Goal: Task Accomplishment & Management: Manage account settings

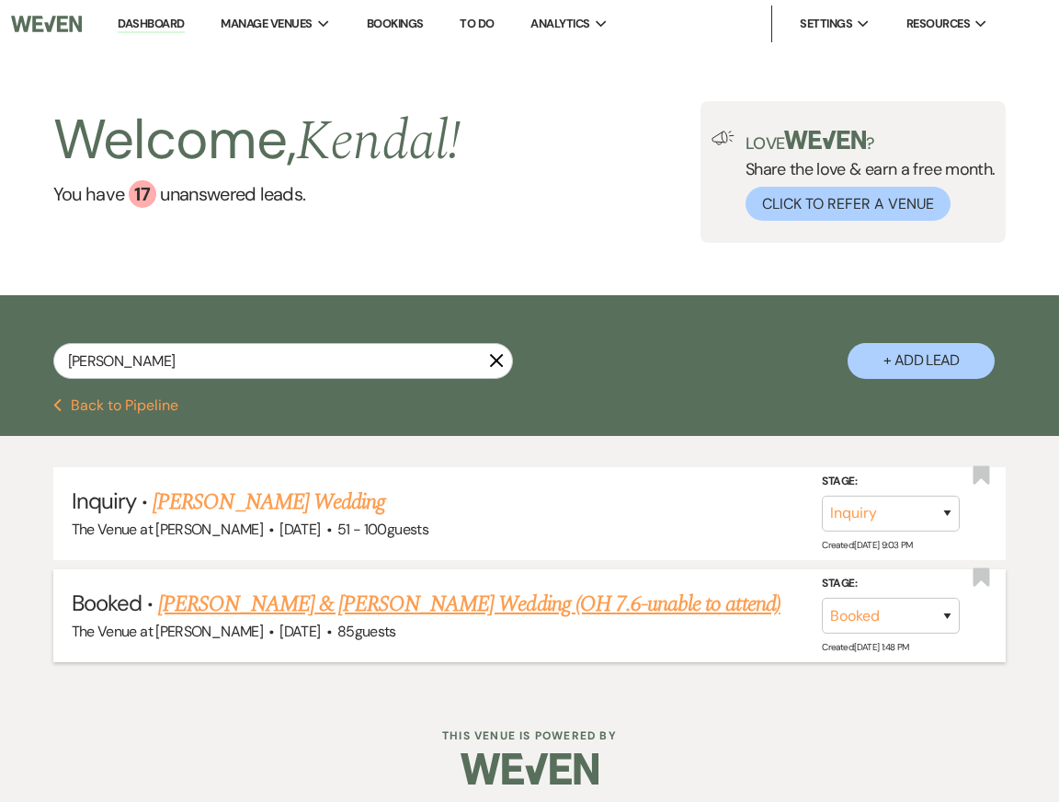
click at [315, 611] on link "[PERSON_NAME] & [PERSON_NAME] Wedding (OH 7.6-unable to attend)" at bounding box center [469, 604] width 623 height 33
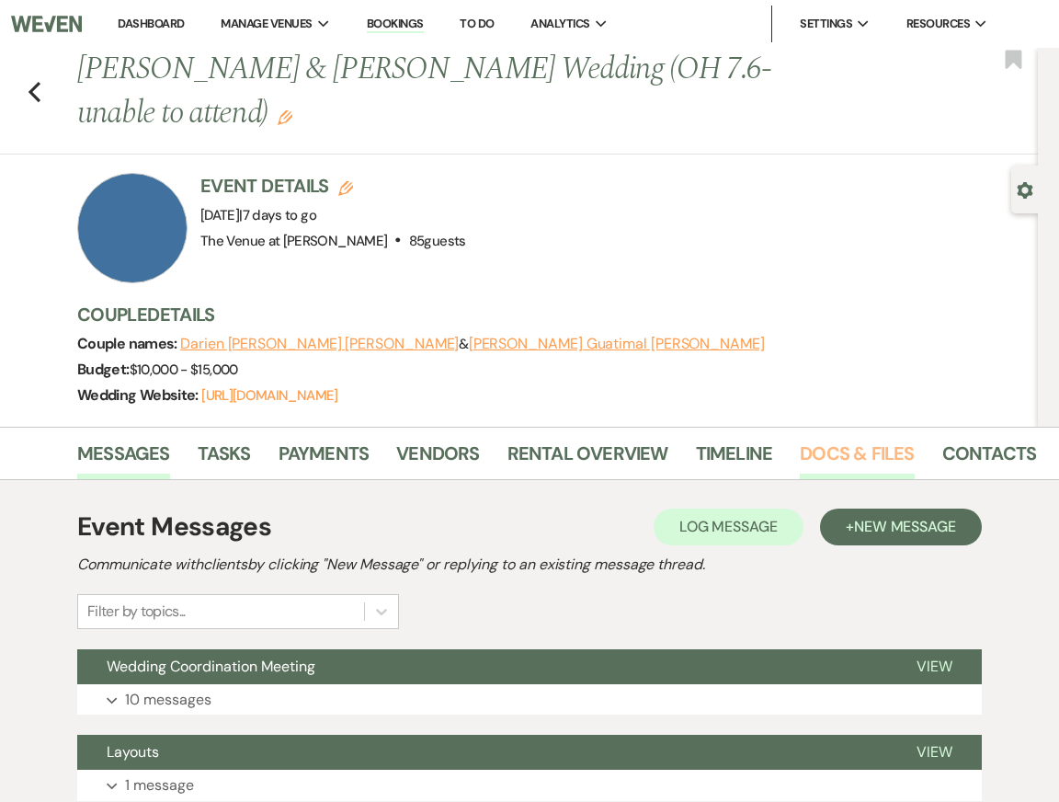
scroll to position [0, 81]
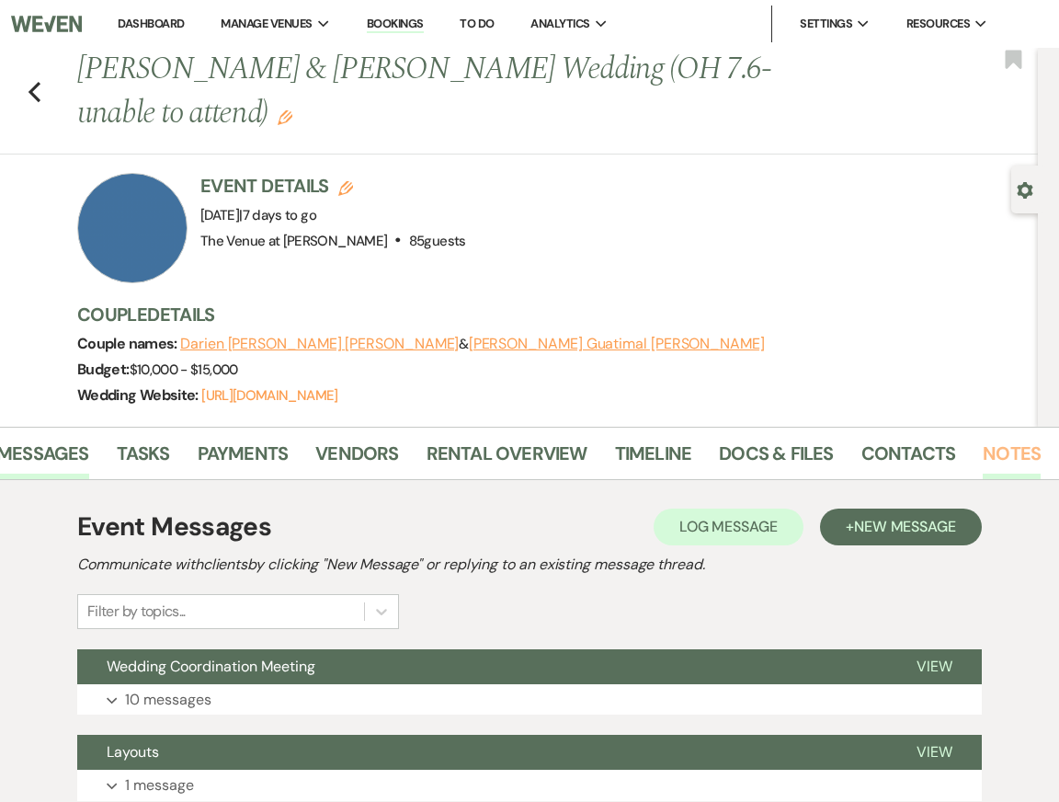
click at [998, 465] on link "Notes" at bounding box center [1012, 459] width 58 height 40
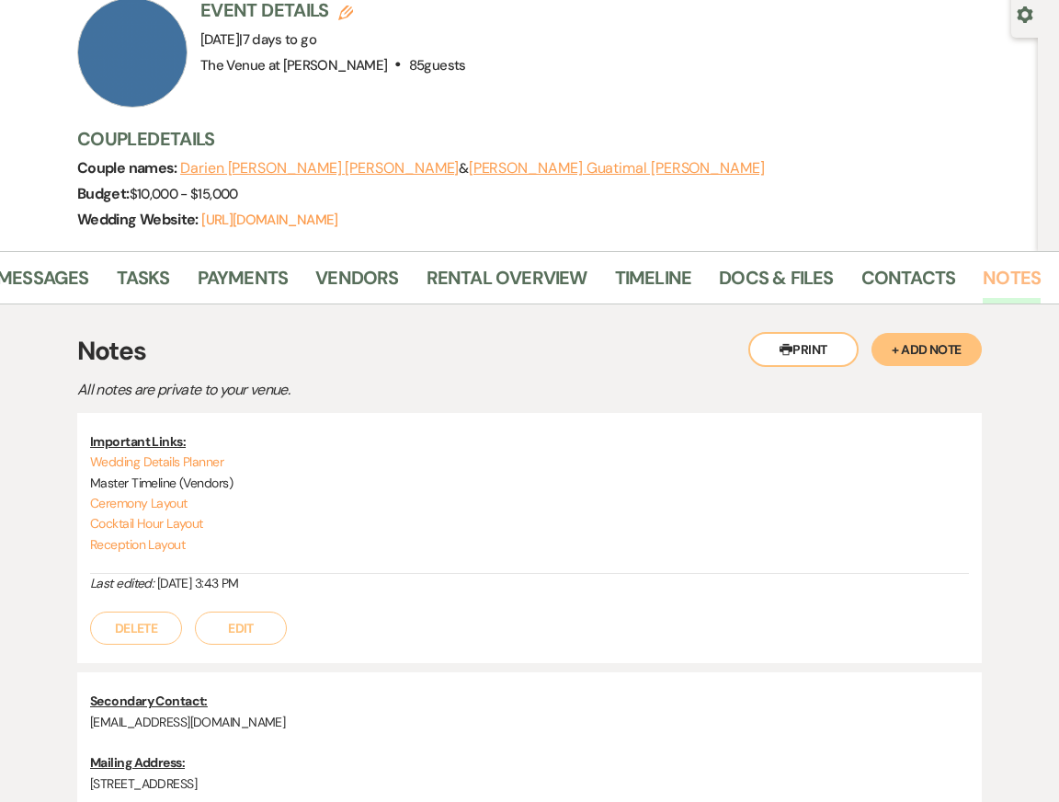
scroll to position [422, 0]
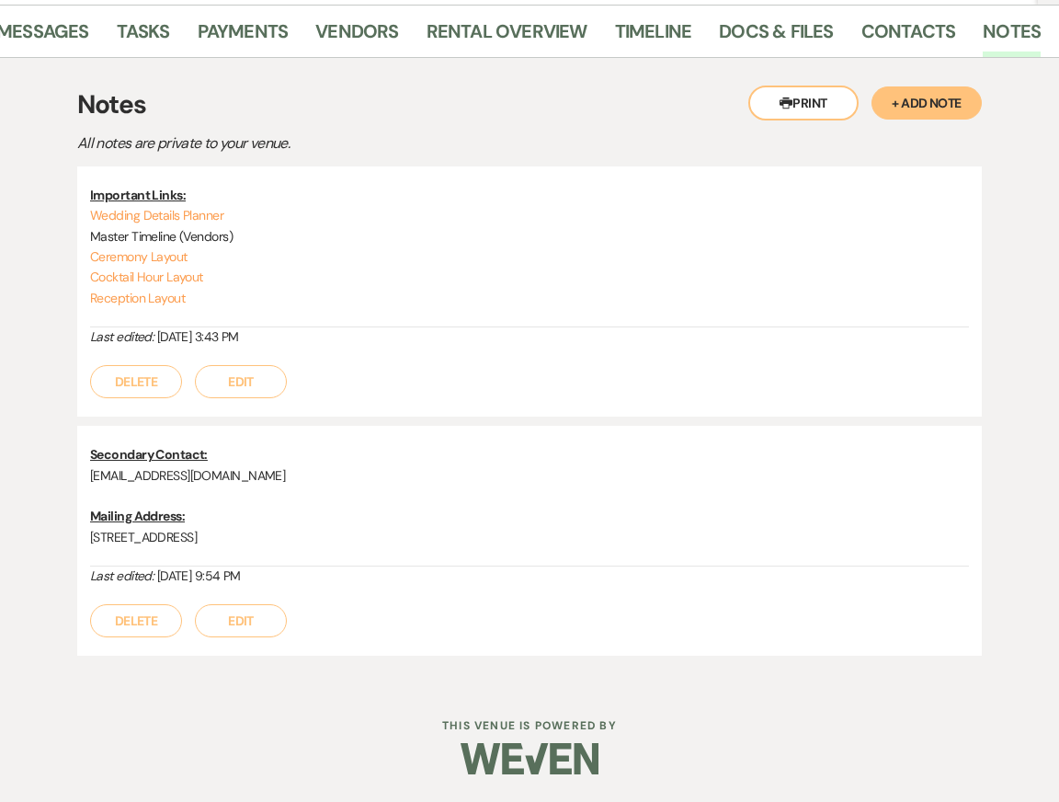
click at [907, 102] on button "+ Add Note" at bounding box center [927, 102] width 110 height 33
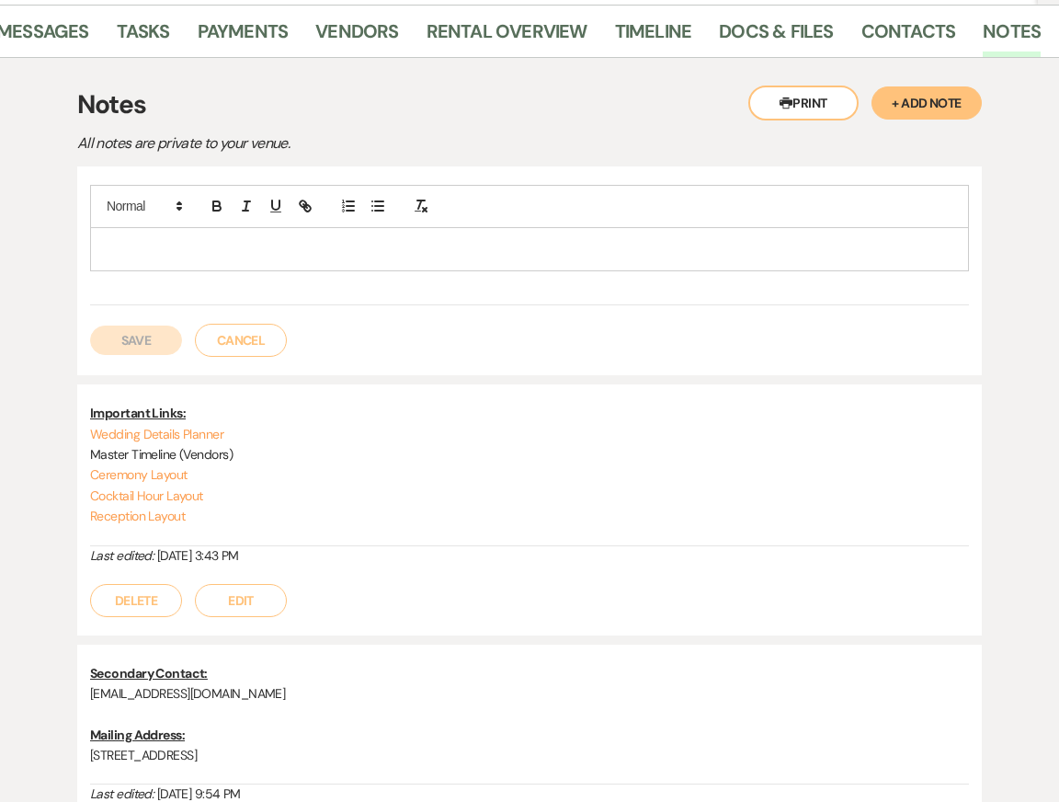
click at [679, 256] on p at bounding box center [530, 249] width 850 height 20
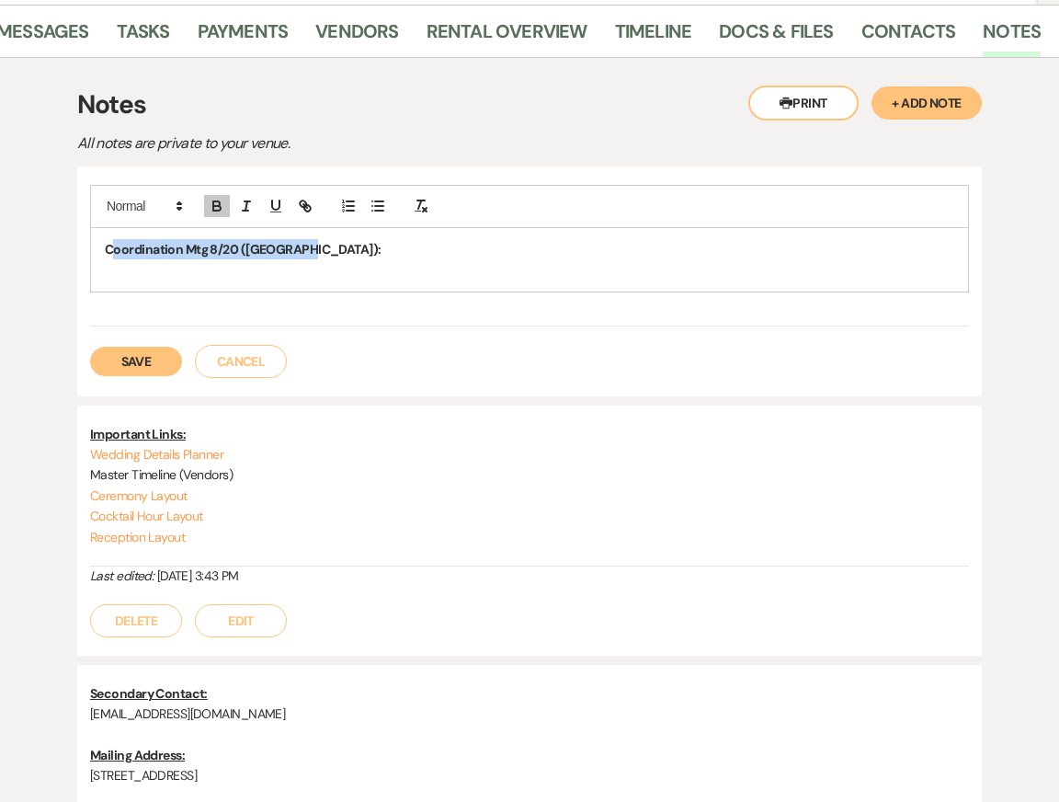
drag, startPoint x: 297, startPoint y: 248, endPoint x: 114, endPoint y: 248, distance: 183.0
click at [114, 248] on p "Coordination Mtg 8/20 (Kendal):" at bounding box center [530, 249] width 850 height 20
drag, startPoint x: 104, startPoint y: 249, endPoint x: 324, endPoint y: 256, distance: 219.9
click at [324, 256] on p "Coordination Mtg 8/20 (Kendal):" at bounding box center [530, 249] width 850 height 20
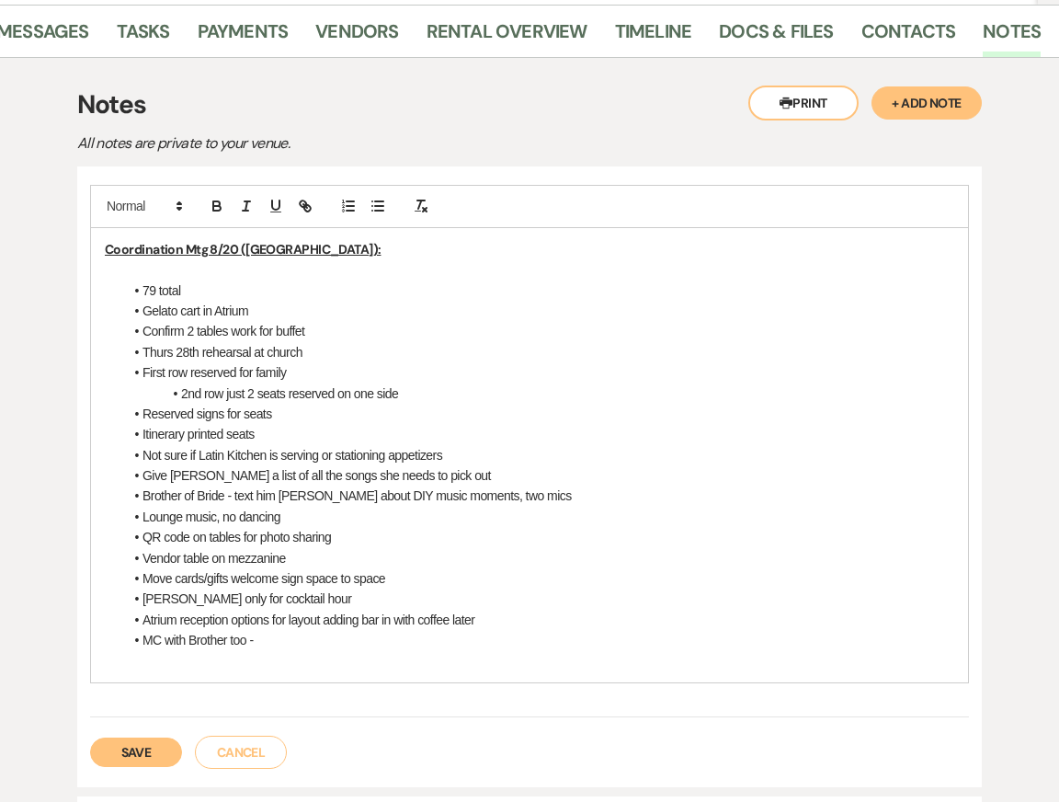
click at [191, 294] on li "79 total" at bounding box center [538, 290] width 831 height 20
click at [156, 294] on li "79 total" at bounding box center [538, 290] width 831 height 20
click at [279, 305] on li "Gelato cart in Atrium" at bounding box center [538, 311] width 831 height 20
click at [203, 313] on li "Gelato cart in Atrium" at bounding box center [538, 311] width 831 height 20
click at [143, 310] on li "Gelato cart (NOT TRUCK) in Atrium" at bounding box center [538, 311] width 831 height 20
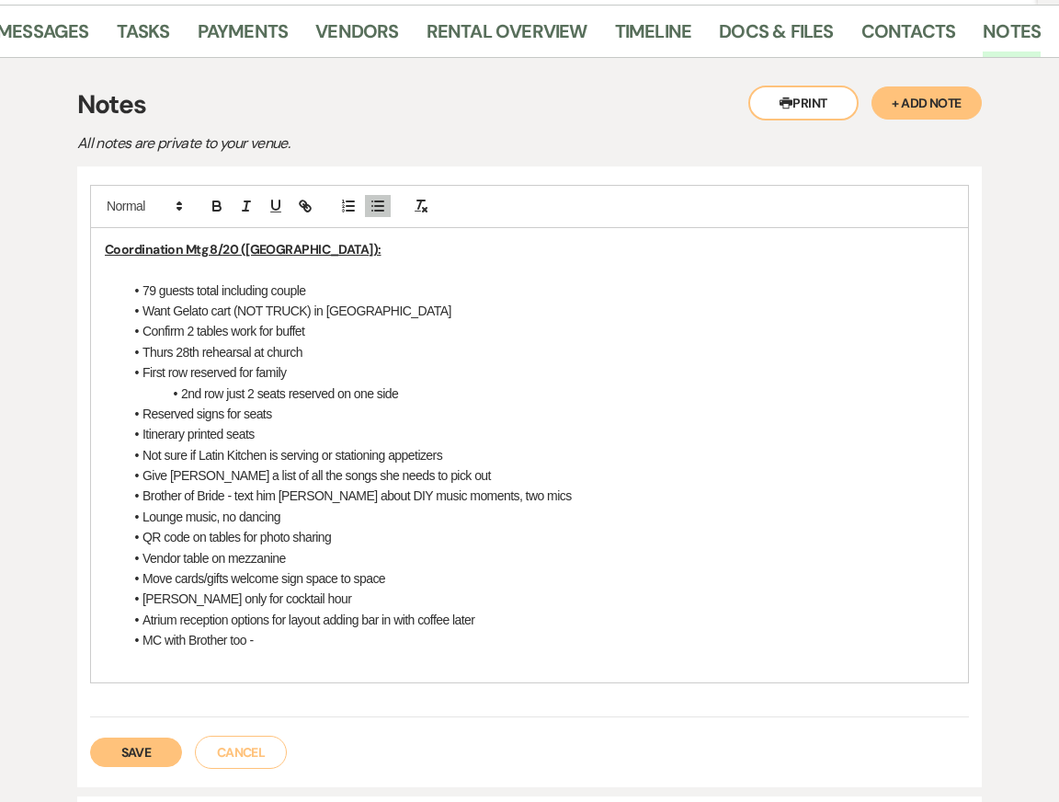
click at [376, 305] on li "Want Gelato cart (NOT TRUCK) in Atrium" at bounding box center [538, 311] width 831 height 20
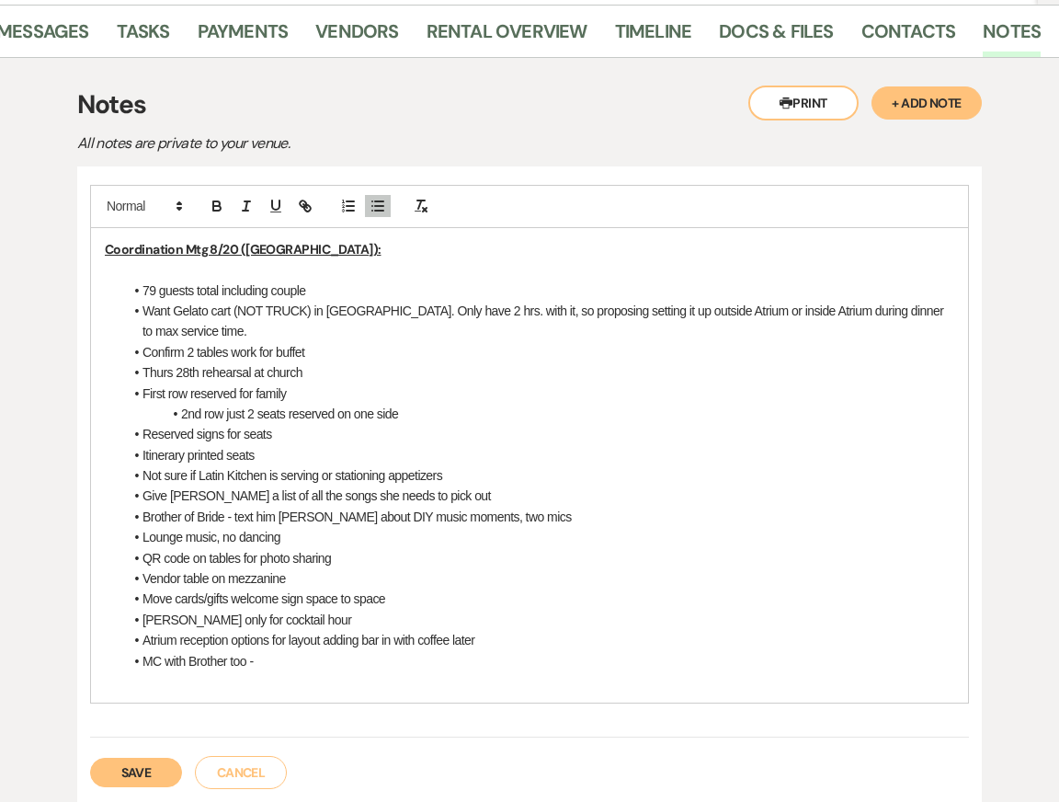
click at [234, 352] on li "Confirm 2 tables work for buffet" at bounding box center [538, 352] width 831 height 20
click at [142, 351] on li "Confirm 2 tables work for buffet" at bounding box center [538, 352] width 831 height 20
drag, startPoint x: 527, startPoint y: 353, endPoint x: 707, endPoint y: 351, distance: 180.2
click at [706, 351] on li "Latin Kitchen told her 3 buffet tables, but I'm going to confirm if 2 will work…" at bounding box center [538, 352] width 831 height 20
click at [379, 364] on li "Thurs 28th rehearsal at church" at bounding box center [538, 372] width 831 height 20
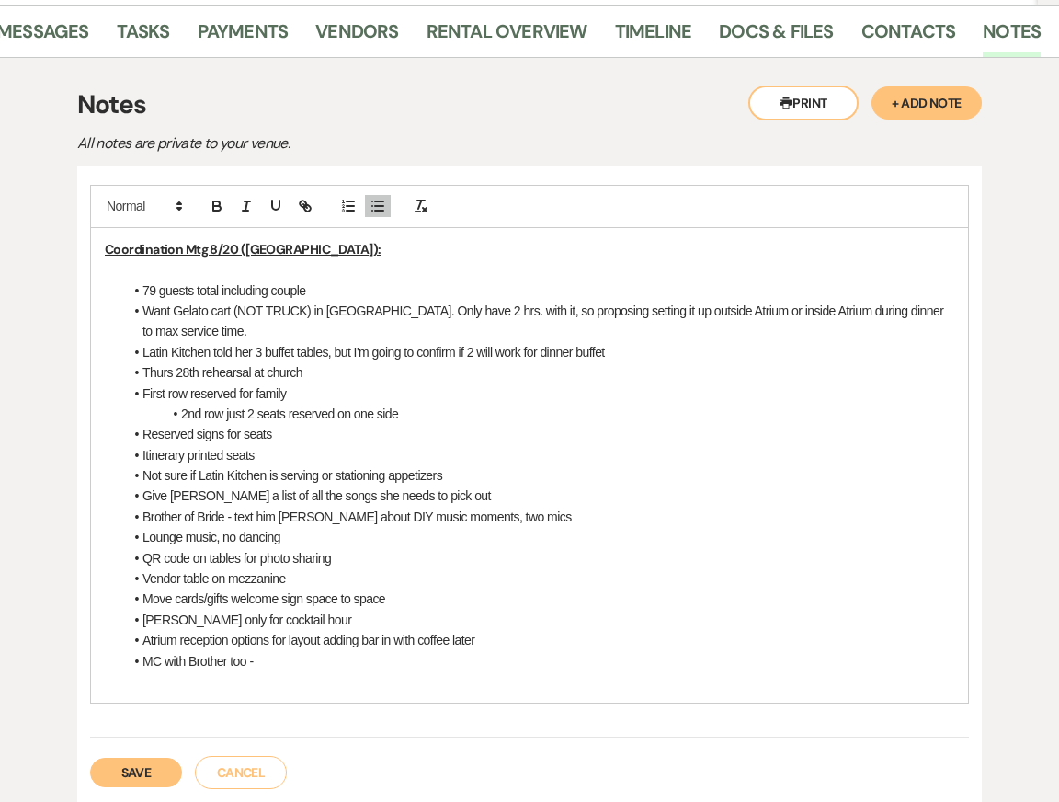
click at [144, 392] on li "First row reserved for family" at bounding box center [538, 393] width 831 height 20
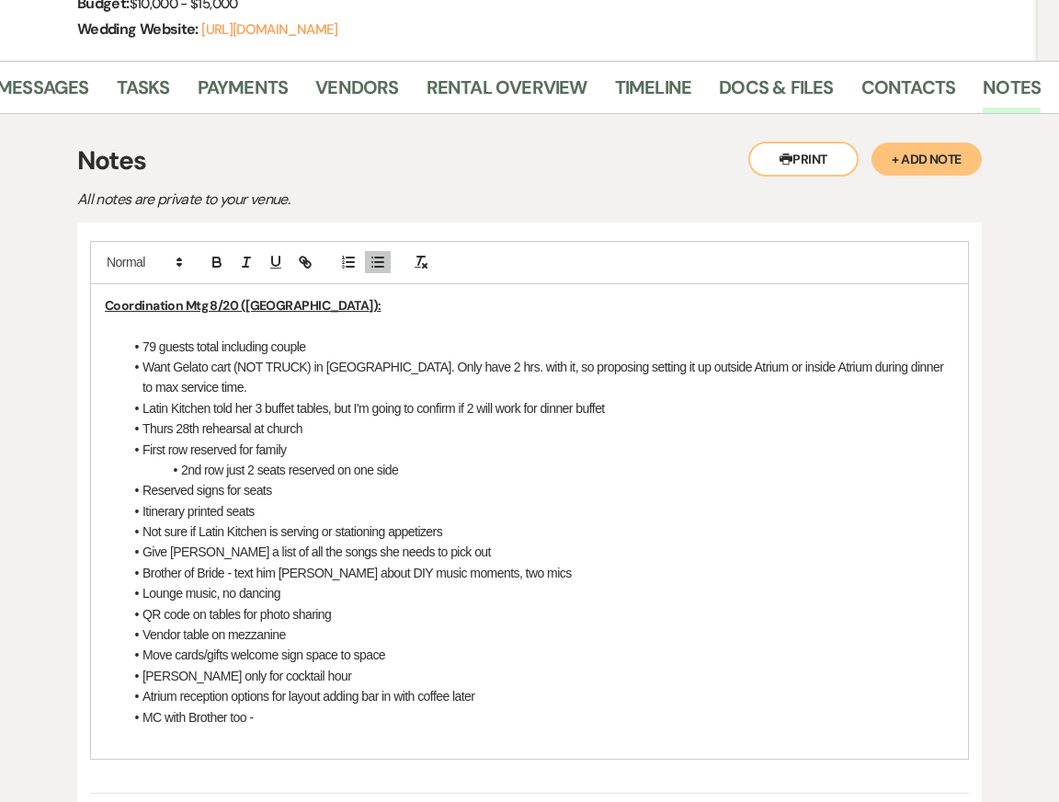
scroll to position [389, 0]
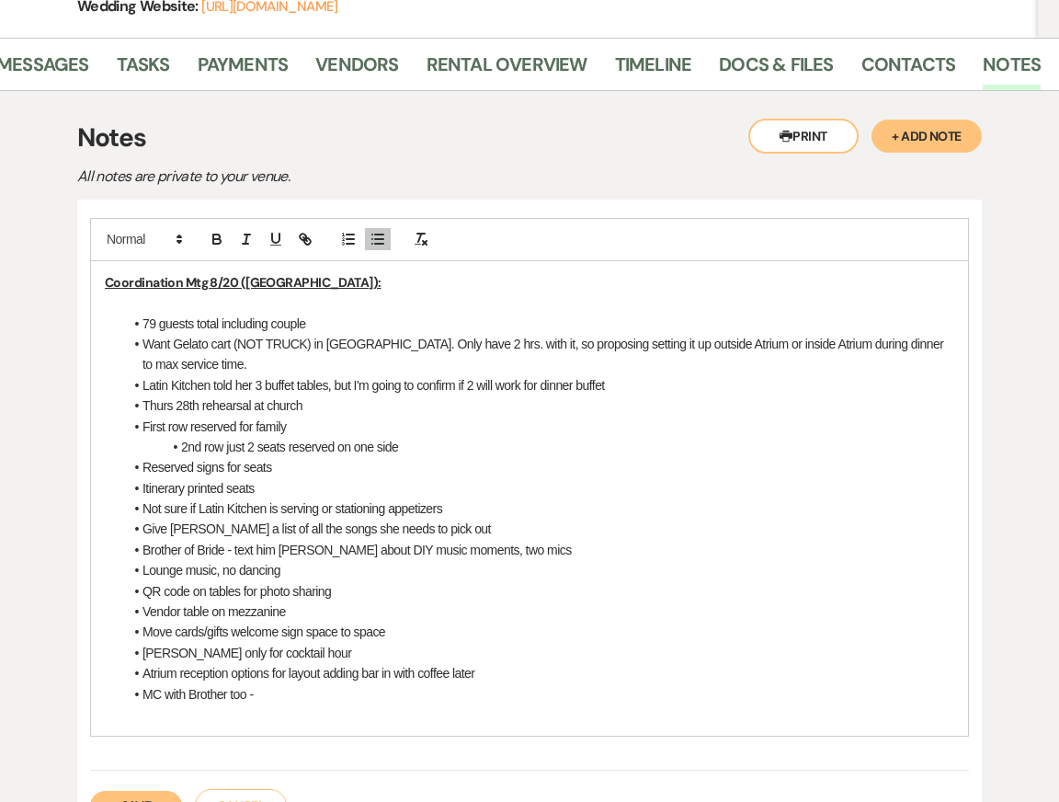
click at [155, 425] on li "First row reserved for family" at bounding box center [538, 427] width 831 height 20
click at [143, 428] on li "First row reserved for family" at bounding box center [538, 427] width 831 height 20
click at [269, 393] on li "Latin Kitchen told her 3 buffet tables, but I'm going to confirm if 2 will work…" at bounding box center [538, 385] width 831 height 20
click at [363, 420] on li "Ceremony first row reserved for family" at bounding box center [538, 427] width 831 height 20
click at [430, 450] on li "2nd row just 2 seats reserved on one side" at bounding box center [538, 447] width 831 height 20
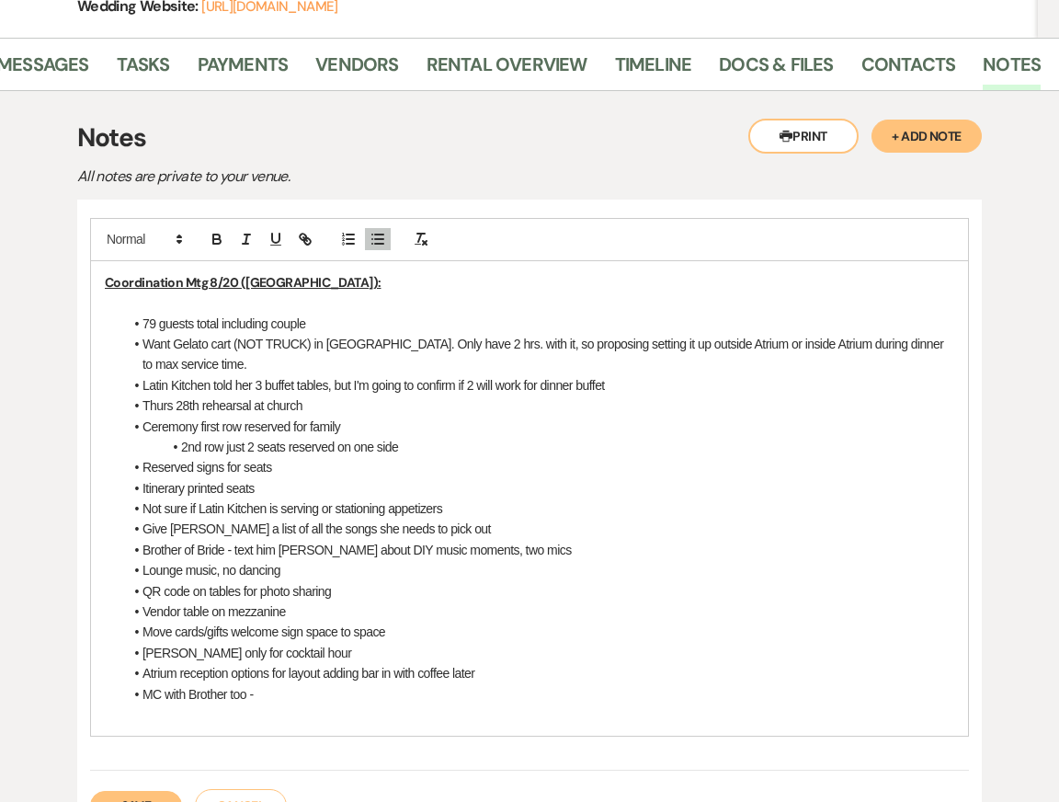
click at [304, 457] on li "Reserved signs for seats" at bounding box center [538, 467] width 831 height 20
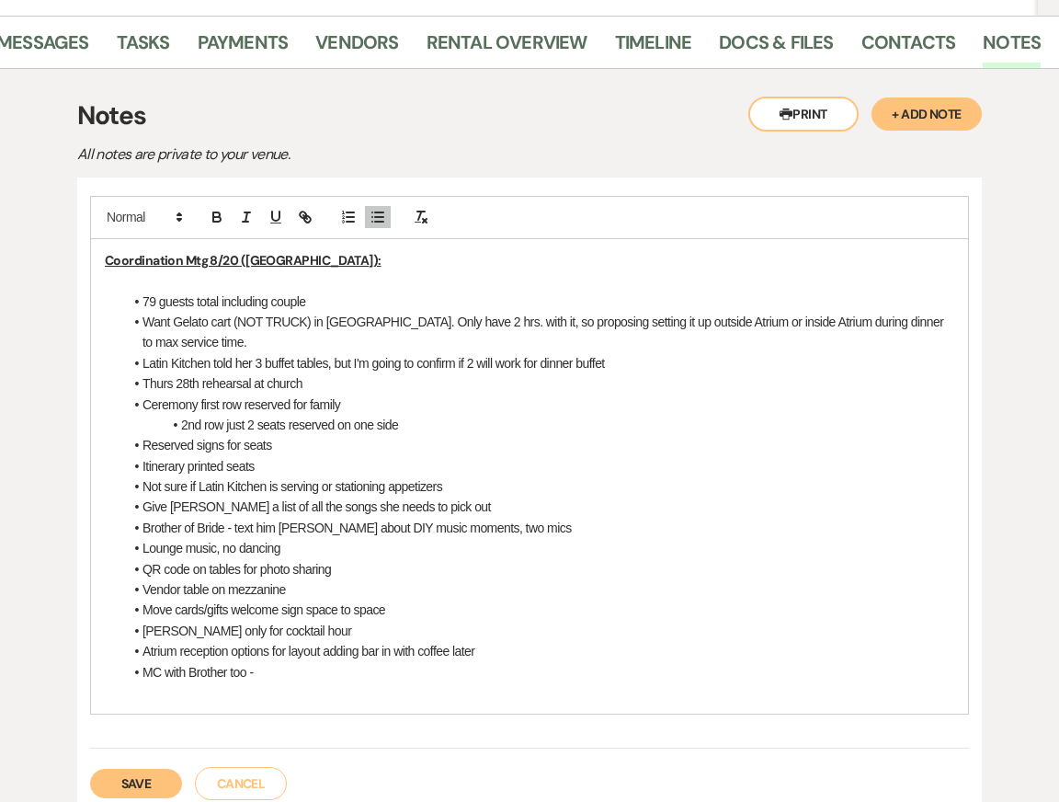
scroll to position [412, 0]
click at [143, 466] on span at bounding box center [143, 465] width 0 height 20
click at [281, 465] on li "Itinerary printed seats Pr" at bounding box center [538, 465] width 831 height 20
click at [184, 463] on li "Itinerary printed seats" at bounding box center [538, 465] width 831 height 20
click at [234, 463] on li "Itineraries printed seats" at bounding box center [538, 465] width 831 height 20
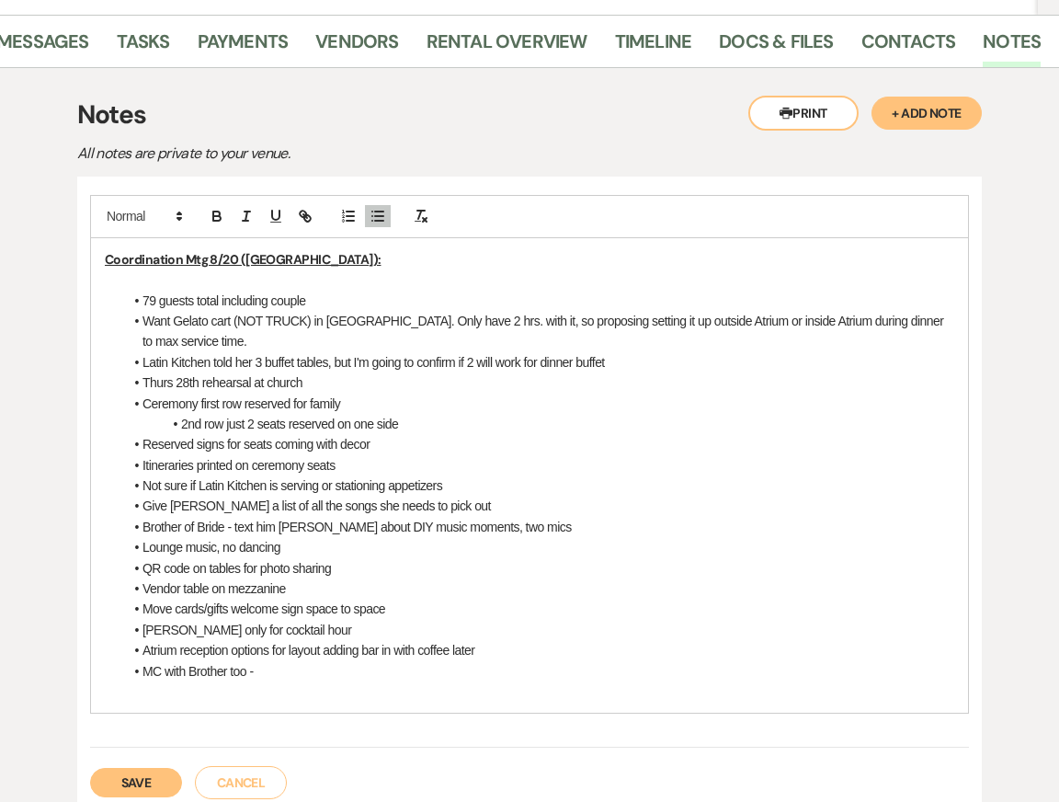
click at [204, 486] on li "Not sure if Latin Kitchen is serving or stationing appetizers" at bounding box center [538, 485] width 831 height 20
click at [459, 489] on li "Not sure if Latin Kitchen is serving or stationing appetizers" at bounding box center [538, 485] width 831 height 20
click at [182, 497] on li "Give Darien a list of all the songs she needs to pick out" at bounding box center [538, 506] width 831 height 20
click at [239, 504] on li "Give Darien a list of all the songs she needs to pick out" at bounding box center [538, 506] width 831 height 20
drag, startPoint x: 144, startPoint y: 504, endPoint x: 462, endPoint y: 514, distance: 317.4
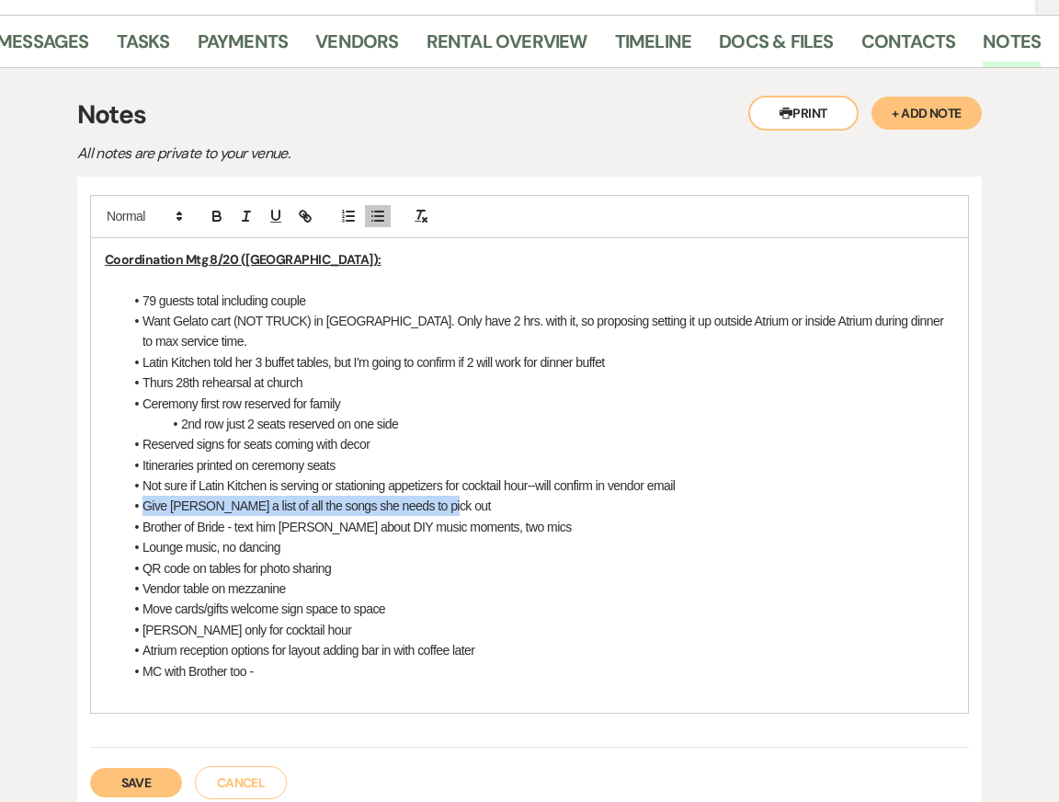
click at [461, 514] on li "Give Darien a list of all the songs she needs to pick out" at bounding box center [538, 506] width 831 height 20
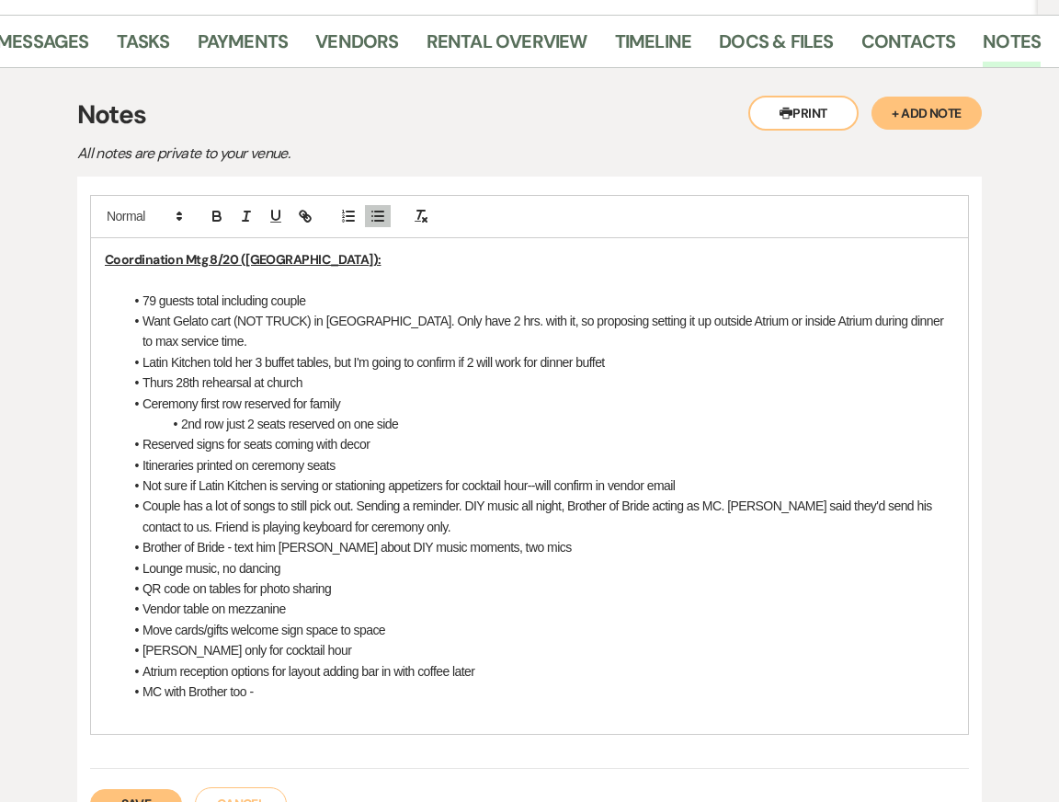
click at [657, 509] on li "Couple has a lot of songs to still pick out. Sending a reminder. DIY music all …" at bounding box center [538, 516] width 831 height 41
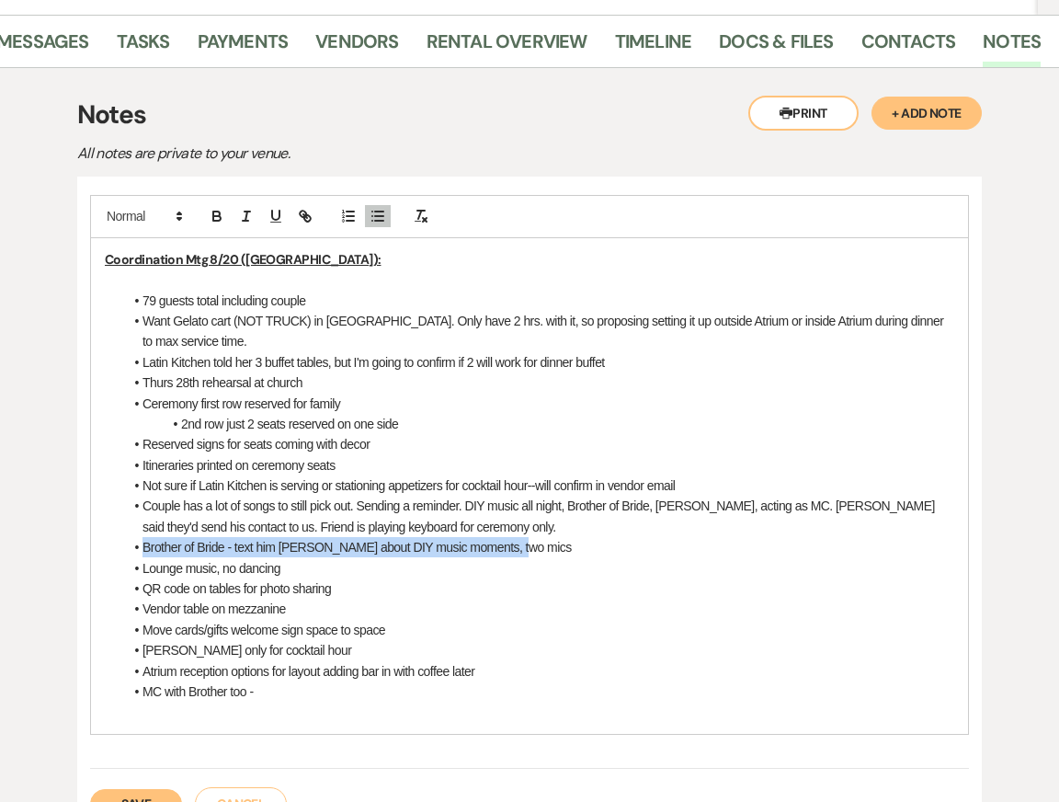
drag, startPoint x: 138, startPoint y: 547, endPoint x: 571, endPoint y: 548, distance: 433.1
click at [572, 551] on li "Brother of Bride - text him Miguel about DIY music moments, two mics" at bounding box center [538, 547] width 831 height 20
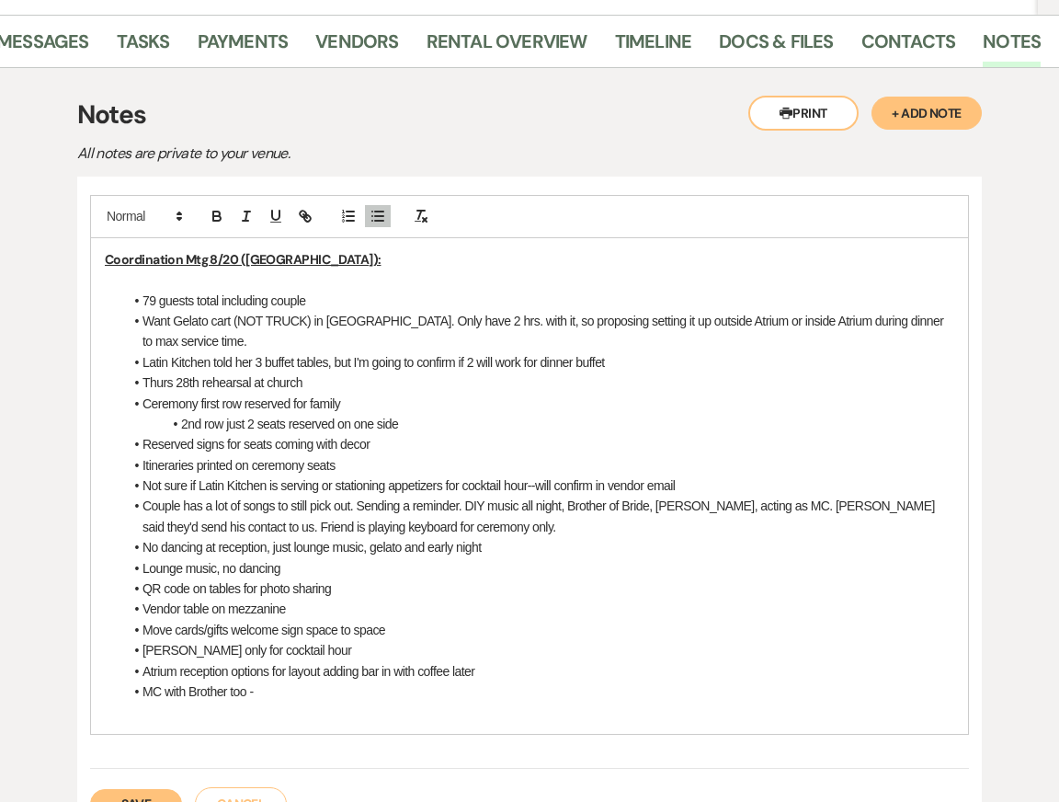
drag, startPoint x: 139, startPoint y: 564, endPoint x: 390, endPoint y: 563, distance: 251.0
click at [390, 565] on li "Lounge music, no dancing" at bounding box center [538, 568] width 831 height 20
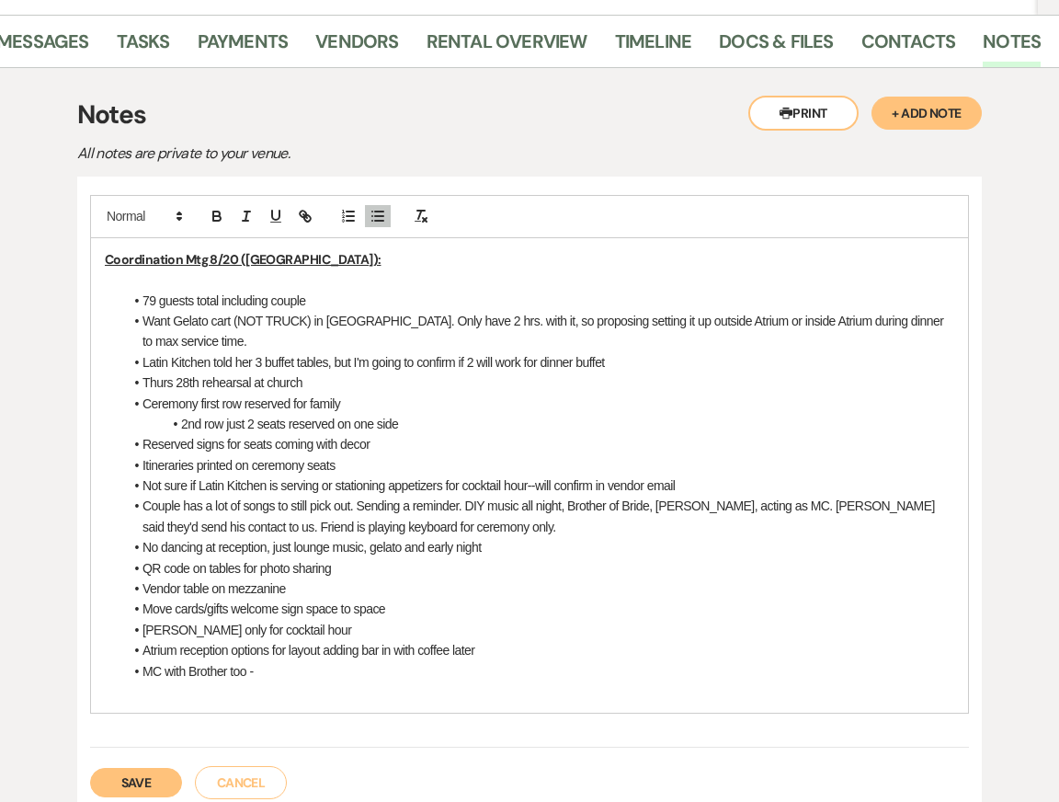
click at [190, 567] on li "QR code on tables for photo sharing" at bounding box center [538, 568] width 831 height 20
click at [253, 564] on li "QR codes printed on tables for photo sharing" at bounding box center [538, 568] width 831 height 20
click at [432, 561] on li "QR codes printed on dinner tables for photo sharing" at bounding box center [538, 568] width 831 height 20
click at [313, 590] on li "Vendor table on mezzanine" at bounding box center [538, 588] width 831 height 20
click at [279, 612] on li "Move cards/gifts welcome sign space to space" at bounding box center [538, 609] width 831 height 20
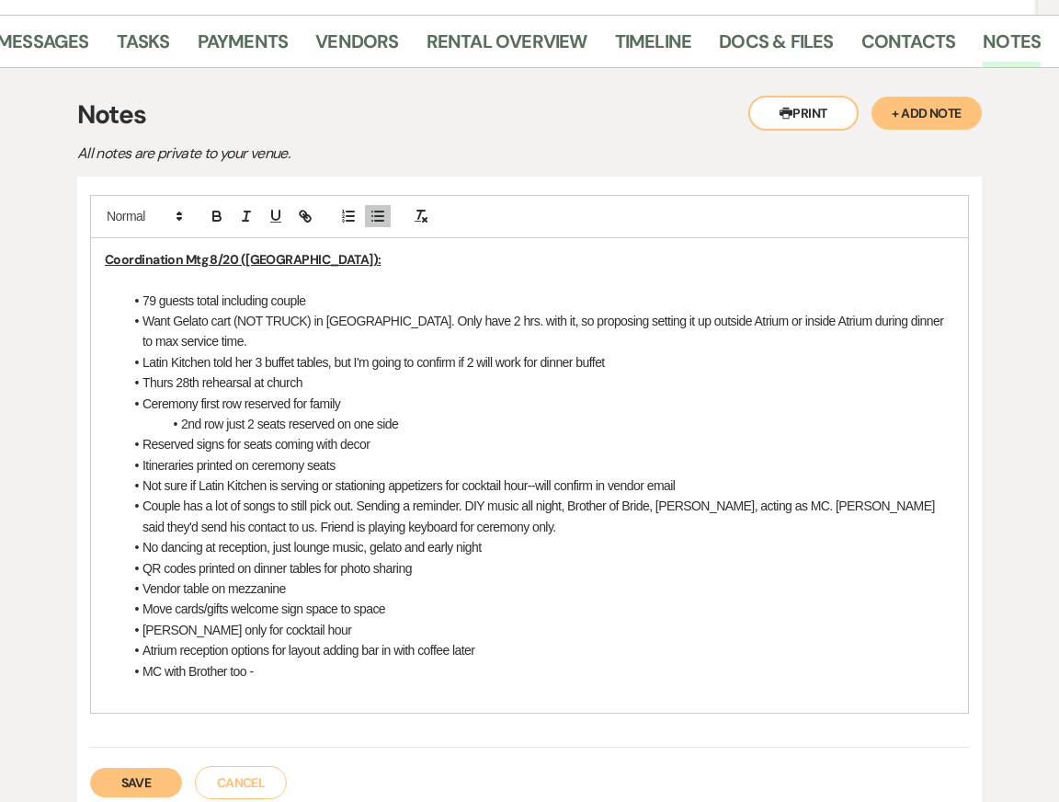
click at [438, 620] on li "Joey boba only for cocktail hour" at bounding box center [538, 630] width 831 height 20
click at [407, 611] on li "Move cards/gifts welcome sign space to space" at bounding box center [538, 609] width 831 height 20
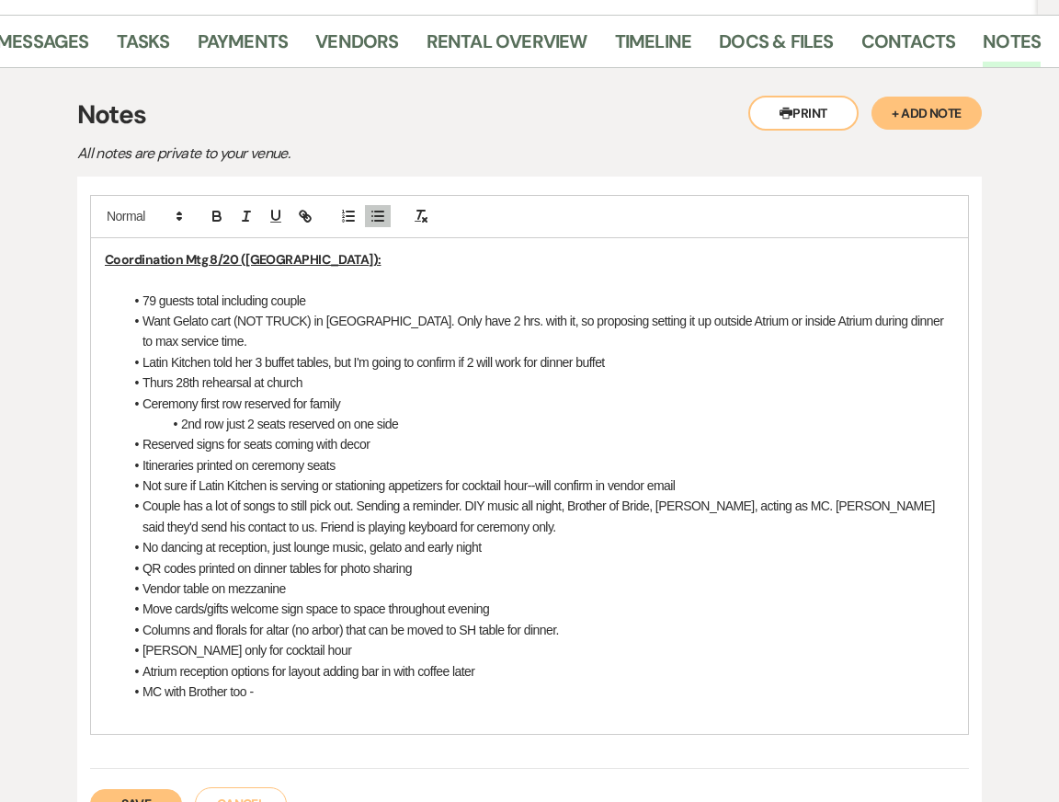
click at [336, 646] on li "Joey boba only for cocktail hour" at bounding box center [538, 650] width 831 height 20
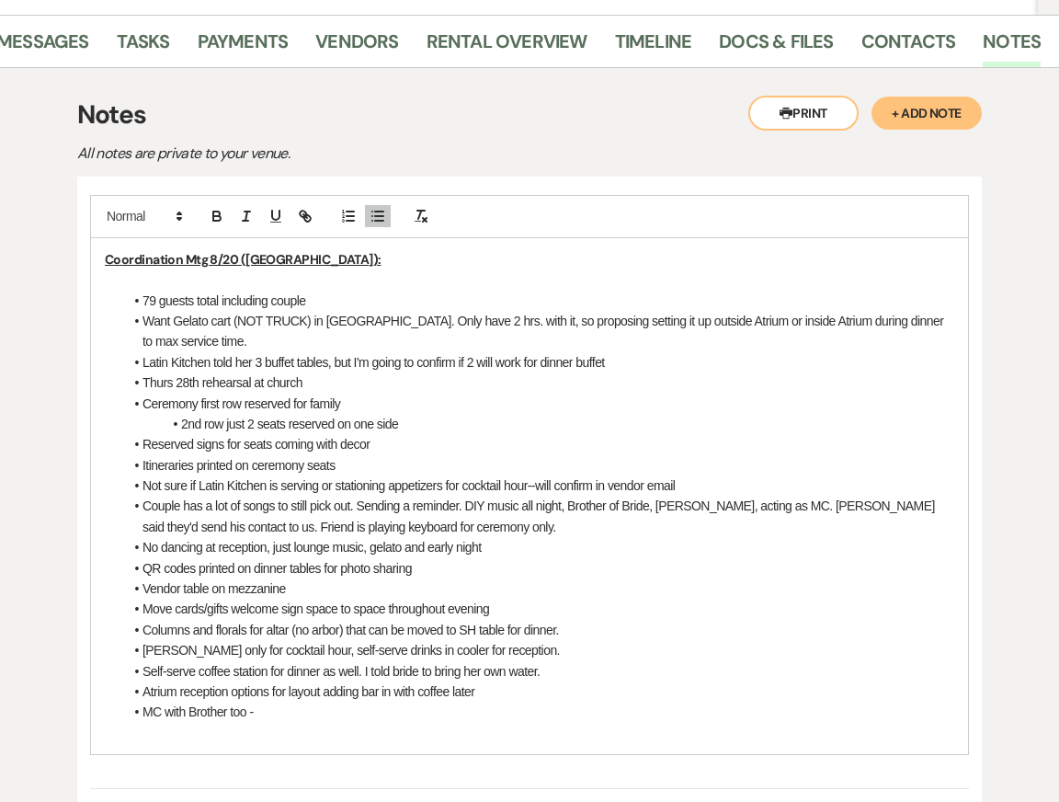
click at [243, 690] on li "Atrium reception options for layout adding bar in with coffee later" at bounding box center [538, 691] width 831 height 20
click at [509, 690] on li "Atrium reception options for layout adding bar in with coffee later" at bounding box center [538, 691] width 831 height 20
click at [140, 693] on li "Atrium reception options for layout adding bar in with coffee later" at bounding box center [538, 691] width 831 height 20
drag, startPoint x: 291, startPoint y: 713, endPoint x: 64, endPoint y: 713, distance: 226.2
click at [67, 713] on div "Printer Print + Add Note Notes All notes are private to your venue. Coordinatio…" at bounding box center [530, 726] width 1026 height 1317
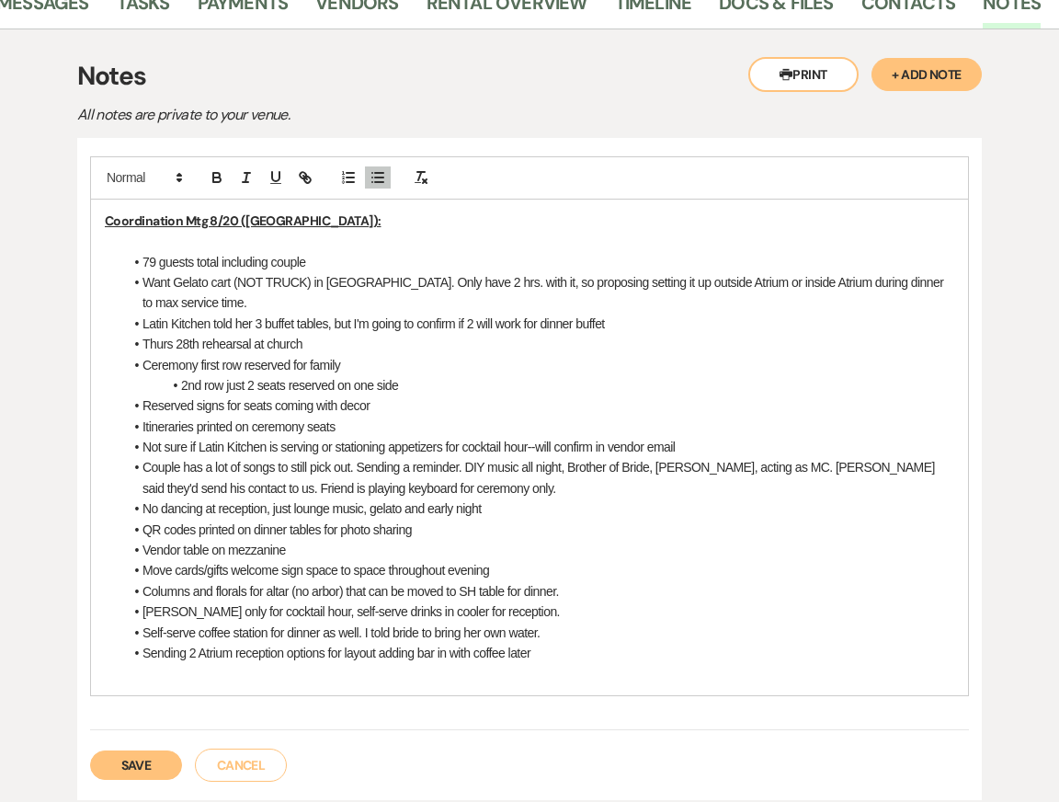
scroll to position [459, 0]
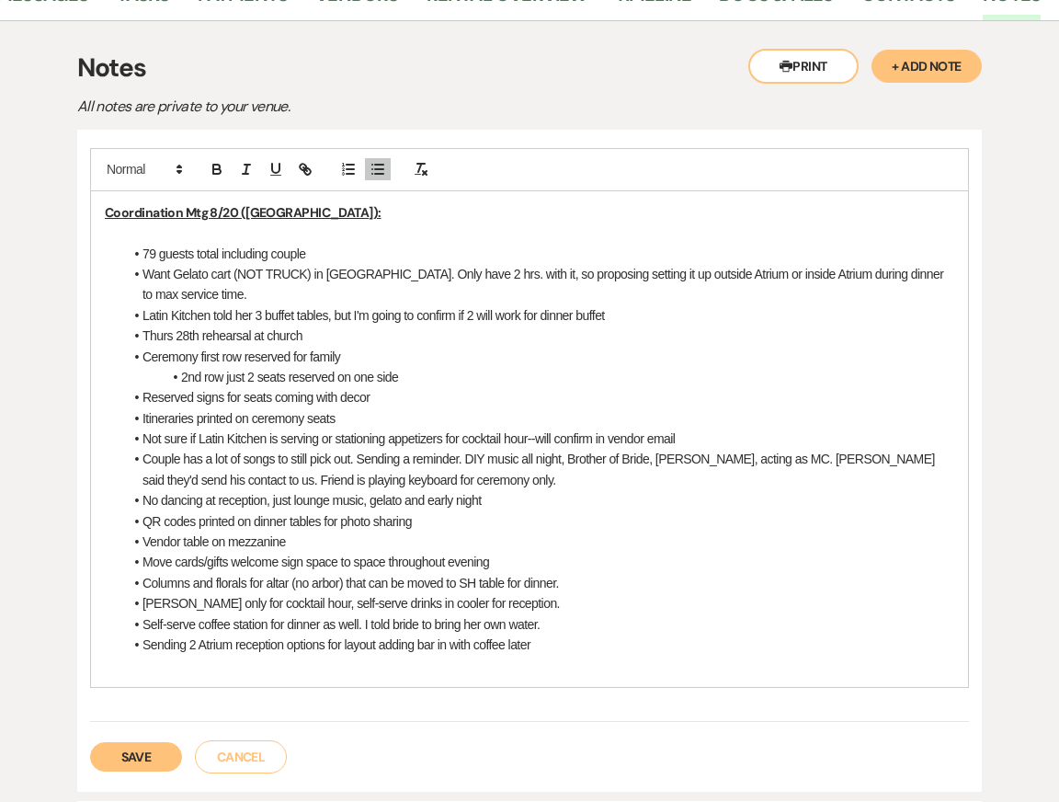
click at [124, 757] on button "Save" at bounding box center [136, 756] width 92 height 29
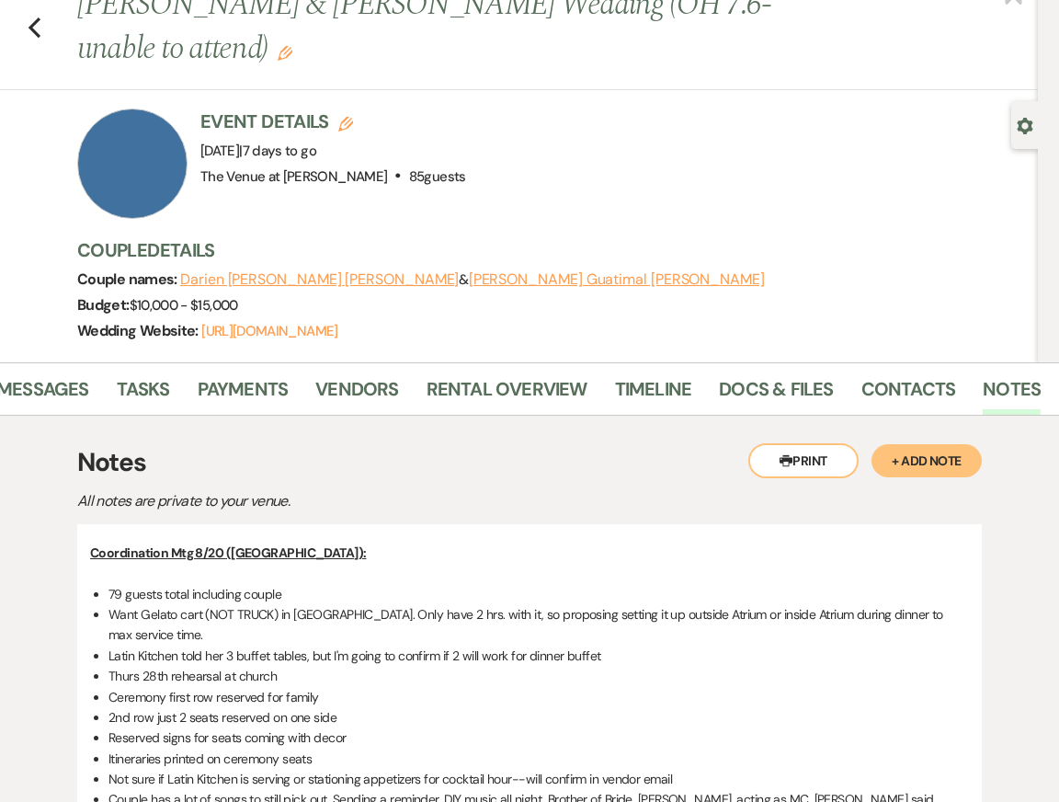
scroll to position [0, 0]
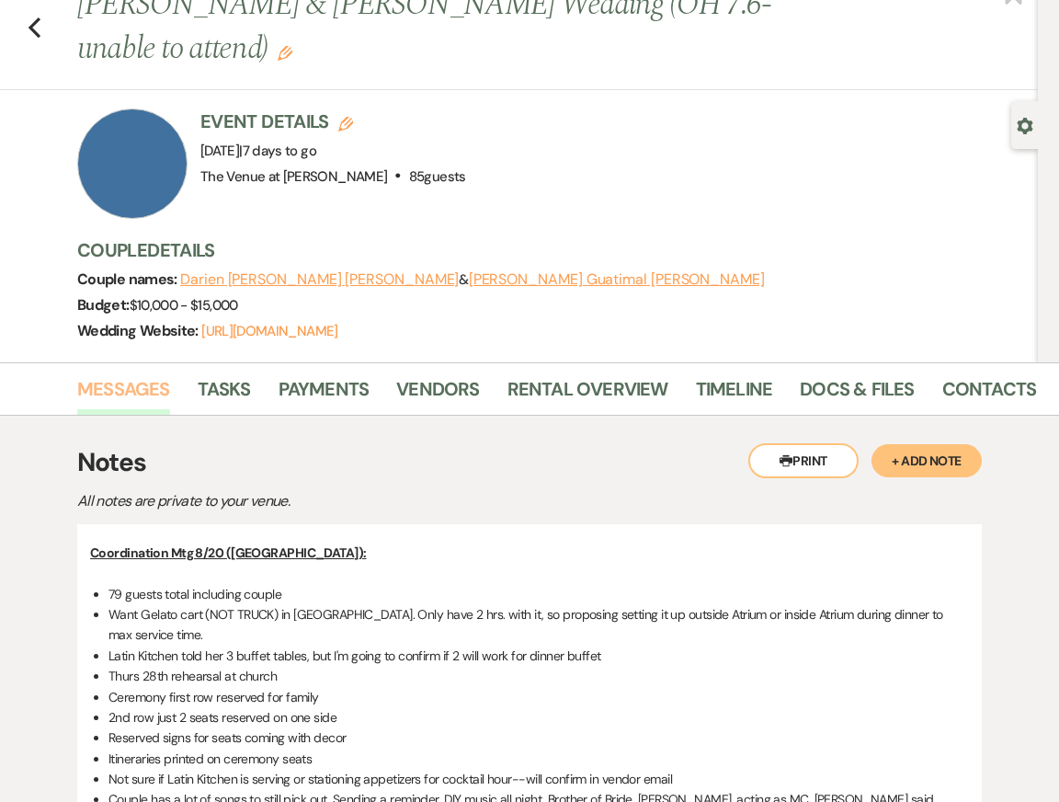
click at [108, 387] on link "Messages" at bounding box center [123, 394] width 93 height 40
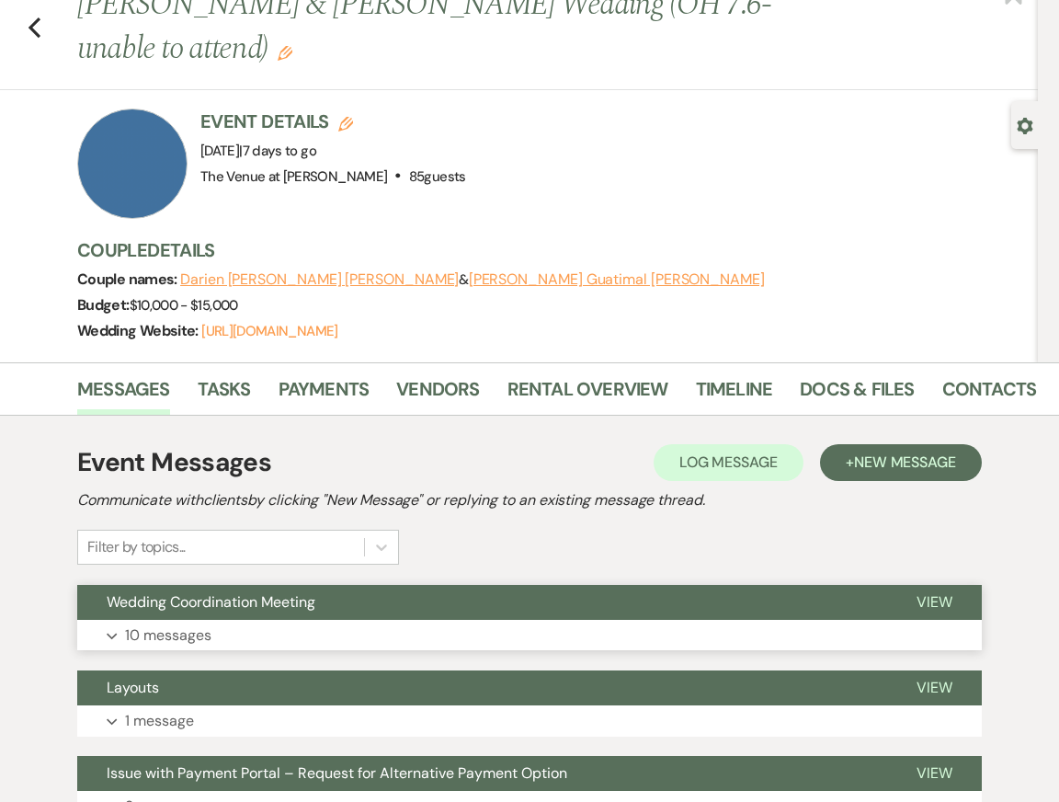
click at [491, 639] on button "Expand 10 messages" at bounding box center [529, 635] width 905 height 31
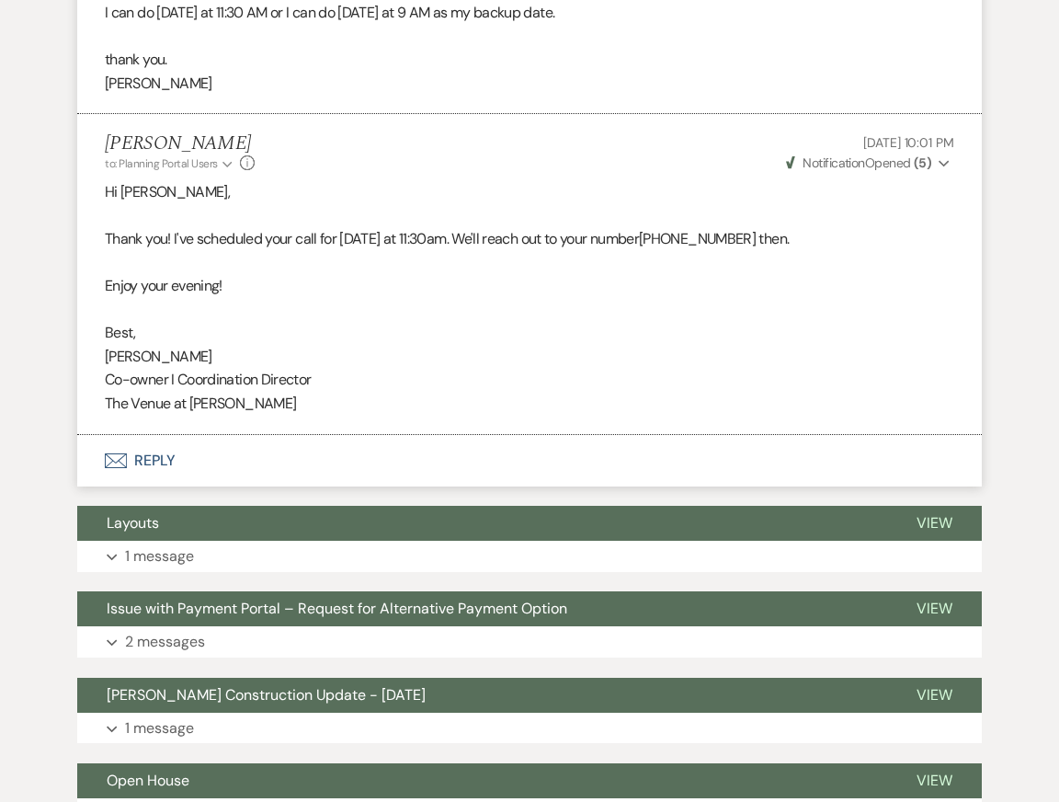
scroll to position [4376, 0]
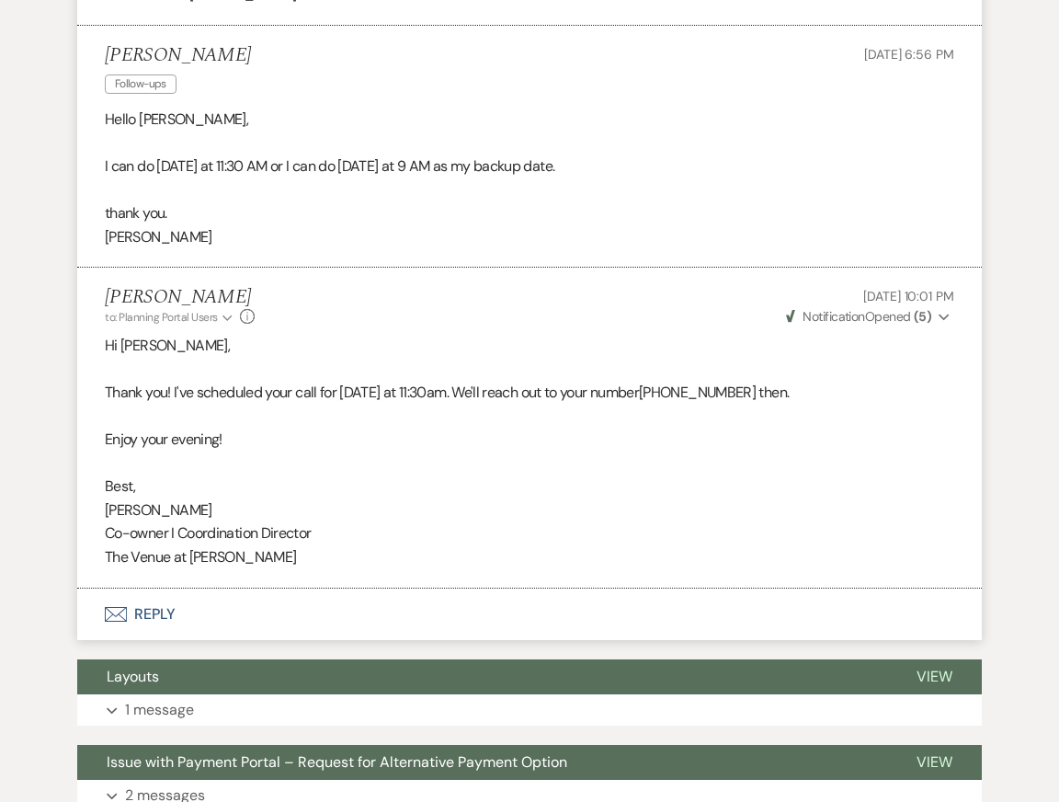
click at [340, 640] on button "Envelope Reply" at bounding box center [529, 614] width 905 height 51
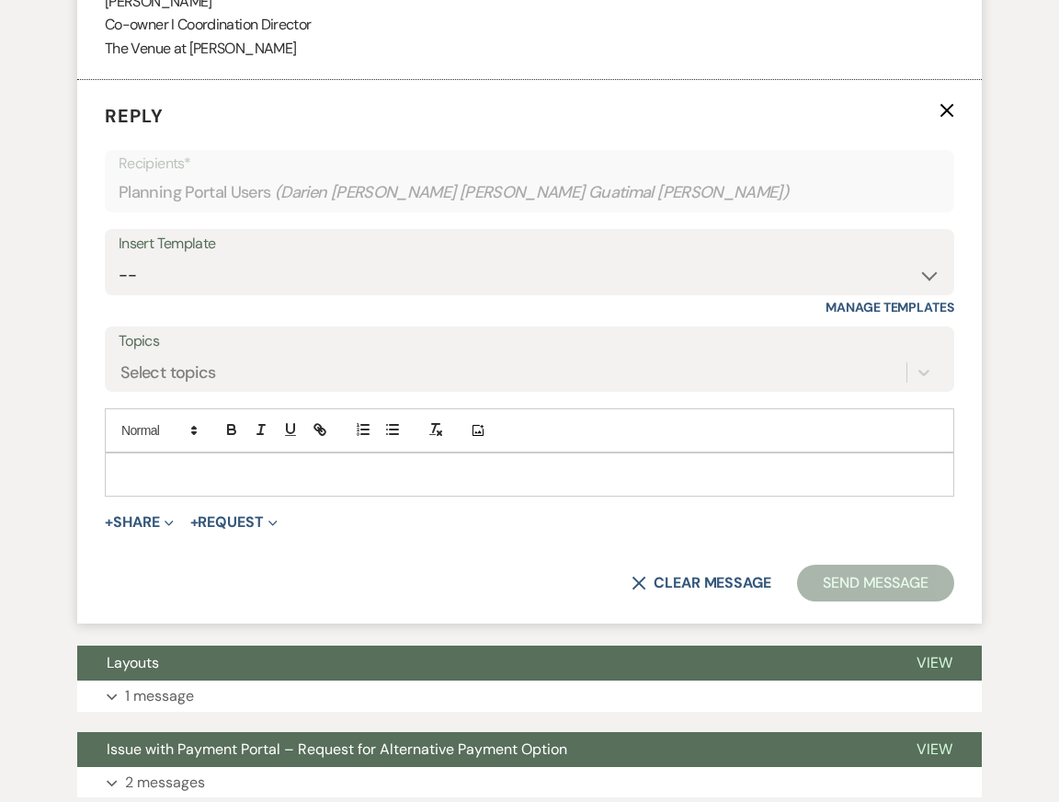
scroll to position [4893, 0]
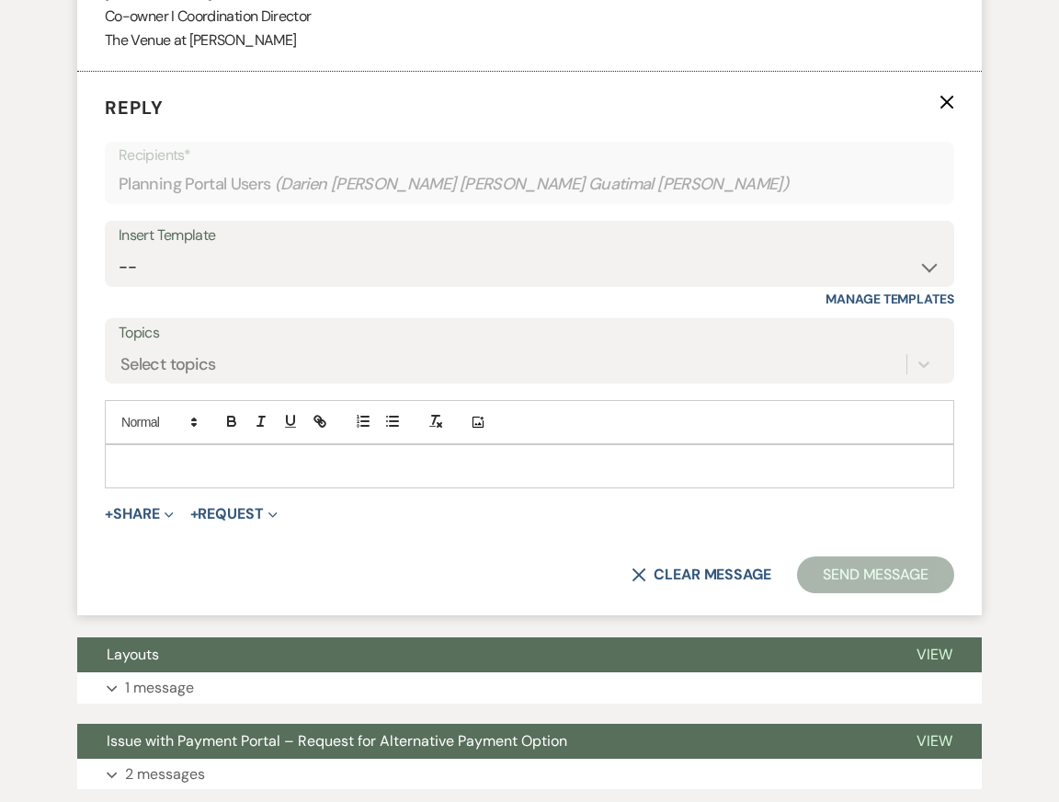
click at [377, 476] on p at bounding box center [530, 466] width 820 height 20
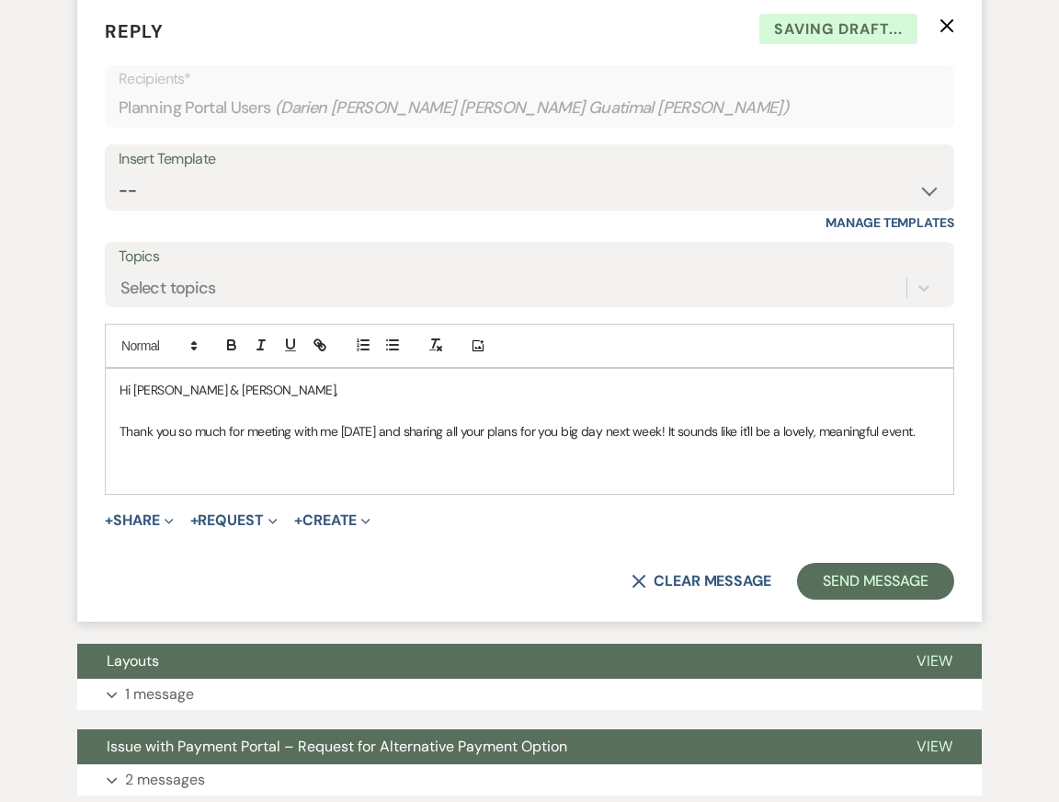
scroll to position [5004, 0]
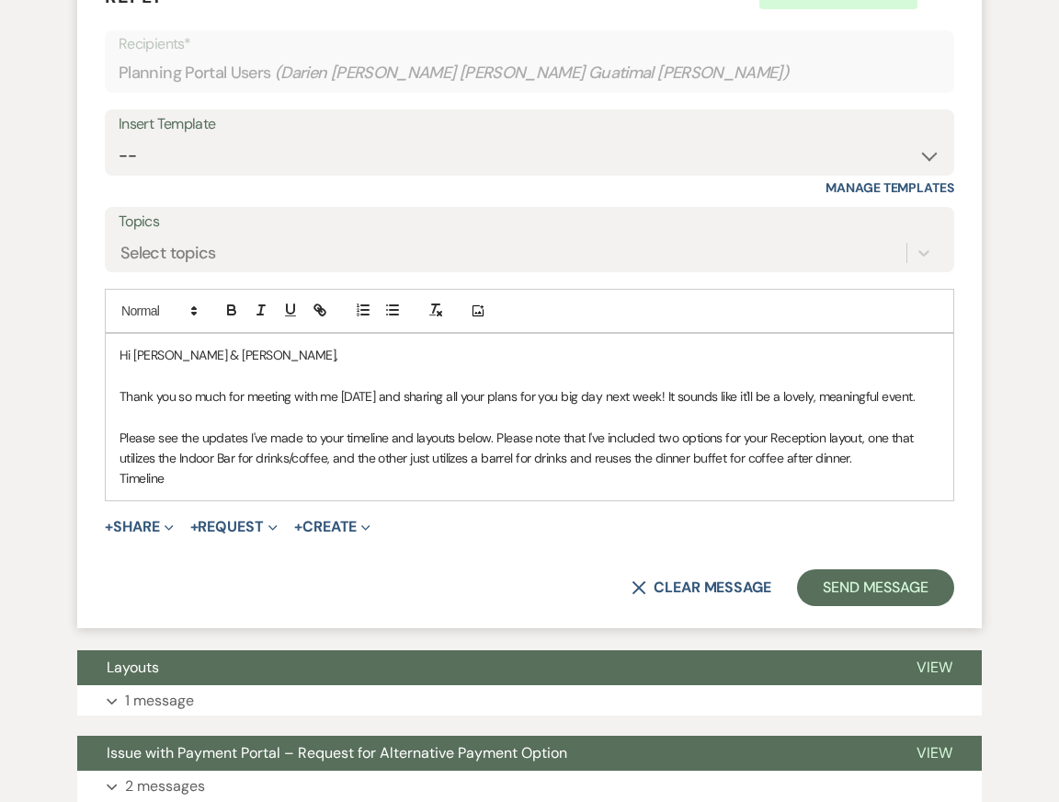
click at [883, 469] on p "Please see the updates I've made to your timeline and layouts below. Please not…" at bounding box center [530, 448] width 820 height 41
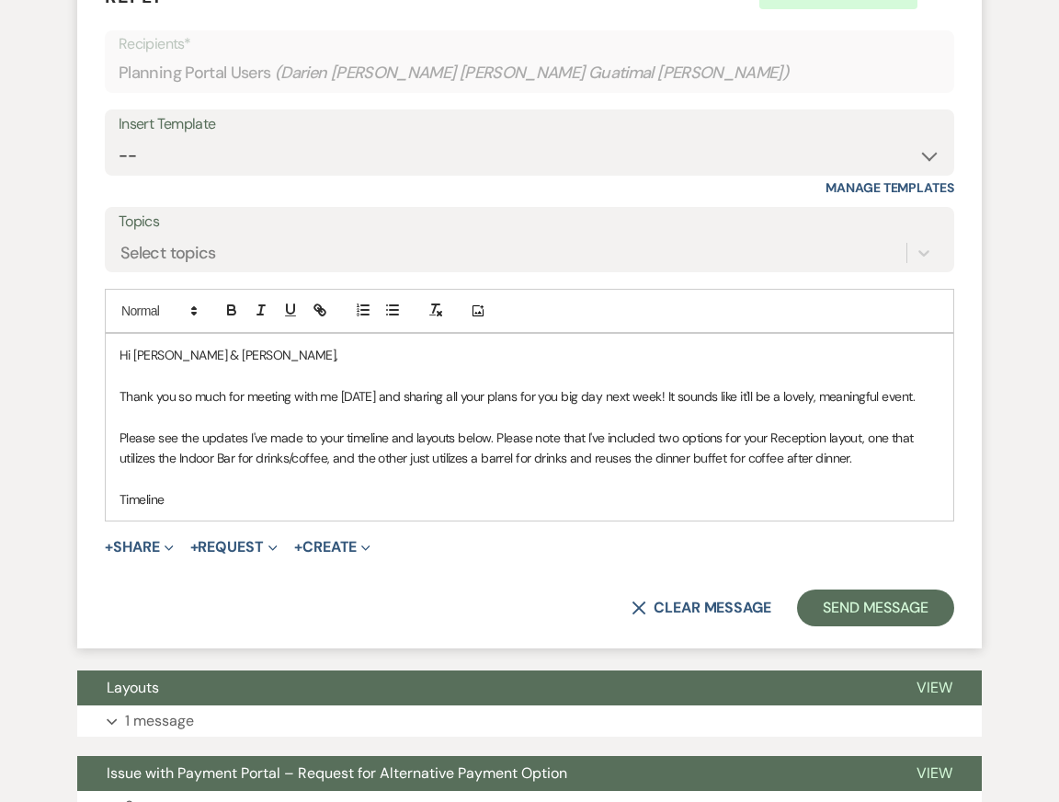
click at [329, 509] on p "Timeline" at bounding box center [530, 499] width 820 height 20
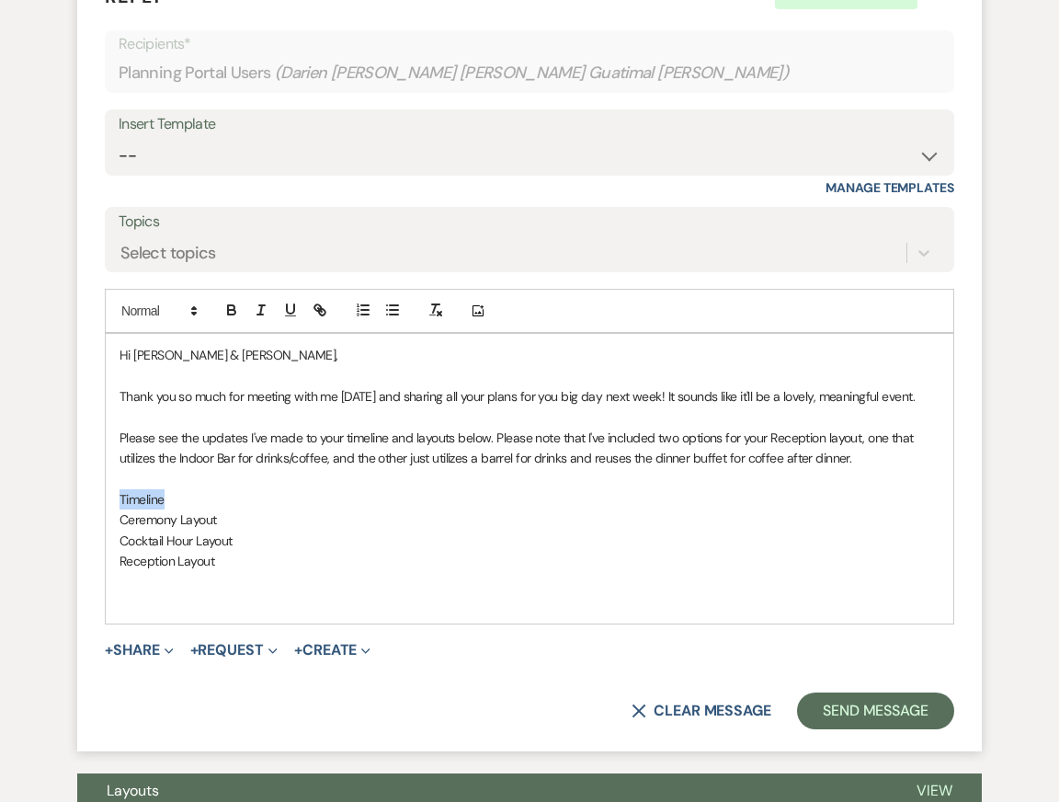
drag, startPoint x: 166, startPoint y: 523, endPoint x: 97, endPoint y: 523, distance: 69.0
click at [99, 523] on form "Reply X Draft saved! Recipients* Planning Portal Users ( Darien Danielle Reyes …" at bounding box center [529, 356] width 905 height 792
click at [321, 312] on line "button" at bounding box center [320, 310] width 4 height 4
paste input "https://docs.google.com/spreadsheets/d/1KSwnMCKiUAXDFKZxh2CTOnoJZLrlsOlGj3PGWYj…"
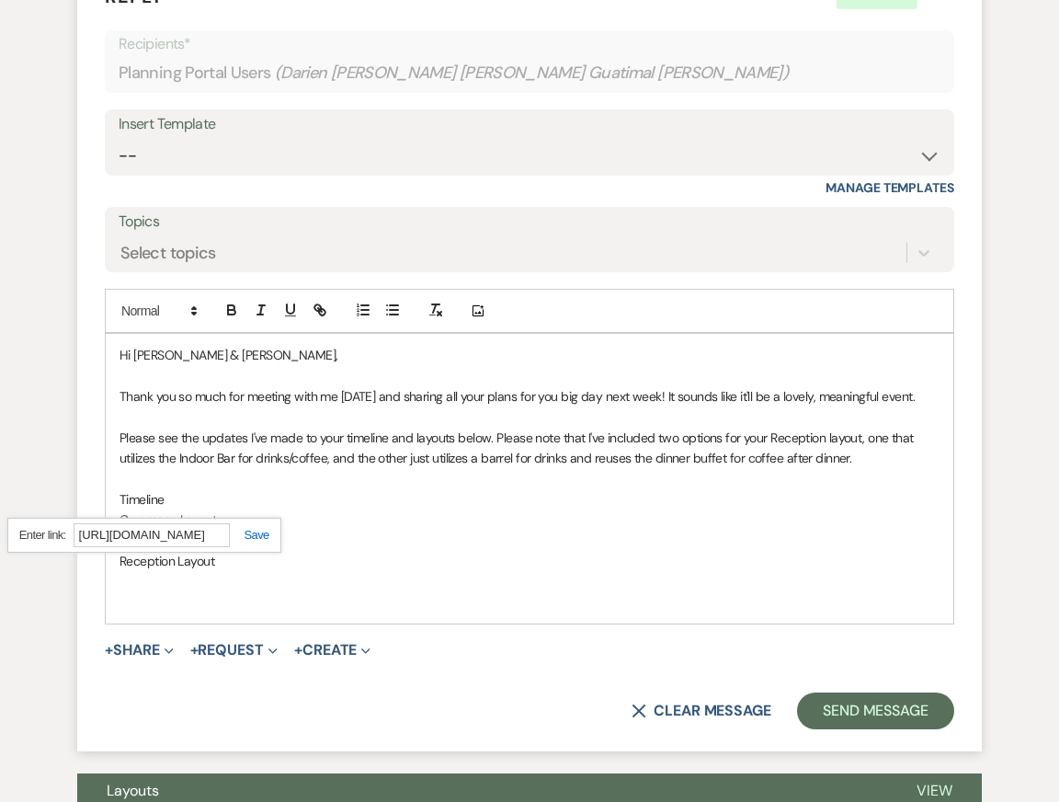
click at [253, 542] on link at bounding box center [250, 535] width 40 height 14
drag, startPoint x: 226, startPoint y: 542, endPoint x: 74, endPoint y: 542, distance: 151.7
click at [77, 542] on form "Reply X Draft saved! Recipients* Planning Portal Users ( Darien Danielle Reyes …" at bounding box center [529, 356] width 905 height 792
click at [320, 318] on icon "button" at bounding box center [320, 310] width 17 height 17
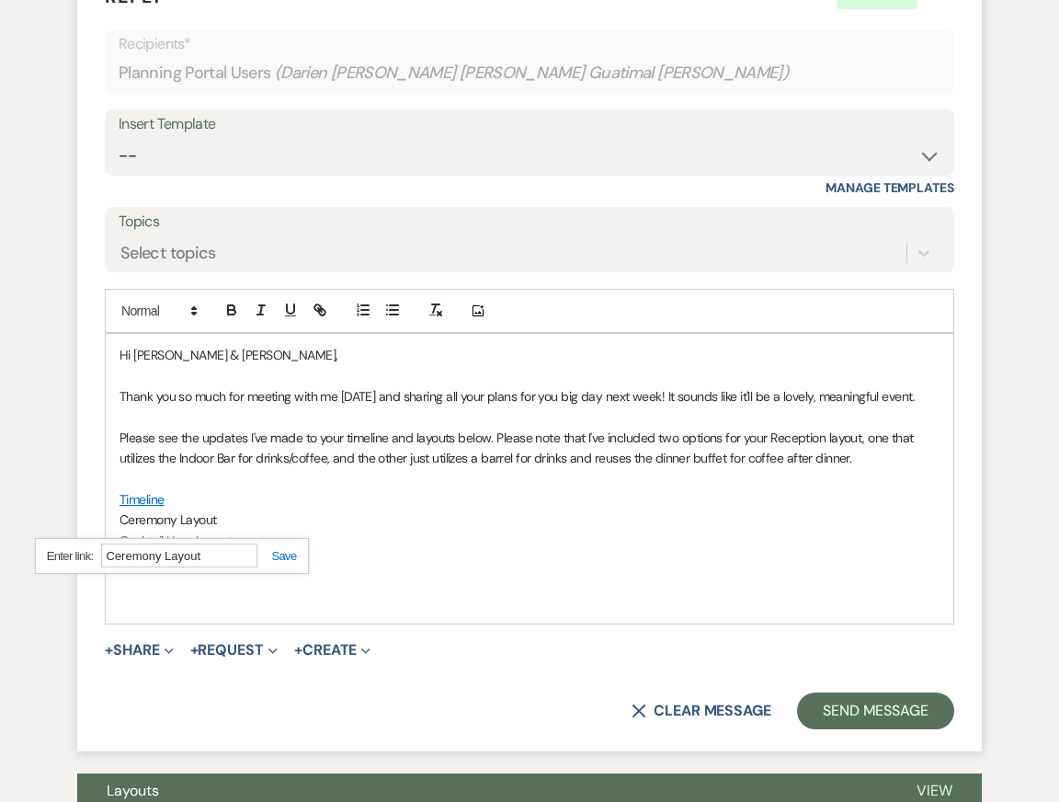
paste input "https://docs.google.com/drawings/d/12_Nny2Zo5XhrgZ_sQkahV7OSy69hPNaMxddJ5z8vvfo…"
click at [279, 574] on div "https://docs.google.com/drawings/d/12_Nny2Zo5XhrgZ_sQkahV7OSy69hPNaMxddJ5z8vvfo…" at bounding box center [172, 556] width 274 height 36
click at [284, 563] on link at bounding box center [277, 556] width 40 height 14
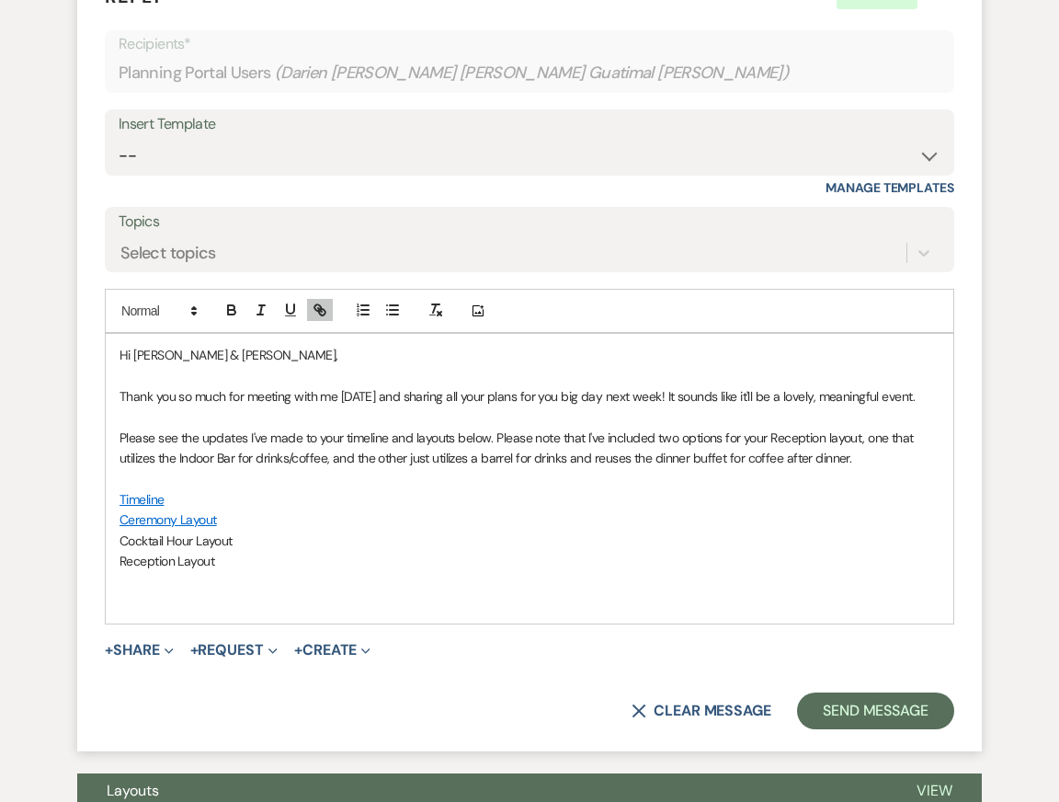
drag, startPoint x: 227, startPoint y: 584, endPoint x: 63, endPoint y: 585, distance: 163.7
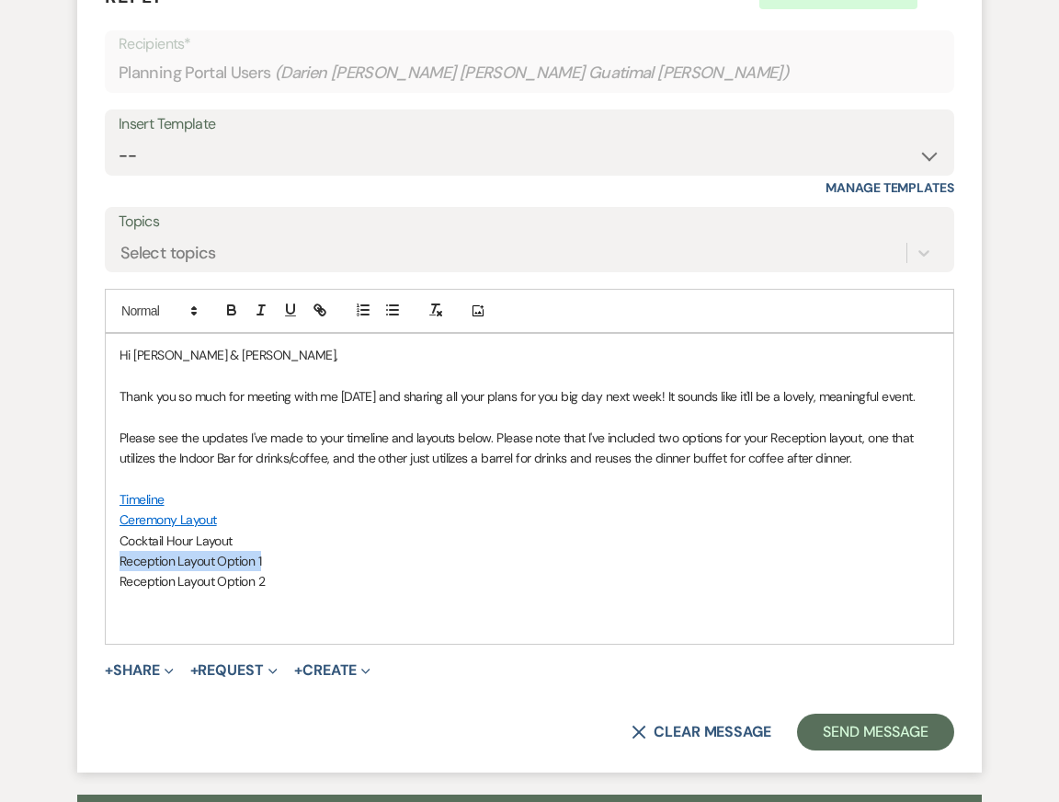
drag, startPoint x: 263, startPoint y: 583, endPoint x: 32, endPoint y: 583, distance: 230.8
click at [318, 312] on line "button" at bounding box center [320, 310] width 4 height 4
paste input "https://docs.google.com/drawings/d/1jV4mf9joJtMIsSe92g4oGTFvfZ1GsWZ2UXcwY8FvGDY…"
click at [303, 603] on link at bounding box center [298, 596] width 40 height 14
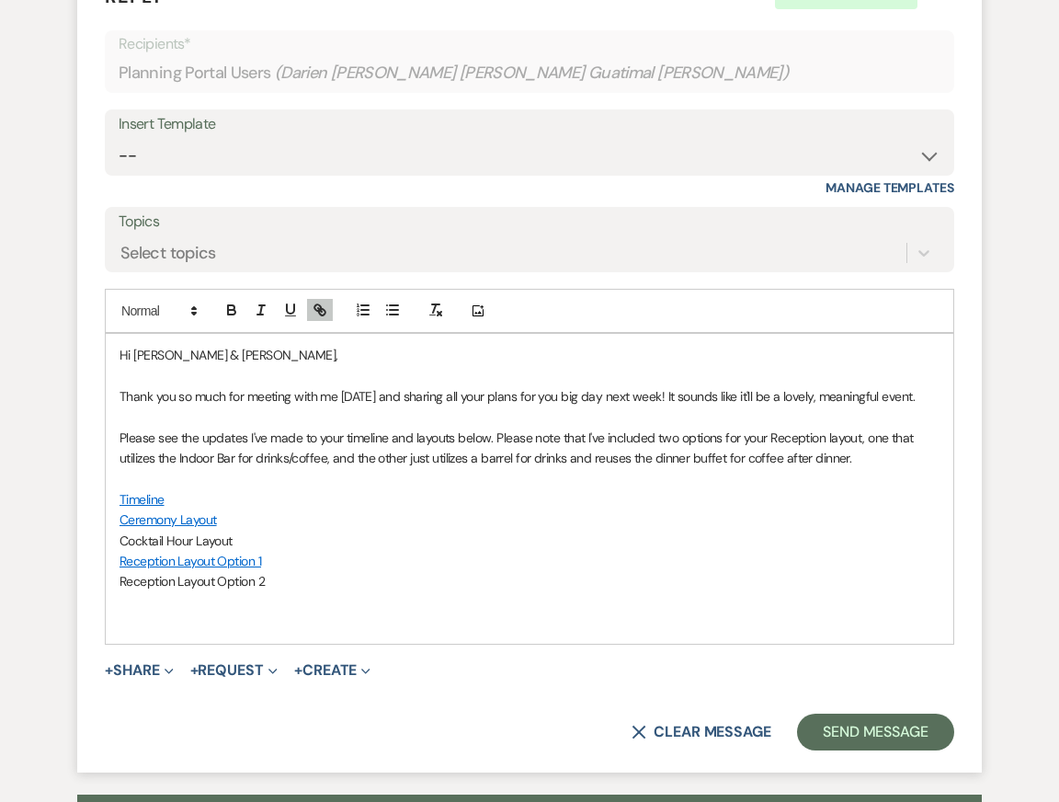
drag, startPoint x: 270, startPoint y: 605, endPoint x: 77, endPoint y: 605, distance: 193.1
click at [80, 605] on form "Reply X Draft saved! Recipients* Planning Portal Users ( Darien Danielle Reyes …" at bounding box center [529, 366] width 905 height 812
click at [314, 311] on icon "button" at bounding box center [317, 307] width 6 height 6
paste input "https://docs.google.com/drawings/d/1SfXqZEwXkBg6uXGEdK0AsOBjO6RONT3kcPkMhLzk-Ao…"
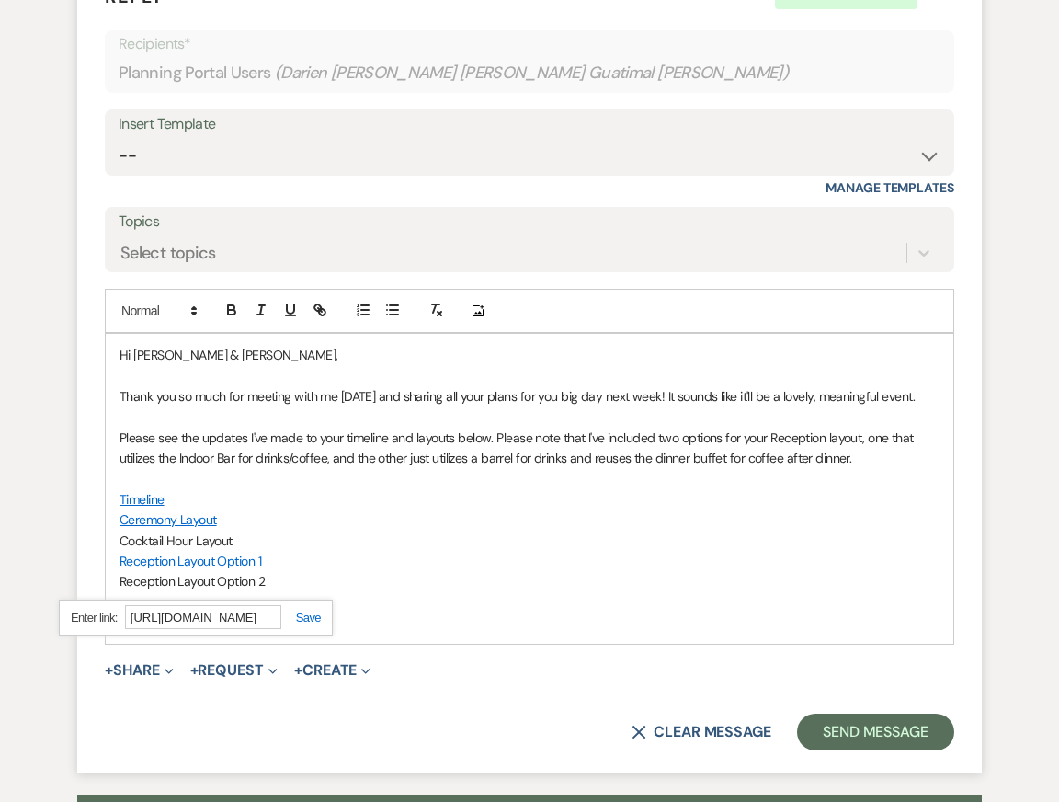
click at [303, 624] on link at bounding box center [301, 618] width 40 height 14
drag, startPoint x: 242, startPoint y: 556, endPoint x: 95, endPoint y: 556, distance: 147.1
click at [95, 556] on form "Reply X Draft Recipients* Planning Portal Users ( Darien Danielle Reyes Mackey,…" at bounding box center [529, 366] width 905 height 812
click at [315, 311] on icon "button" at bounding box center [317, 307] width 6 height 6
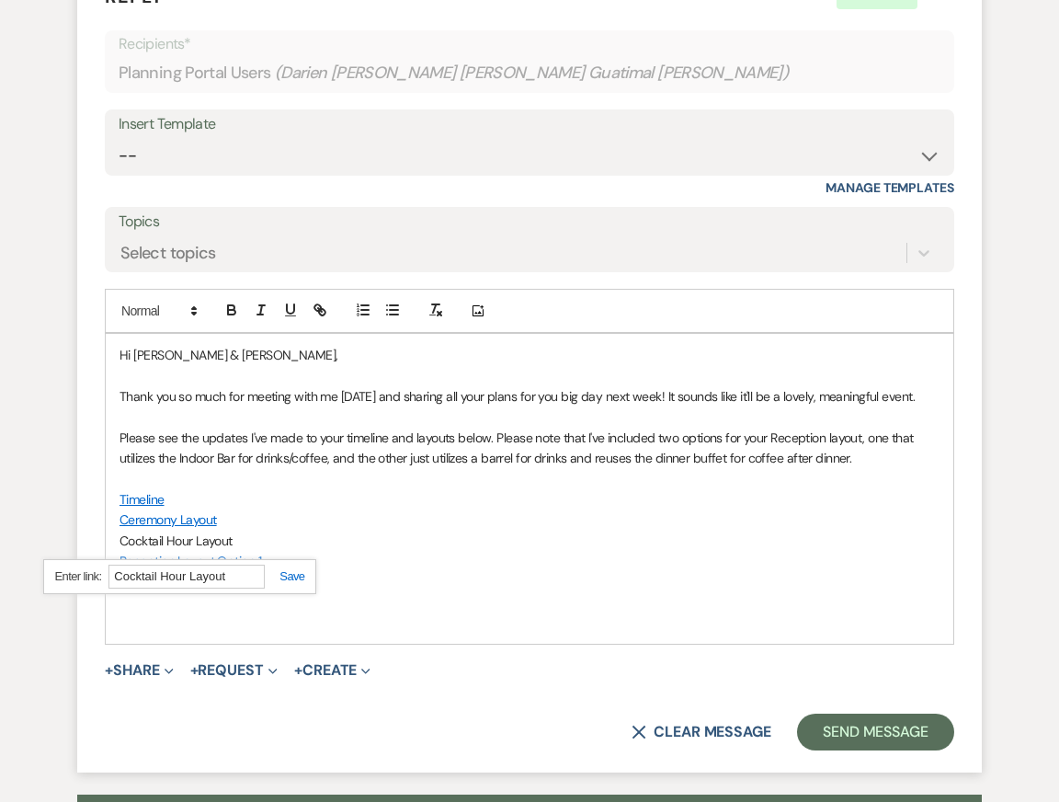
paste input "https://docs.google.com/drawings/d/13-83IF8xTe0PI3aDeUKTWv7np0sOIXs1jMIsntPRCVQ…"
type input "https://docs.google.com/drawings/d/13-83IF8xTe0PI3aDeUKTWv7np0sOIXs1jMIsntPRCVQ…"
click at [288, 583] on link at bounding box center [285, 576] width 40 height 14
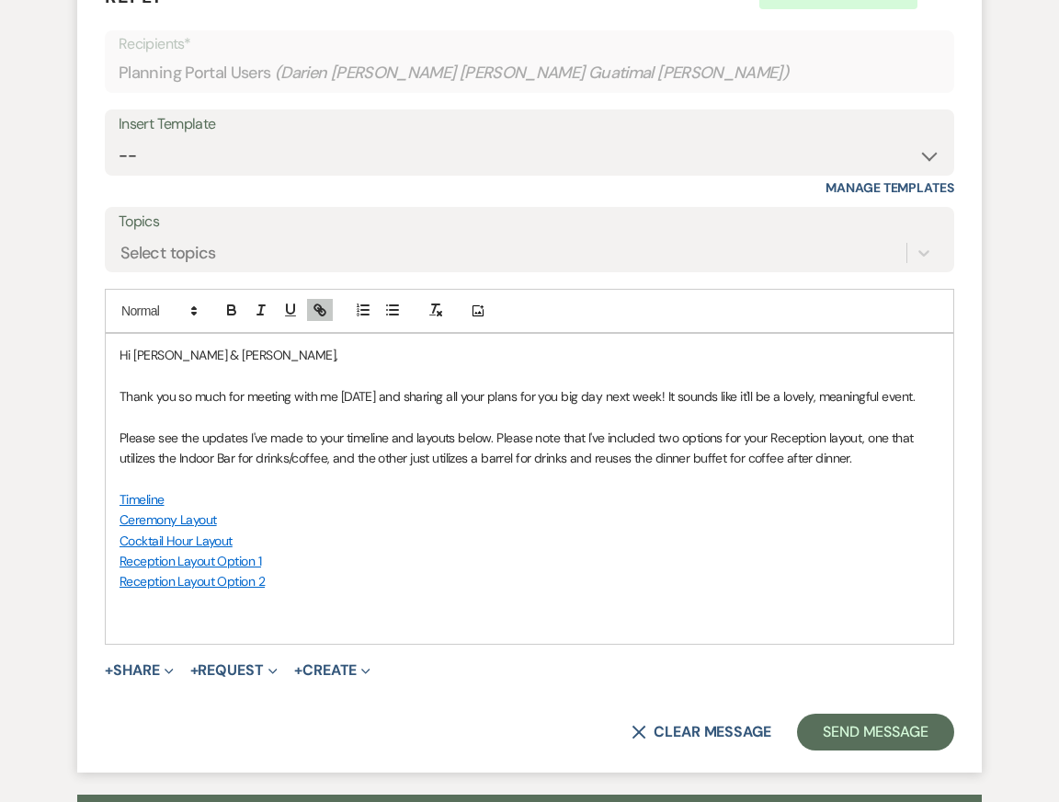
click at [300, 612] on p at bounding box center [530, 602] width 820 height 20
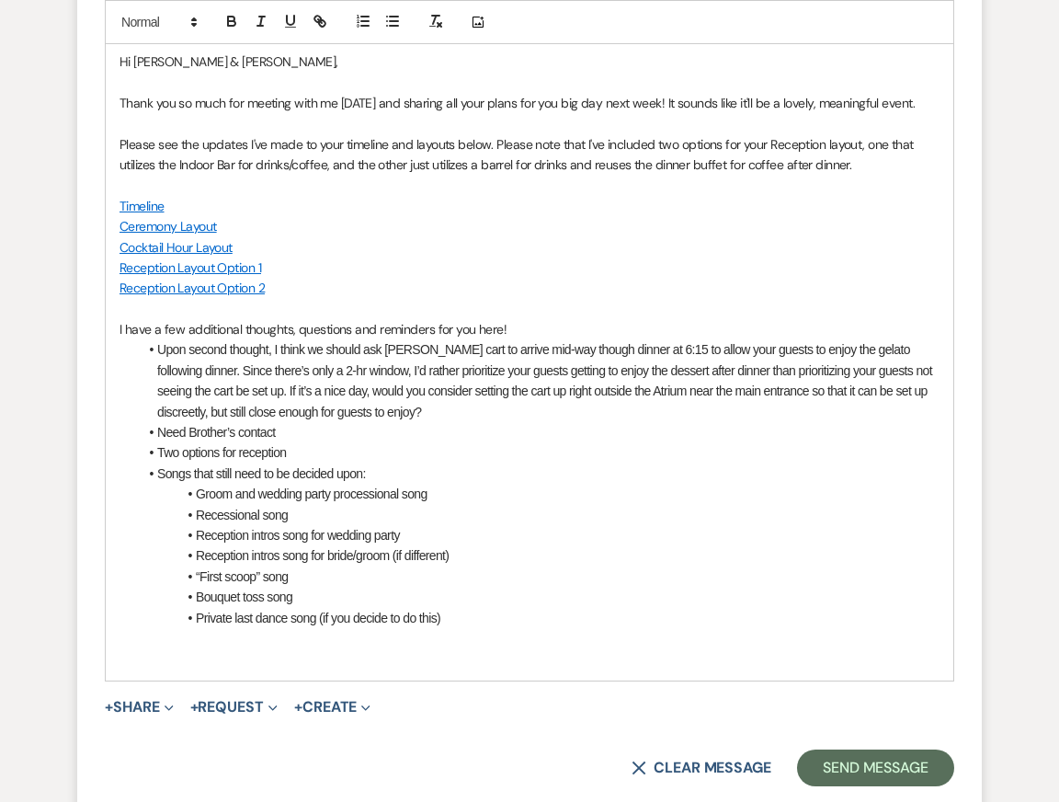
scroll to position [5302, 0]
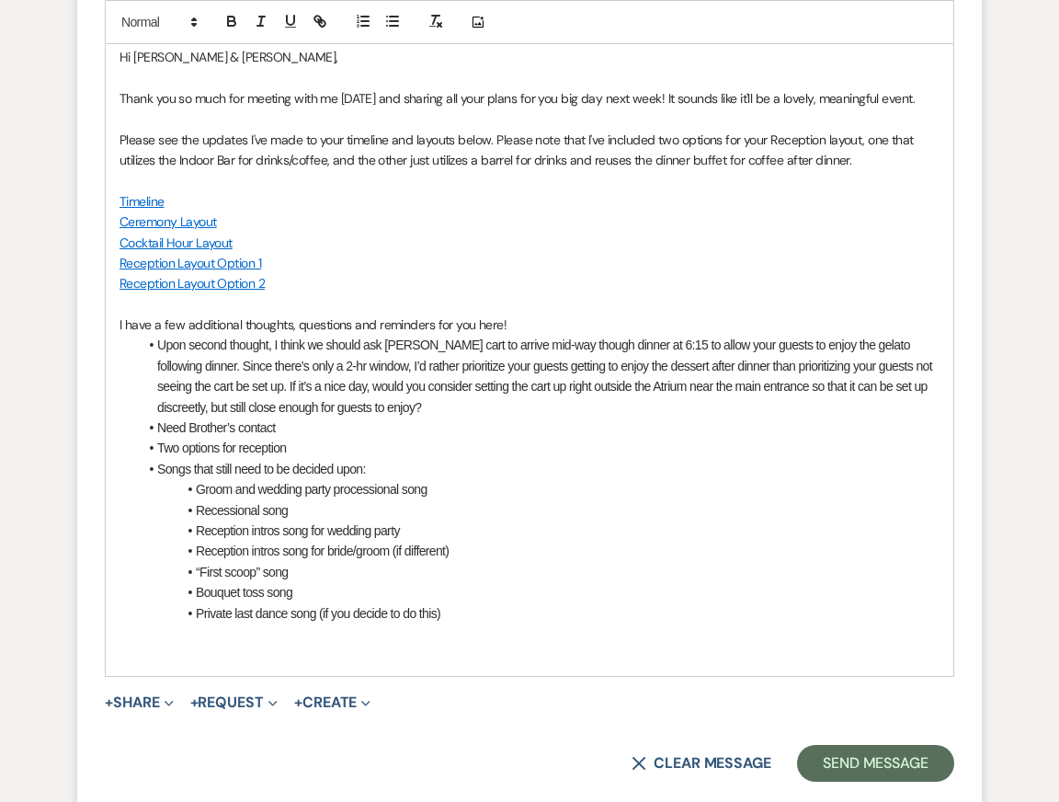
click at [156, 369] on li "Upon second thought, I think we should ask Gelato cart to arrive mid-way though…" at bounding box center [539, 376] width 802 height 83
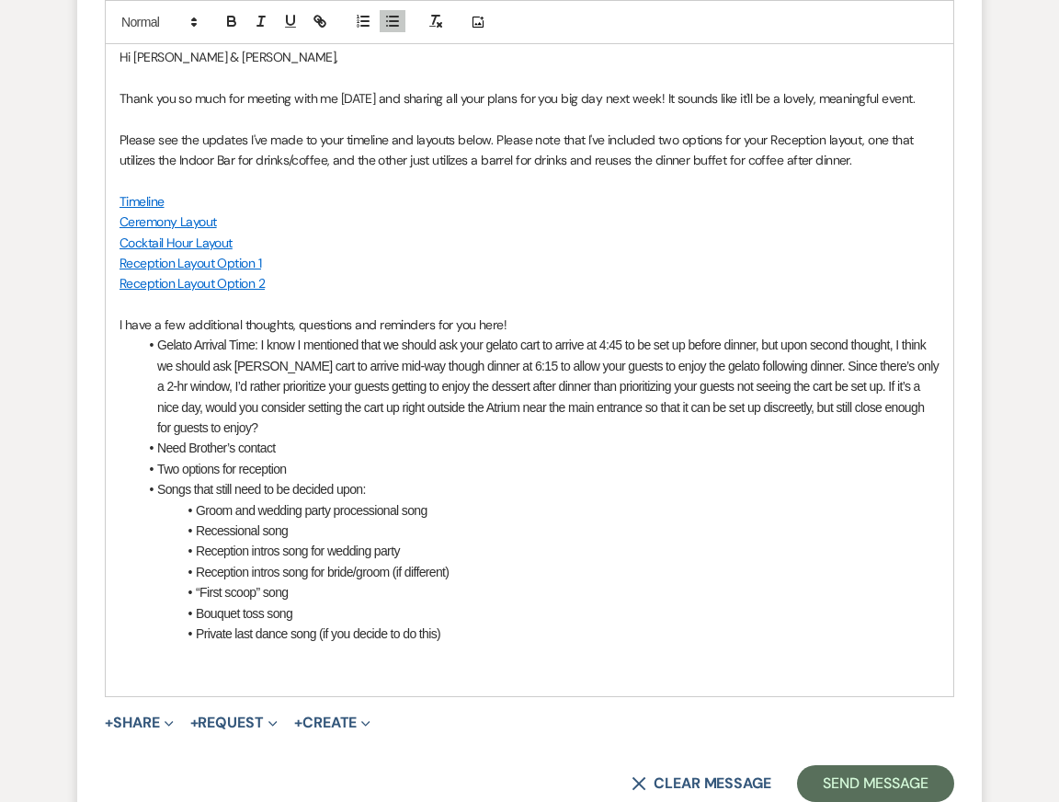
click at [298, 390] on li "Gelato Arrival Time: I know I mentioned that we should ask your gelato cart to …" at bounding box center [539, 386] width 802 height 103
drag, startPoint x: 234, startPoint y: 389, endPoint x: 294, endPoint y: 391, distance: 59.8
click at [294, 391] on li "Gelato Arrival Time: I know I mentioned that we should ask your gelato cart to …" at bounding box center [539, 386] width 802 height 103
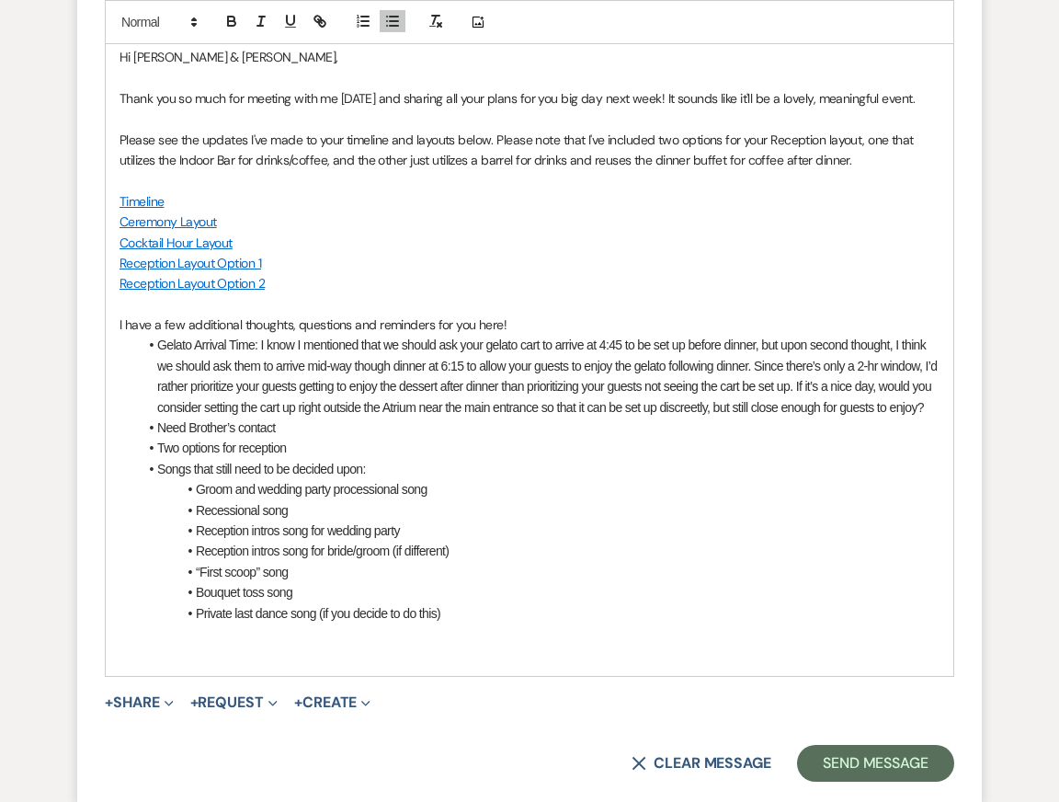
click at [361, 390] on li "Gelato Arrival Time: I know I mentioned that we should ask your gelato cart to …" at bounding box center [539, 376] width 802 height 83
click at [445, 392] on li "Gelato Arrival Time: I know I mentioned that we should ask your gelato cart to …" at bounding box center [539, 376] width 802 height 83
click at [502, 390] on li "Gelato Arrival Time: I know I mentioned that we should ask your gelato cart to …" at bounding box center [539, 376] width 802 height 83
drag, startPoint x: 466, startPoint y: 391, endPoint x: 491, endPoint y: 413, distance: 33.2
click at [465, 391] on li "Gelato Arrival Time: I know I mentioned that we should ask your gelato cart to …" at bounding box center [539, 376] width 802 height 83
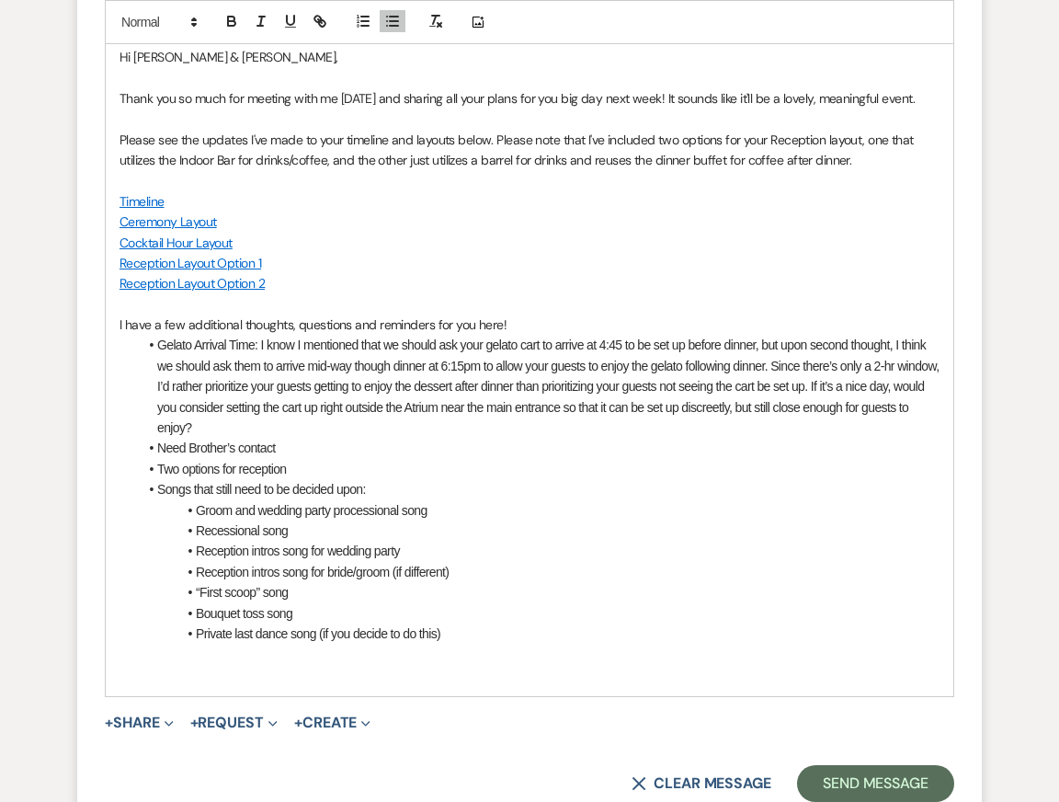
click at [572, 368] on li "Gelato Arrival Time: I know I mentioned that we should ask your gelato cart to …" at bounding box center [539, 386] width 802 height 103
click at [591, 395] on li "Gelato Arrival Time: I know I mentioned that we should ask your gelato cart to …" at bounding box center [539, 386] width 802 height 103
click at [778, 389] on li "Gelato Arrival Time: I know I mentioned that we should ask your gelato cart to …" at bounding box center [539, 386] width 802 height 103
click at [703, 335] on p "I have a few additional thoughts, questions and reminders for you here!" at bounding box center [530, 324] width 820 height 20
click at [212, 412] on li "Gelato Arrival Time: I know I mentioned that we should ask your gelato cart to …" at bounding box center [539, 386] width 802 height 103
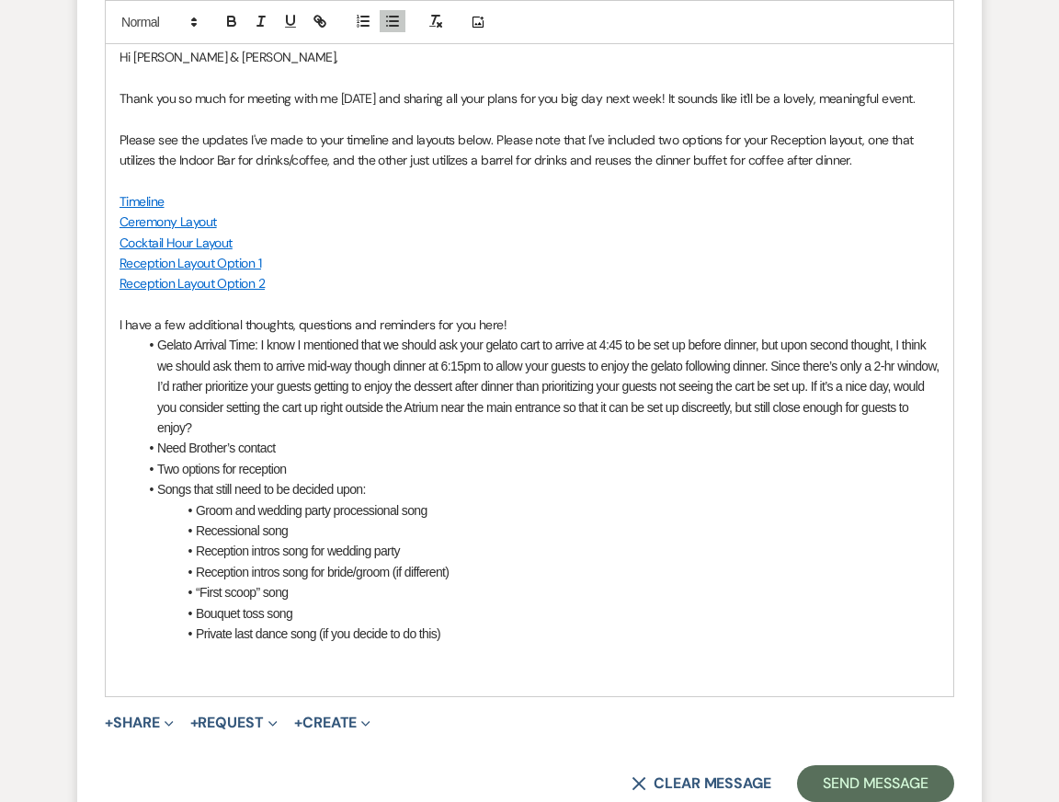
click at [307, 410] on li "Gelato Arrival Time: I know I mentioned that we should ask your gelato cart to …" at bounding box center [539, 386] width 802 height 103
click at [552, 314] on p at bounding box center [530, 304] width 820 height 20
click at [873, 417] on li "Gelato Arrival Time: I know I mentioned that we should ask your gelato cart to …" at bounding box center [539, 386] width 802 height 103
click at [831, 432] on li "Gelato Arrival Time: I know I mentioned that we should ask your gelato cart to …" at bounding box center [539, 386] width 802 height 103
click at [335, 431] on li "Gelato Arrival Time: I know I mentioned that we should ask your gelato cart to …" at bounding box center [539, 386] width 802 height 103
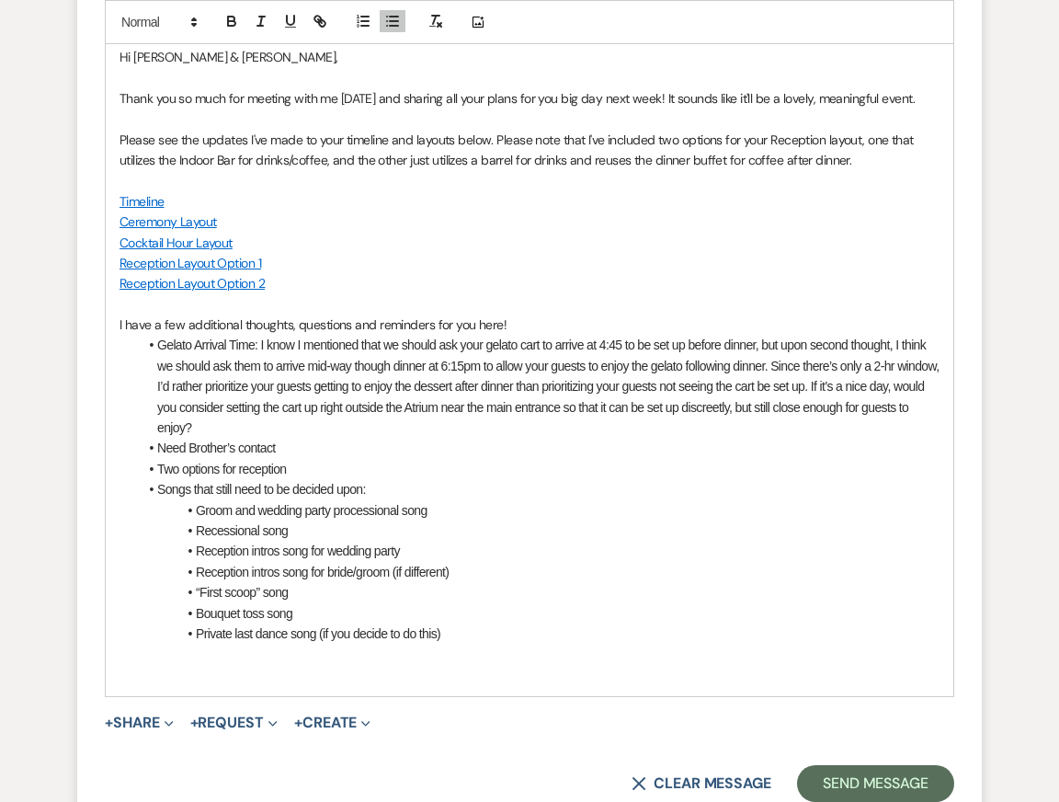
click at [861, 410] on li "Gelato Arrival Time: I know I mentioned that we should ask your gelato cart to …" at bounding box center [539, 386] width 802 height 103
click at [745, 406] on li "Gelato Arrival Time: I know I mentioned that we should ask your gelato cart to …" at bounding box center [539, 386] width 802 height 103
click at [726, 438] on li "Gelato Arrival Time: I know I mentioned that we should ask your gelato cart to …" at bounding box center [539, 386] width 802 height 103
click at [722, 438] on li "Gelato Arrival Time: I know I mentioned that we should ask your gelato cart to …" at bounding box center [539, 386] width 802 height 103
click at [715, 432] on li "Gelato Arrival Time: I know I mentioned that we should ask your gelato cart to …" at bounding box center [539, 386] width 802 height 103
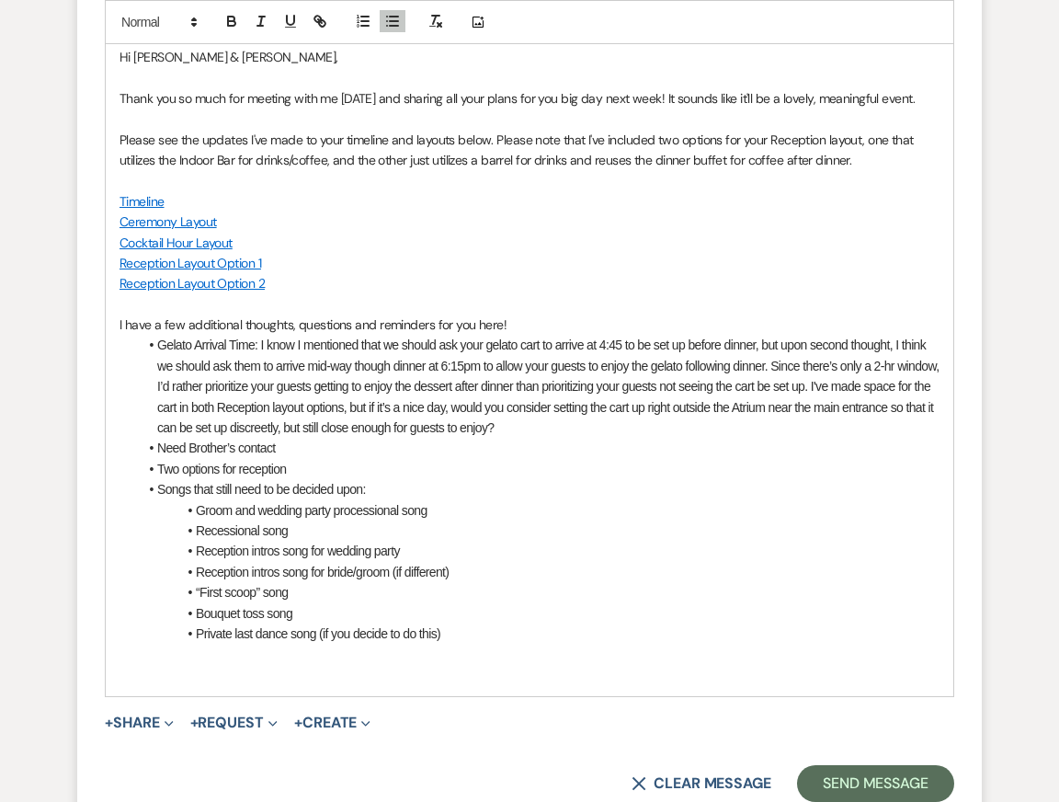
click at [714, 438] on li "Gelato Arrival Time: I know I mentioned that we should ask your gelato cart to …" at bounding box center [539, 386] width 802 height 103
click at [372, 438] on li "Gelato Arrival Time: I know I mentioned that we should ask your gelato cart to …" at bounding box center [539, 386] width 802 height 103
click at [431, 438] on li "Gelato Arrival Time: I know I mentioned that we should ask your gelato cart to …" at bounding box center [539, 386] width 802 height 103
click at [635, 438] on li "Gelato Arrival Time: I know I mentioned that we should ask your gelato cart to …" at bounding box center [539, 386] width 802 height 103
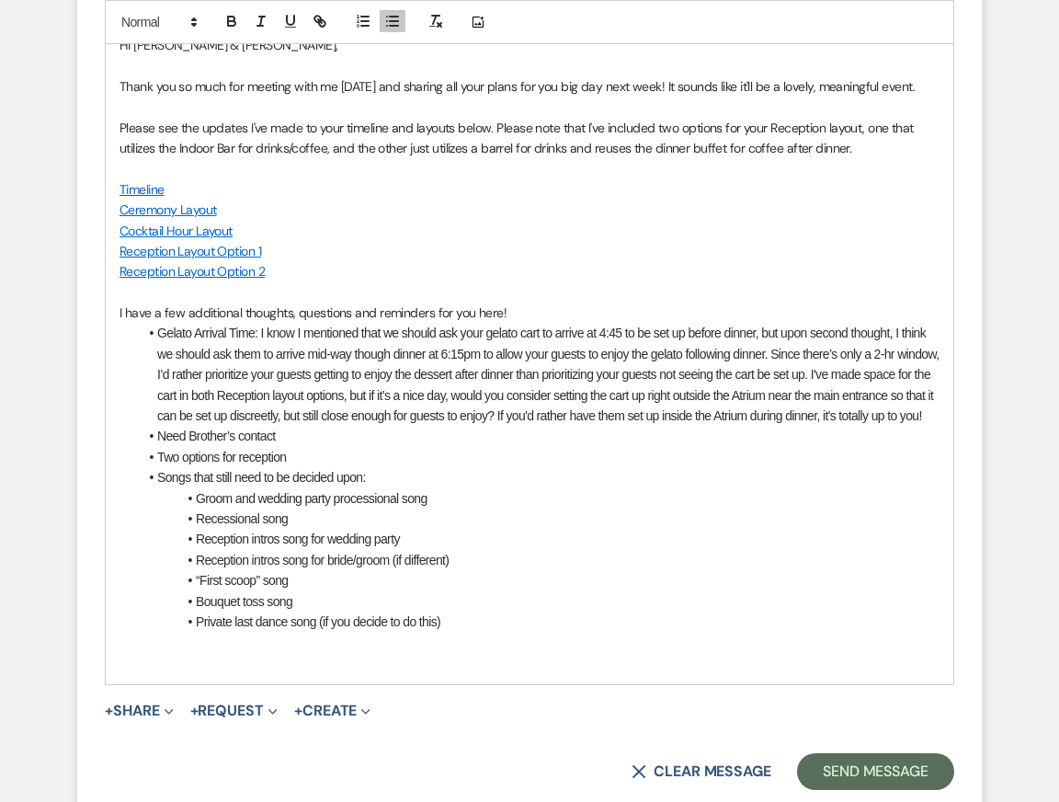
click at [158, 446] on li "Need Brother’s contact" at bounding box center [539, 436] width 802 height 20
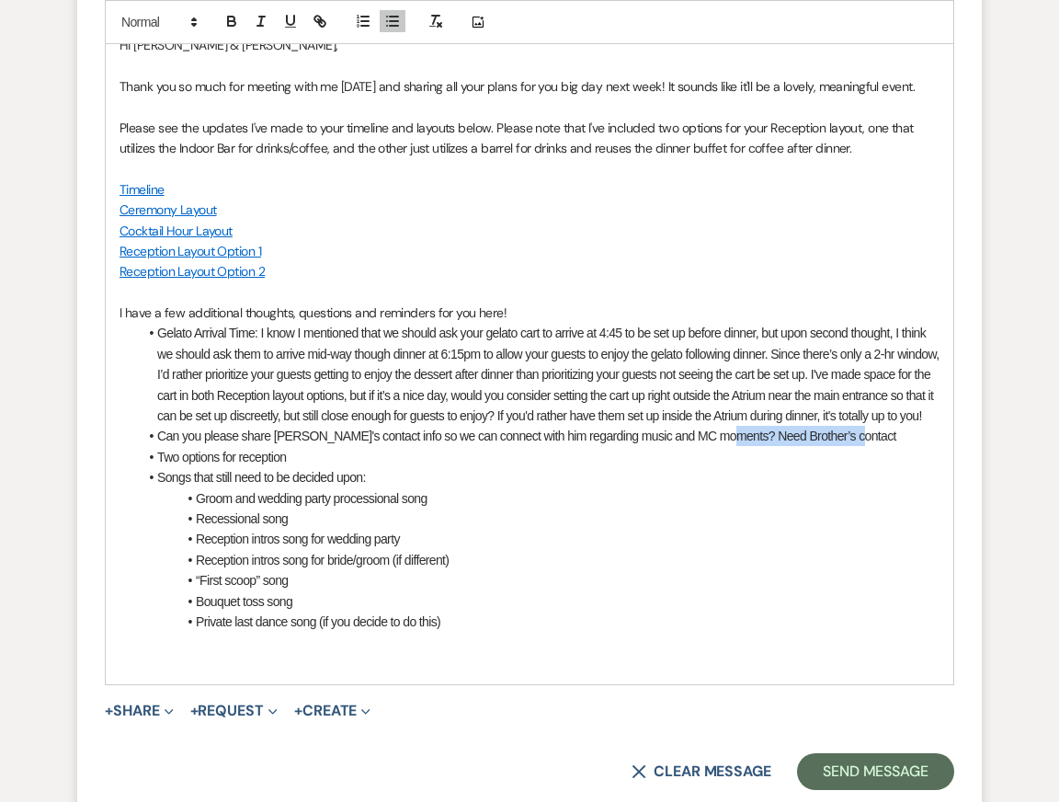
drag, startPoint x: 719, startPoint y: 480, endPoint x: 841, endPoint y: 480, distance: 122.3
click at [841, 446] on li "Can you please share Miguel's contact info so we can connect with him regarding…" at bounding box center [539, 436] width 802 height 20
drag, startPoint x: 321, startPoint y: 494, endPoint x: 73, endPoint y: 492, distance: 248.3
click at [77, 494] on form "Reply X Saving draft... Recipients* Planning Portal Users ( Darien Danielle Rey…" at bounding box center [529, 232] width 905 height 1162
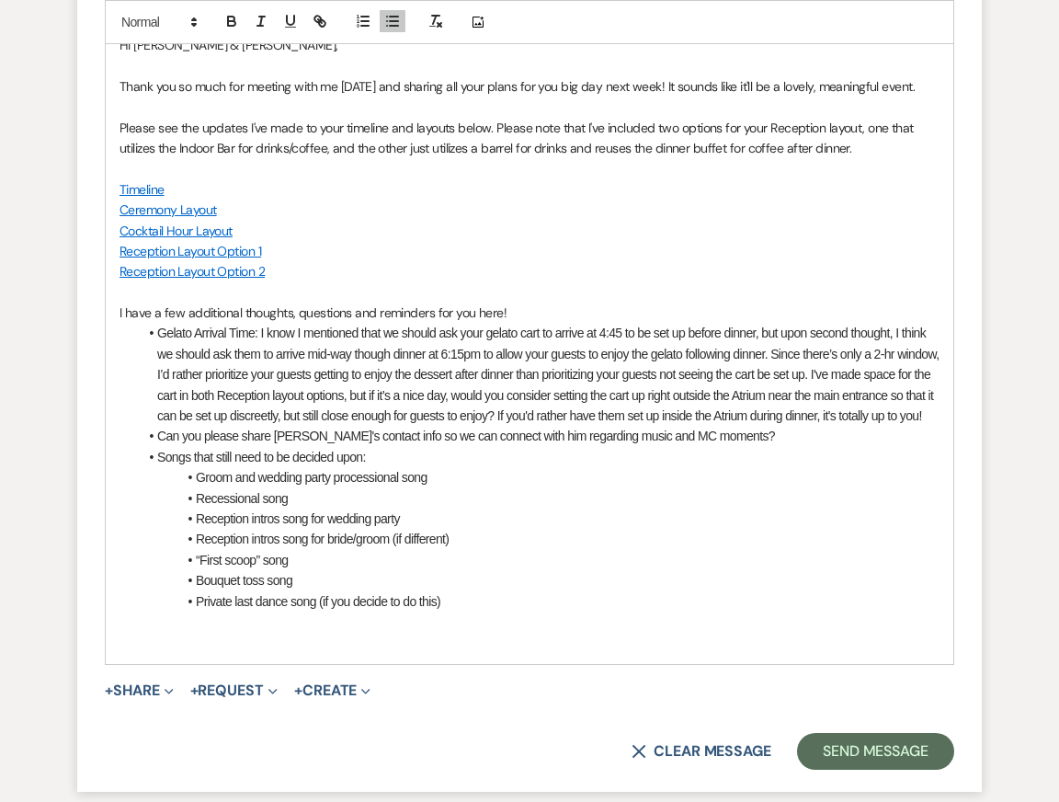
click at [159, 467] on li "Songs that still need to be decided upon:" at bounding box center [539, 457] width 802 height 20
drag, startPoint x: 318, startPoint y: 497, endPoint x: 490, endPoint y: 502, distance: 172.0
click at [490, 467] on li "Please let us know what songs that still need to be decided upon:" at bounding box center [539, 457] width 802 height 20
click at [633, 611] on li "Private last dance song (if you decide to do this)" at bounding box center [539, 601] width 802 height 20
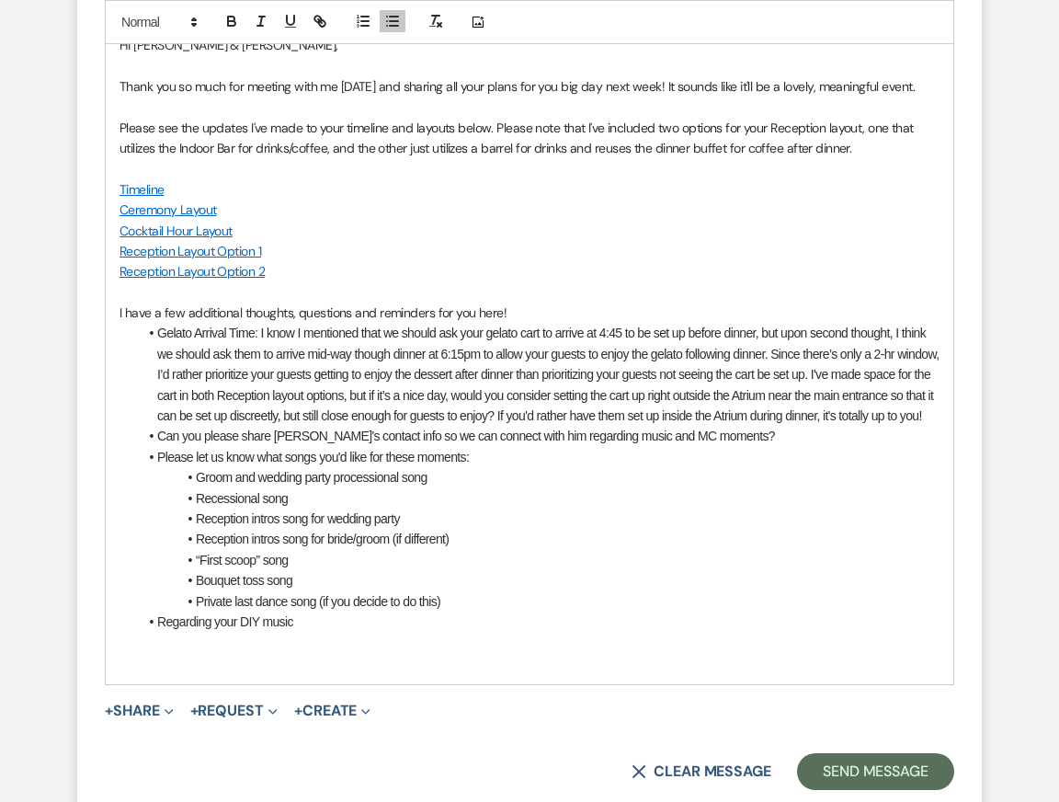
click at [527, 487] on li "Groom and wedding party processional song" at bounding box center [539, 477] width 802 height 20
click at [442, 426] on li "Gelato Arrival Time: I know I mentioned that we should ask your gelato cart to …" at bounding box center [539, 374] width 802 height 103
click at [425, 446] on li "Can you please share Miguel's contact info so we can connect with him regarding…" at bounding box center [539, 436] width 802 height 20
click at [749, 446] on li "Can you please share Miguel's contact info so we can connect with him regarding…" at bounding box center [539, 436] width 802 height 20
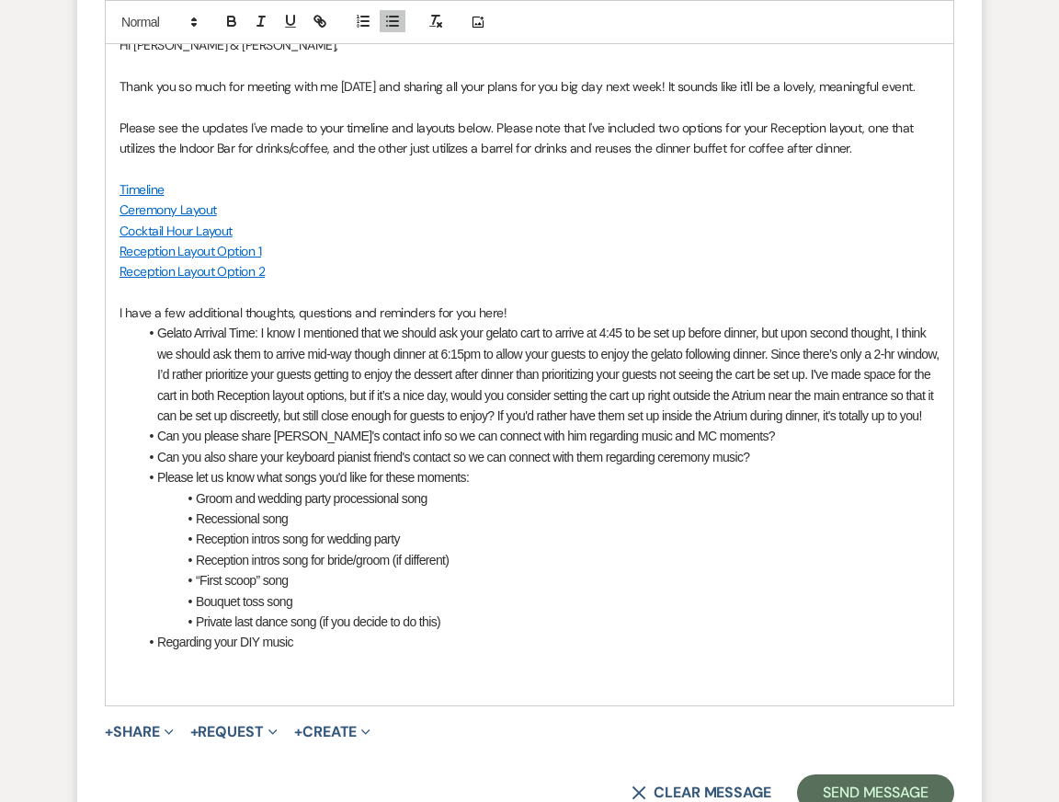
click at [508, 549] on li "Reception intros song for wedding party" at bounding box center [539, 539] width 802 height 20
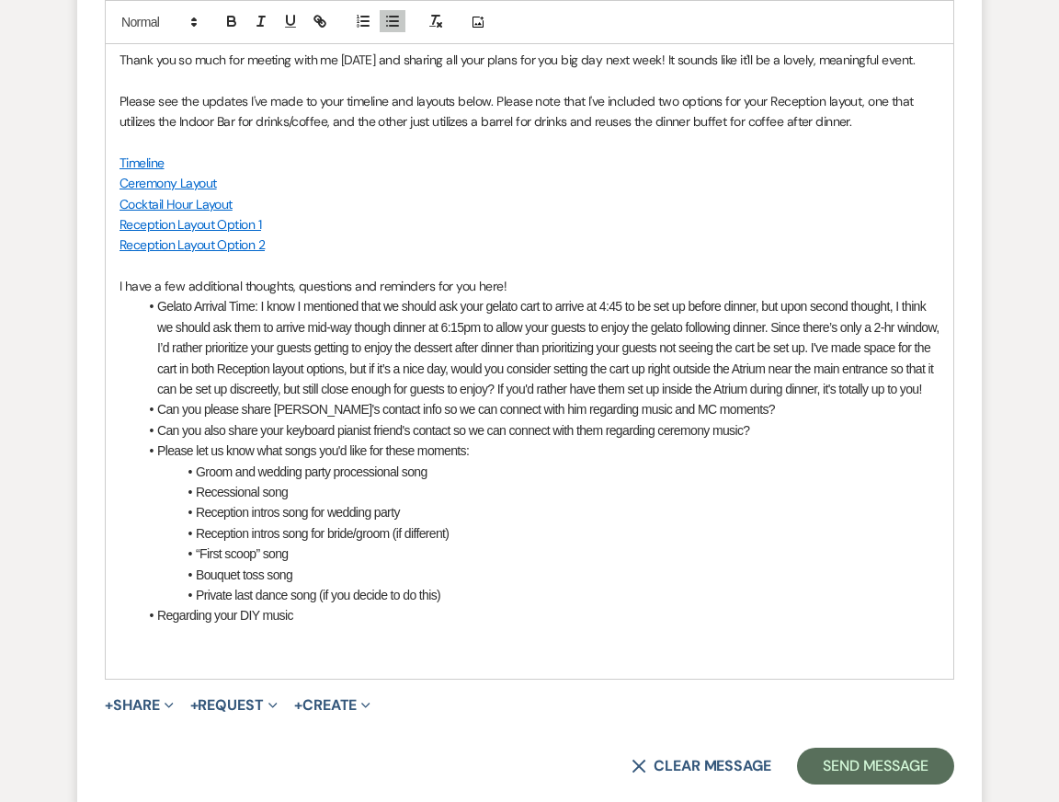
scroll to position [5362, 0]
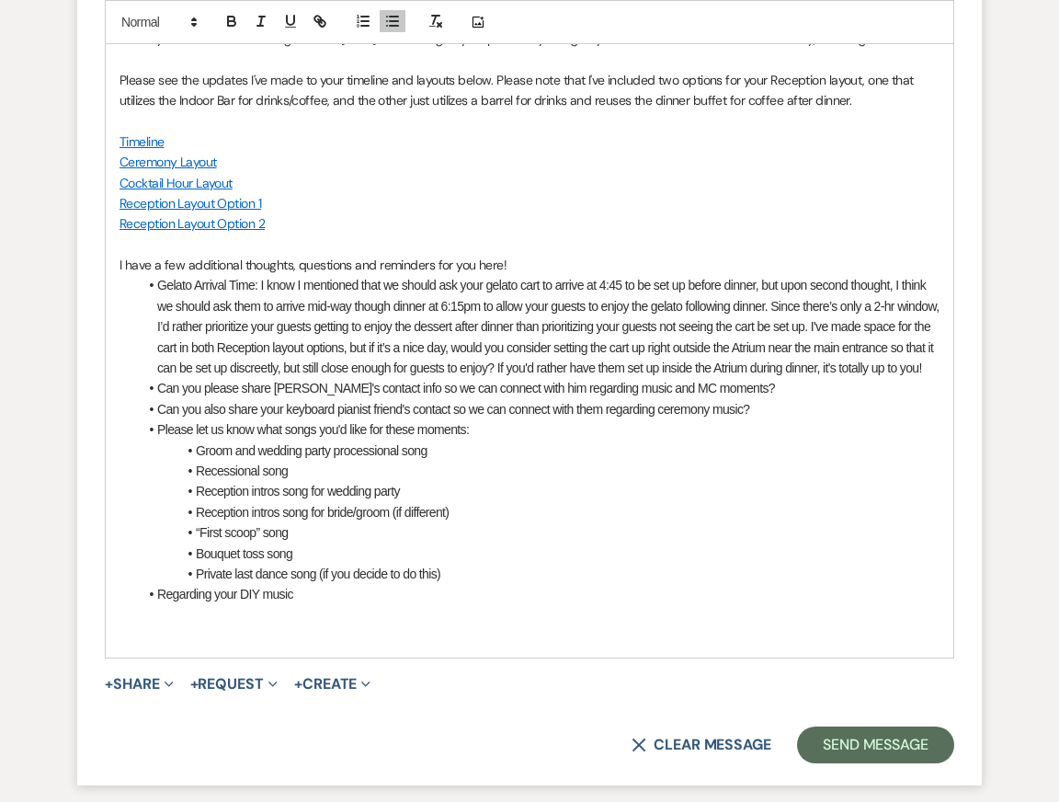
click at [461, 461] on li "Groom and wedding party processional song" at bounding box center [539, 450] width 802 height 20
click at [465, 501] on li "Reception intros song for wedding party" at bounding box center [539, 491] width 802 height 20
click at [485, 564] on li "Bouquet toss song" at bounding box center [539, 553] width 802 height 20
click at [416, 481] on li "Recessional song" at bounding box center [539, 471] width 802 height 20
click at [455, 501] on li "Reception intros song for wedding party" at bounding box center [539, 491] width 802 height 20
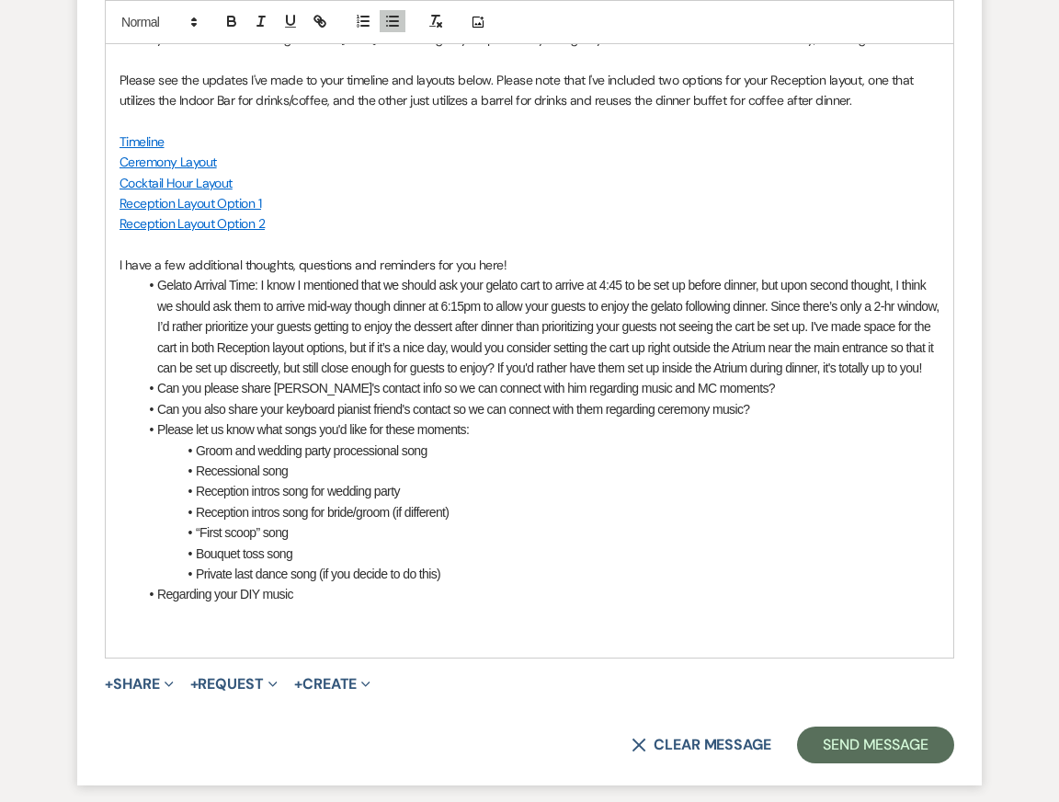
click at [497, 522] on li "Reception intros song for bride/groom (if different)" at bounding box center [539, 512] width 802 height 20
click at [485, 543] on li "“First scoop” song" at bounding box center [539, 532] width 802 height 20
click at [485, 604] on ul "Gelato Arrival Time: I know I mentioned that we should ask your gelato cart to …" at bounding box center [539, 439] width 802 height 329
click at [495, 584] on li "Private last dance song (if you decide to do this)" at bounding box center [539, 574] width 802 height 20
click at [406, 604] on li "Regarding your DIY music" at bounding box center [539, 594] width 802 height 20
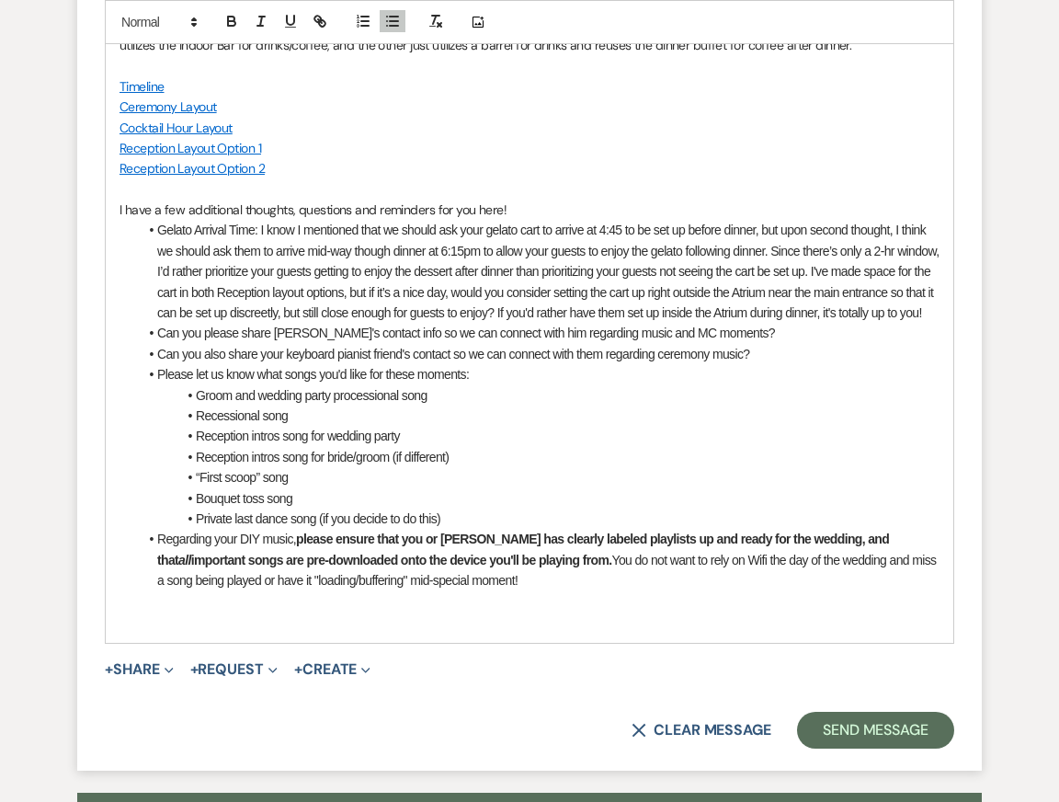
scroll to position [5420, 0]
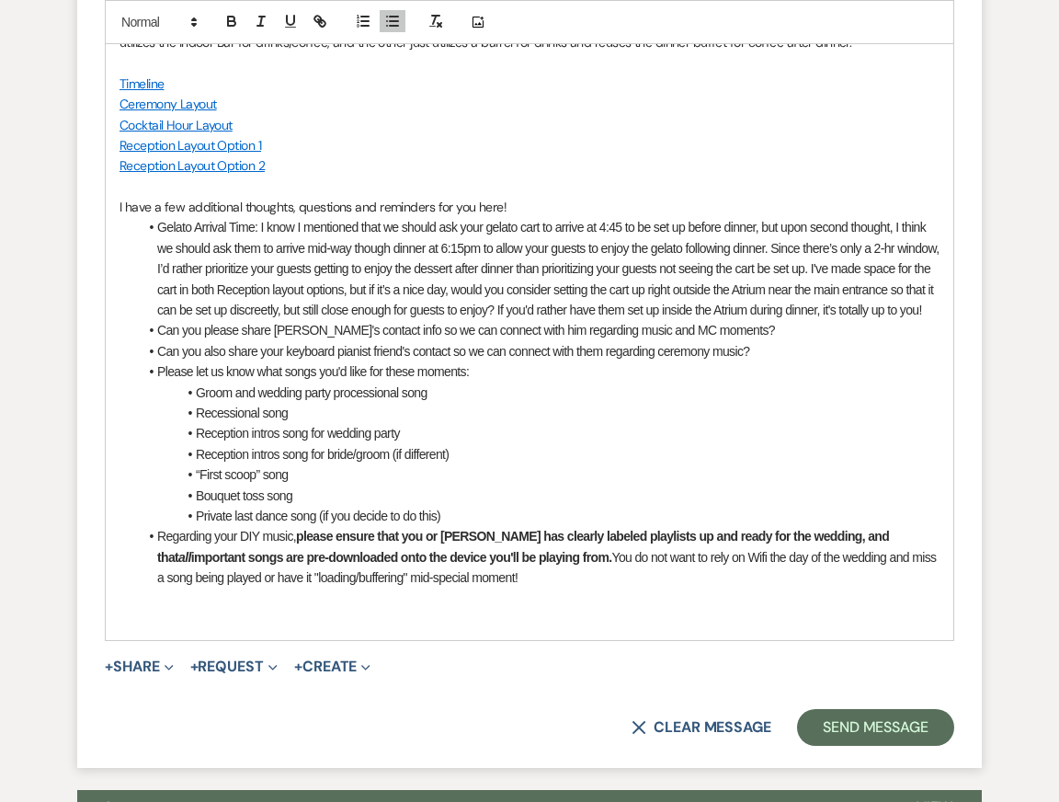
click at [225, 320] on li "Gelato Arrival Time: I know I mentioned that we should ask your gelato cart to …" at bounding box center [539, 268] width 802 height 103
click at [517, 382] on li "Please let us know what songs you'd like for these moments:" at bounding box center [539, 371] width 802 height 20
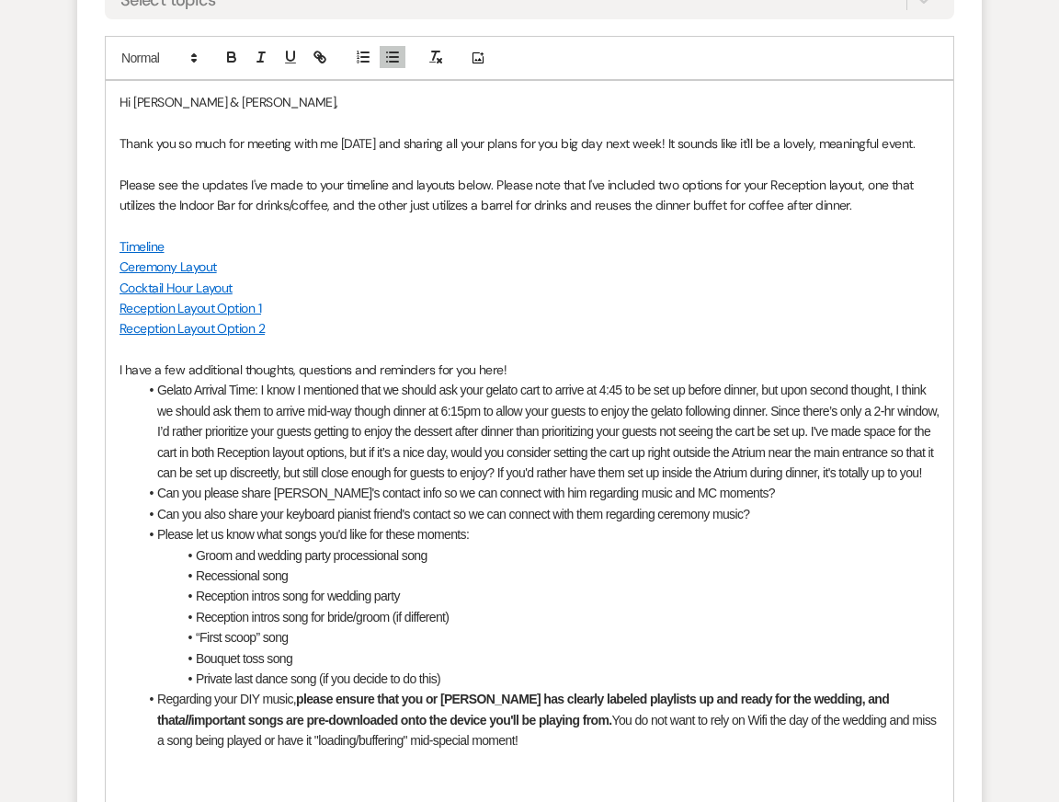
scroll to position [5265, 0]
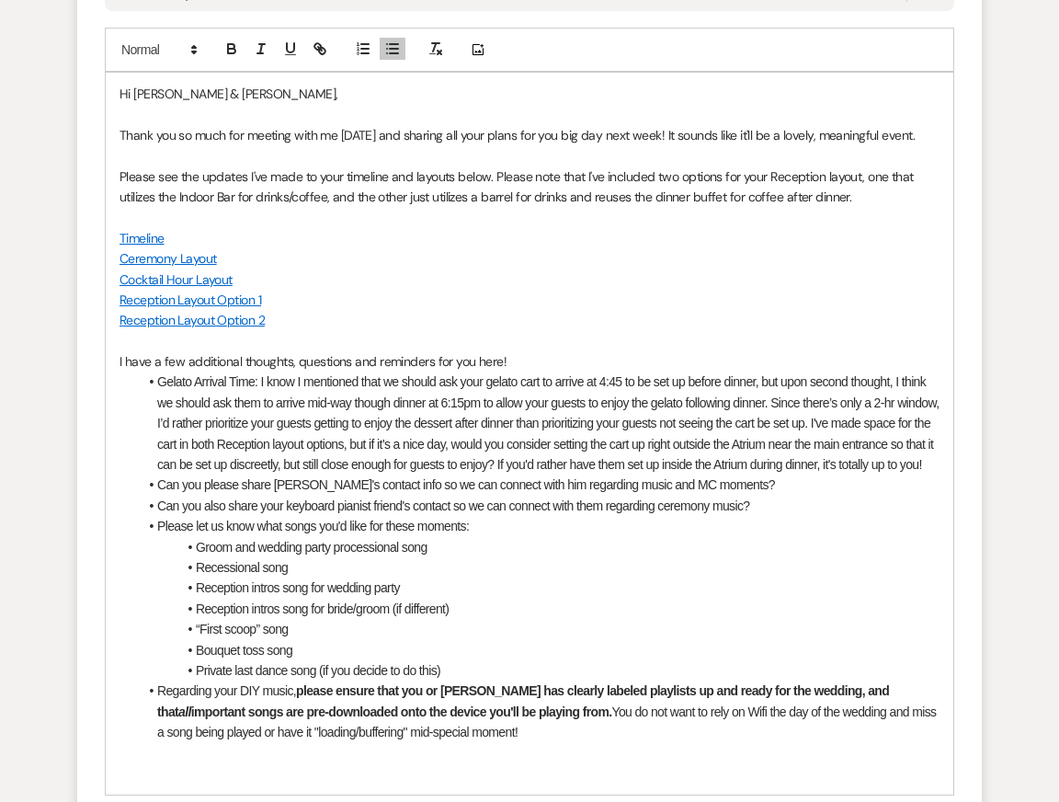
click at [575, 145] on p "Thank you so much for meeting with me yesterday and sharing all your plans for …" at bounding box center [530, 135] width 820 height 20
click at [730, 371] on p "I have a few additional thoughts, questions and reminders for you here!" at bounding box center [530, 361] width 820 height 20
click at [706, 474] on li "Gelato Arrival Time: I know I mentioned that we should ask your gelato cart to …" at bounding box center [539, 422] width 802 height 103
click at [711, 536] on li "Please let us know what songs you'd like for these moments:" at bounding box center [539, 526] width 802 height 20
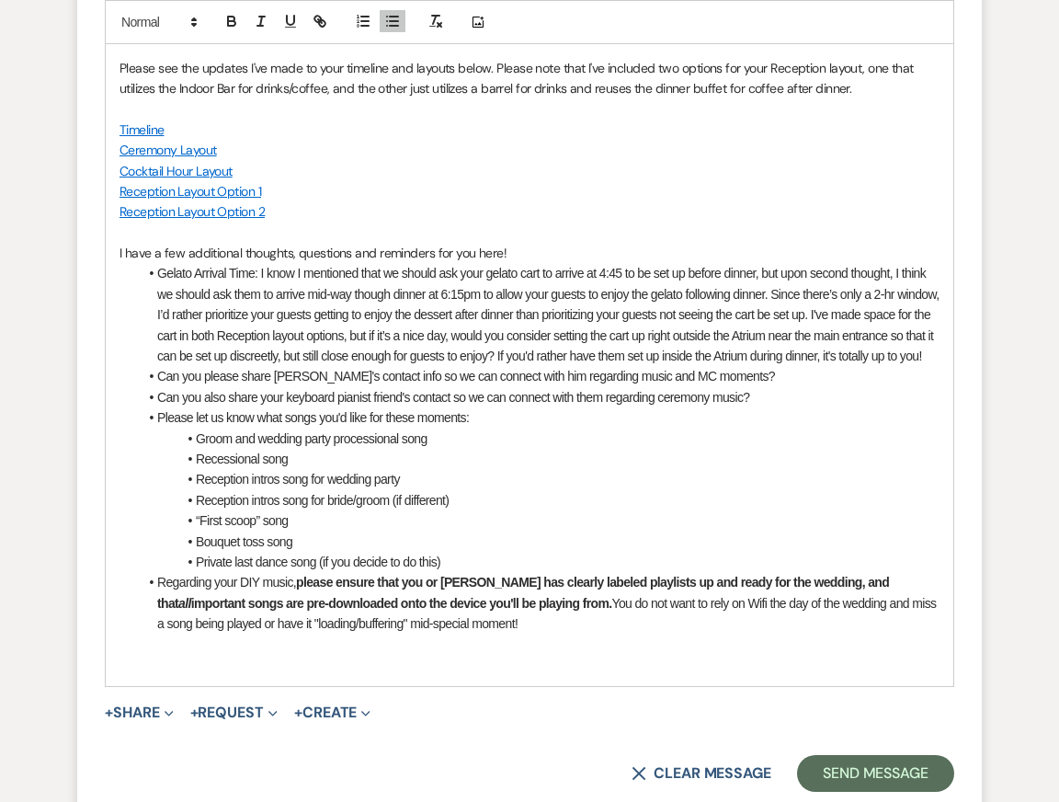
scroll to position [5382, 0]
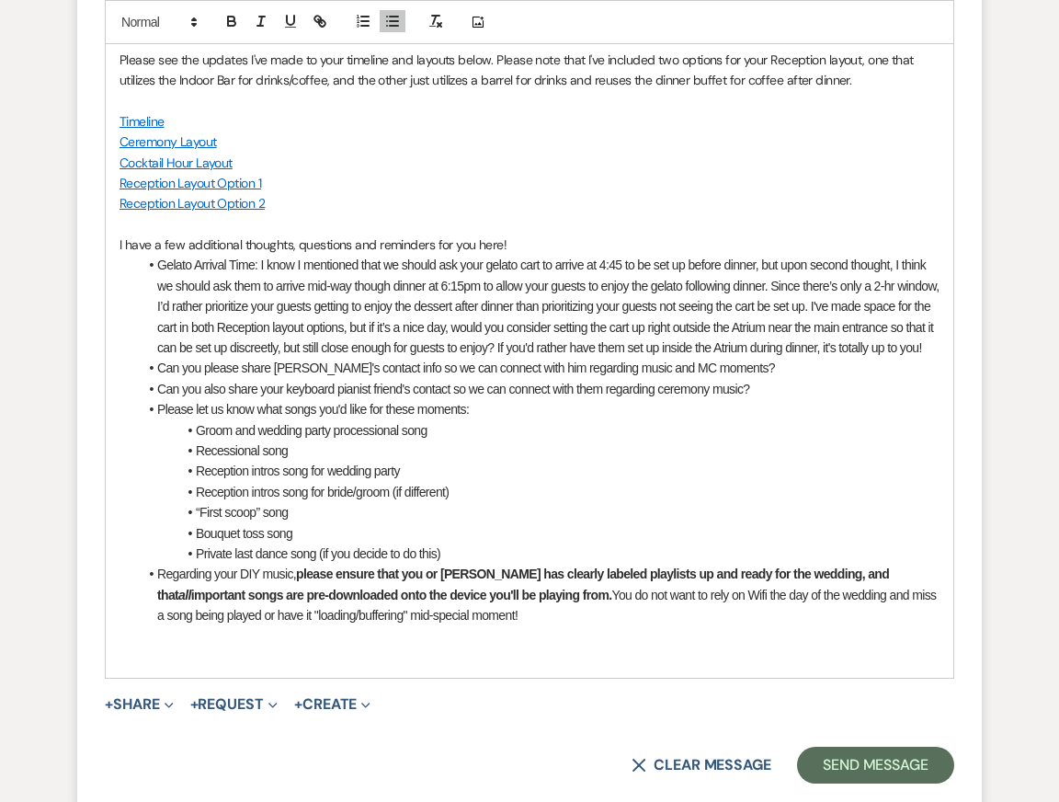
click at [600, 308] on li "Gelato Arrival Time: I know I mentioned that we should ask your gelato cart to …" at bounding box center [539, 306] width 802 height 103
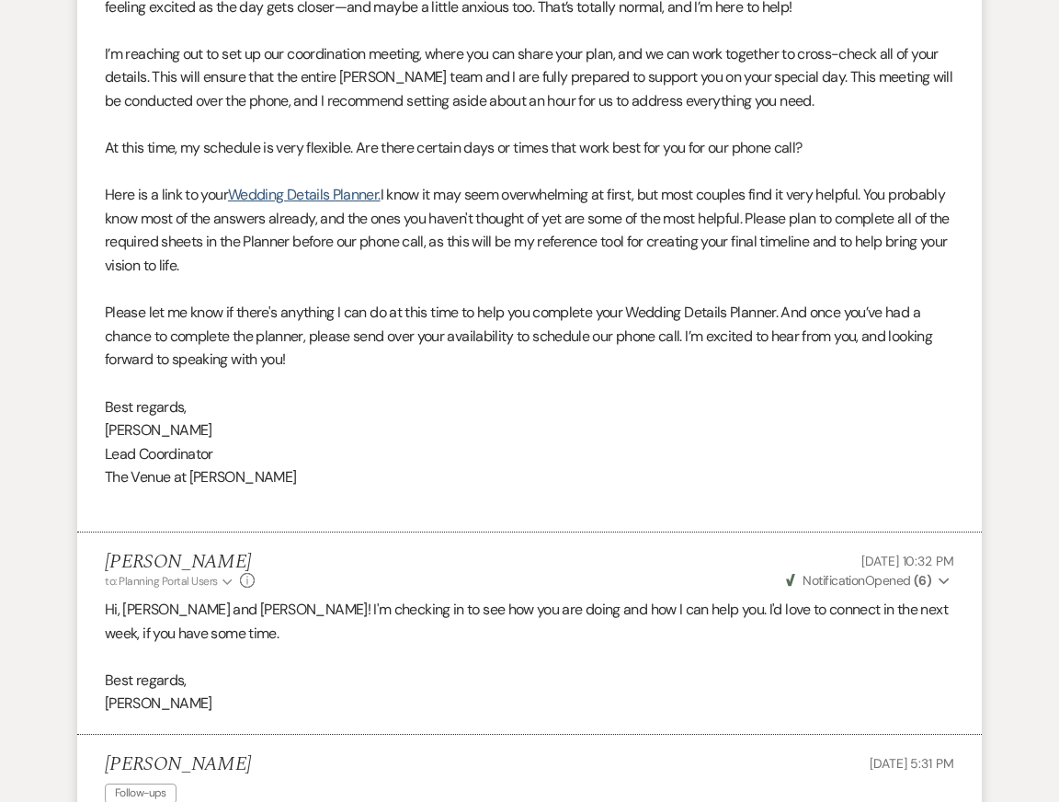
scroll to position [0, 0]
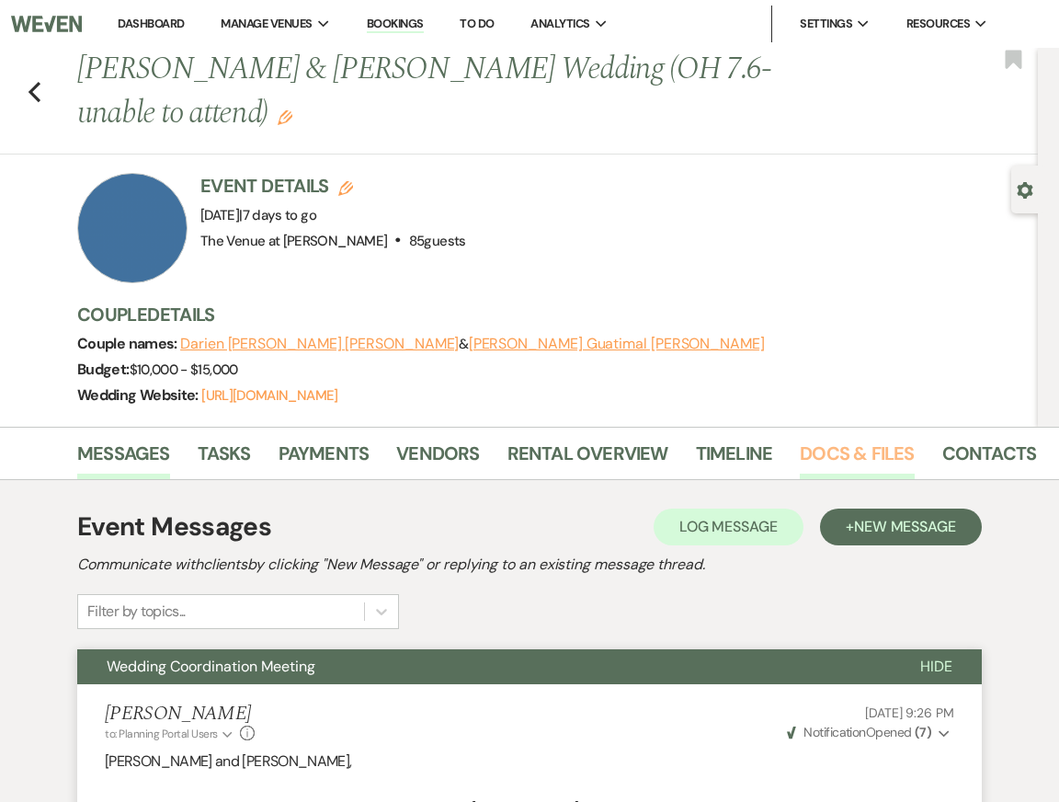
click at [845, 452] on link "Docs & Files" at bounding box center [857, 459] width 114 height 40
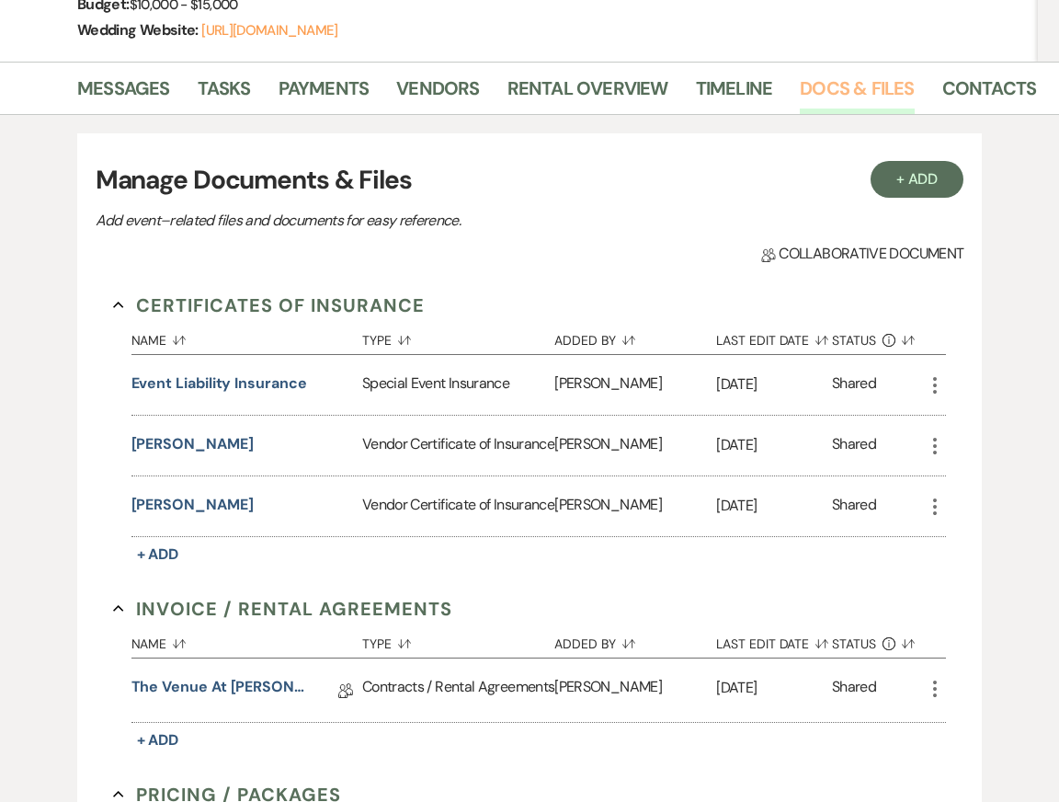
scroll to position [391, 0]
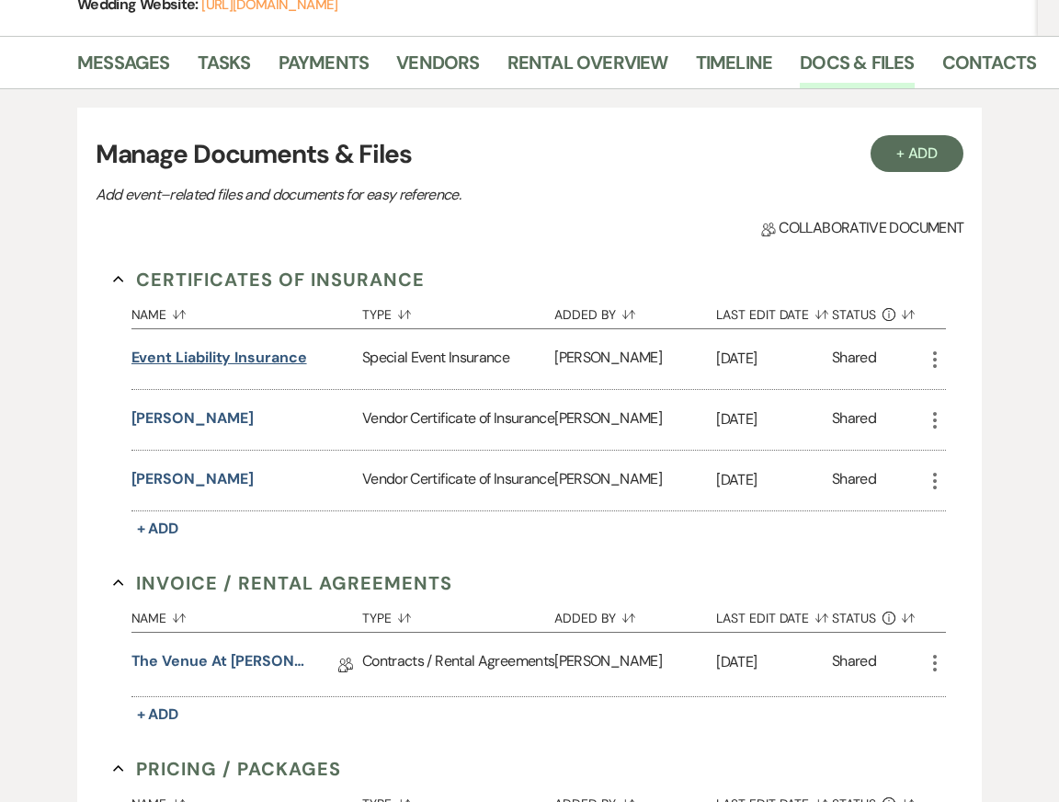
click at [242, 360] on button "Event Liability Insurance" at bounding box center [219, 358] width 176 height 22
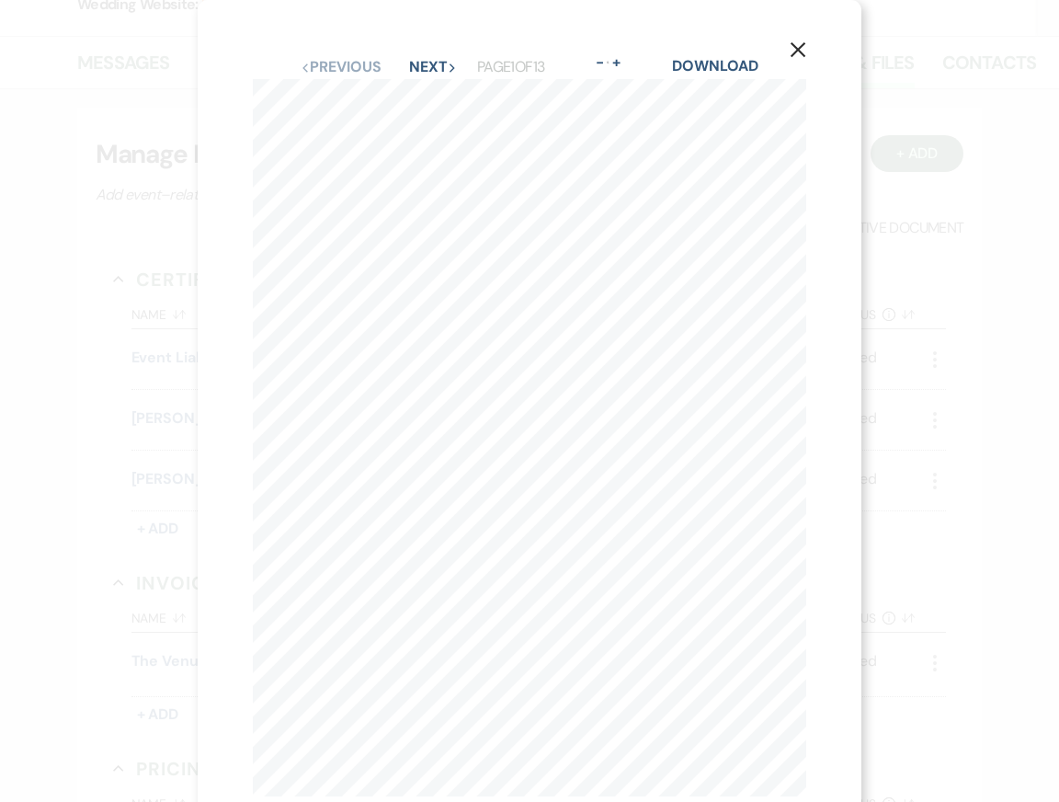
click at [794, 45] on use "button" at bounding box center [798, 49] width 15 height 15
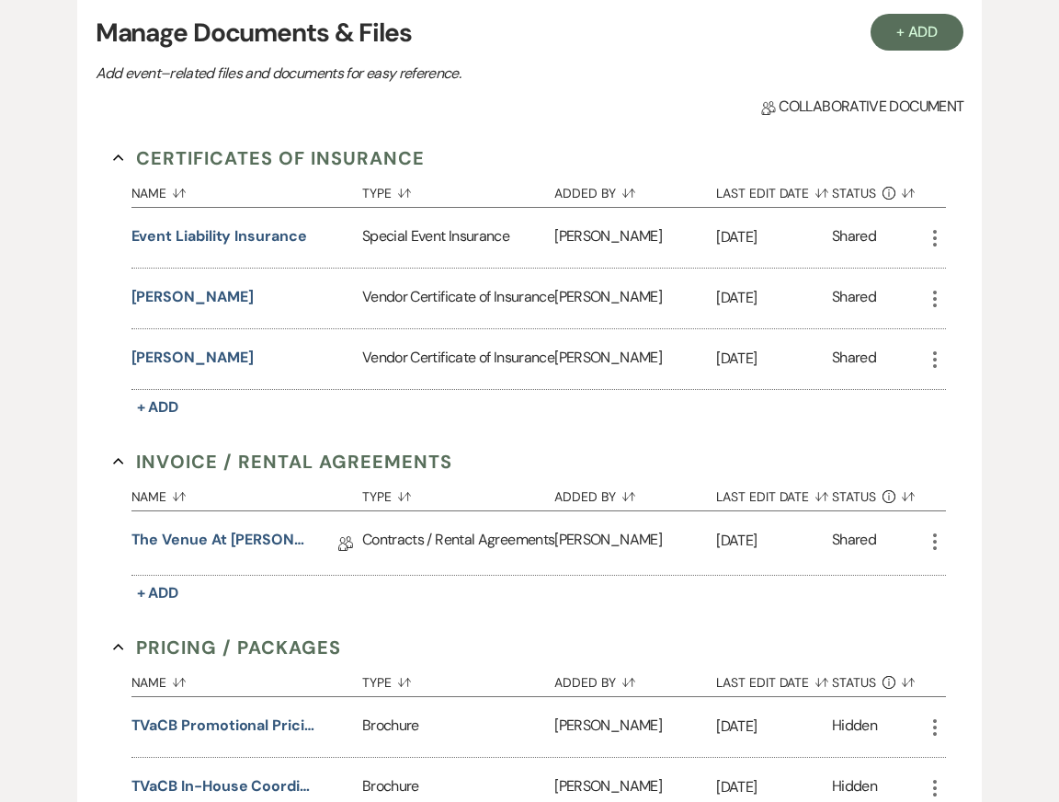
scroll to position [519, 0]
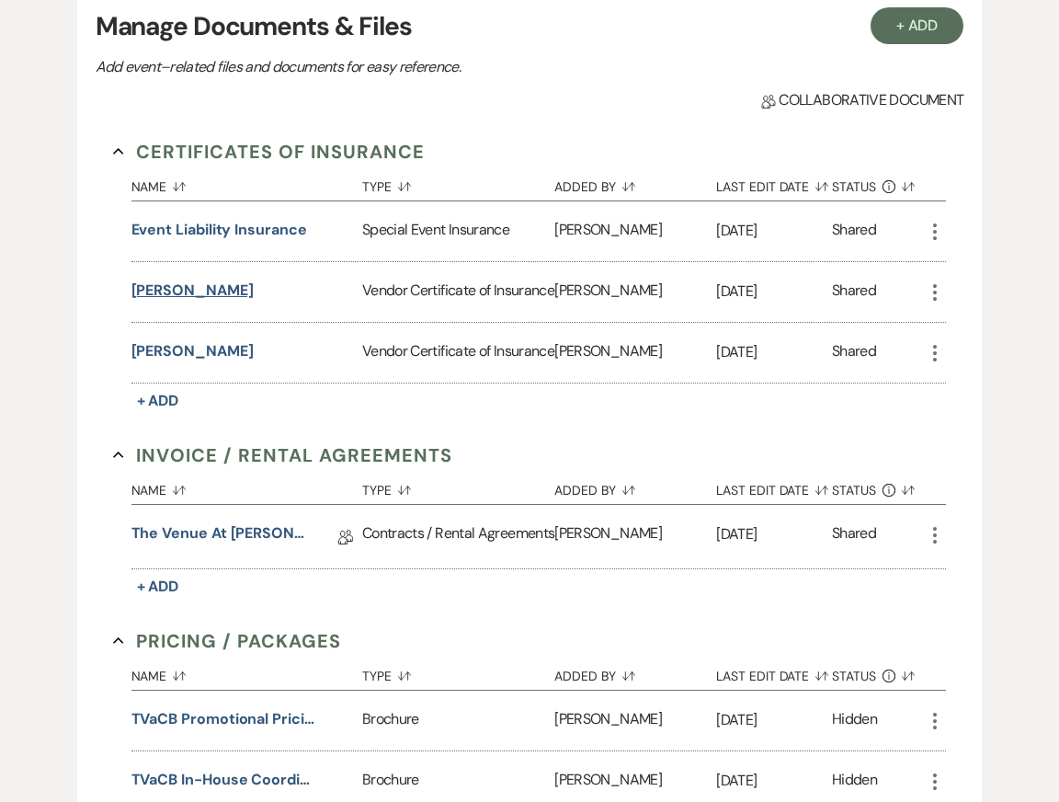
click at [191, 291] on button "Isabeli Gelati" at bounding box center [192, 291] width 122 height 22
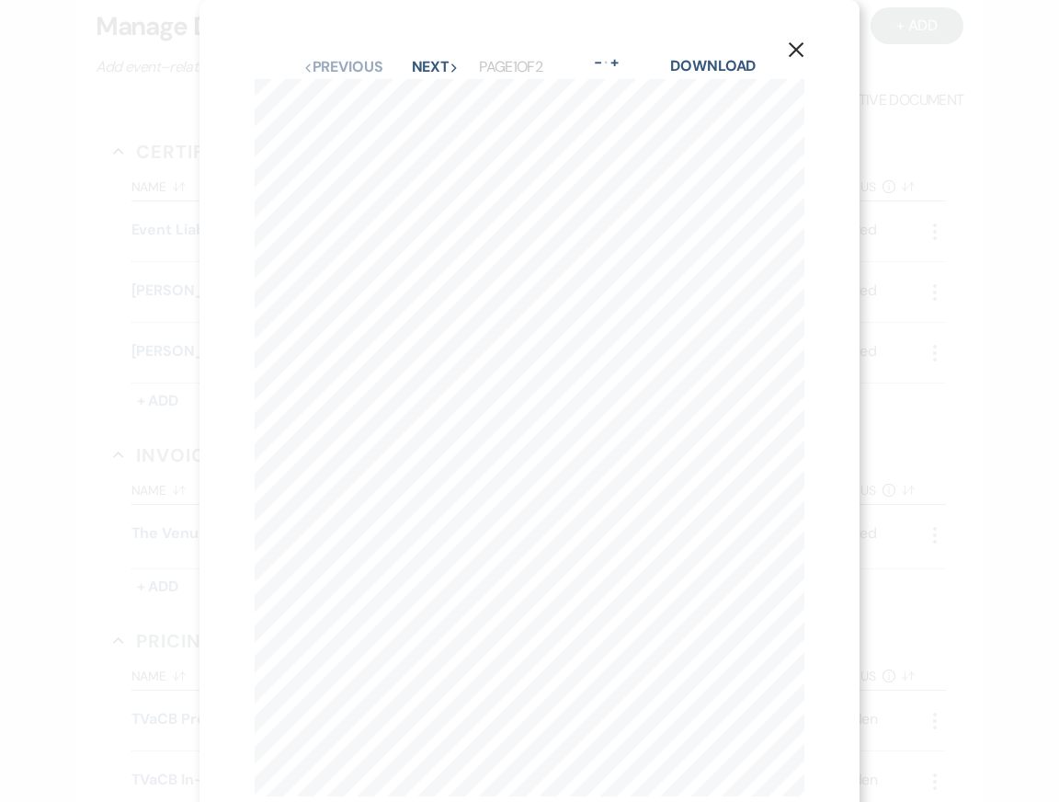
scroll to position [49, 0]
click at [792, 2] on icon "X" at bounding box center [796, 1] width 17 height 17
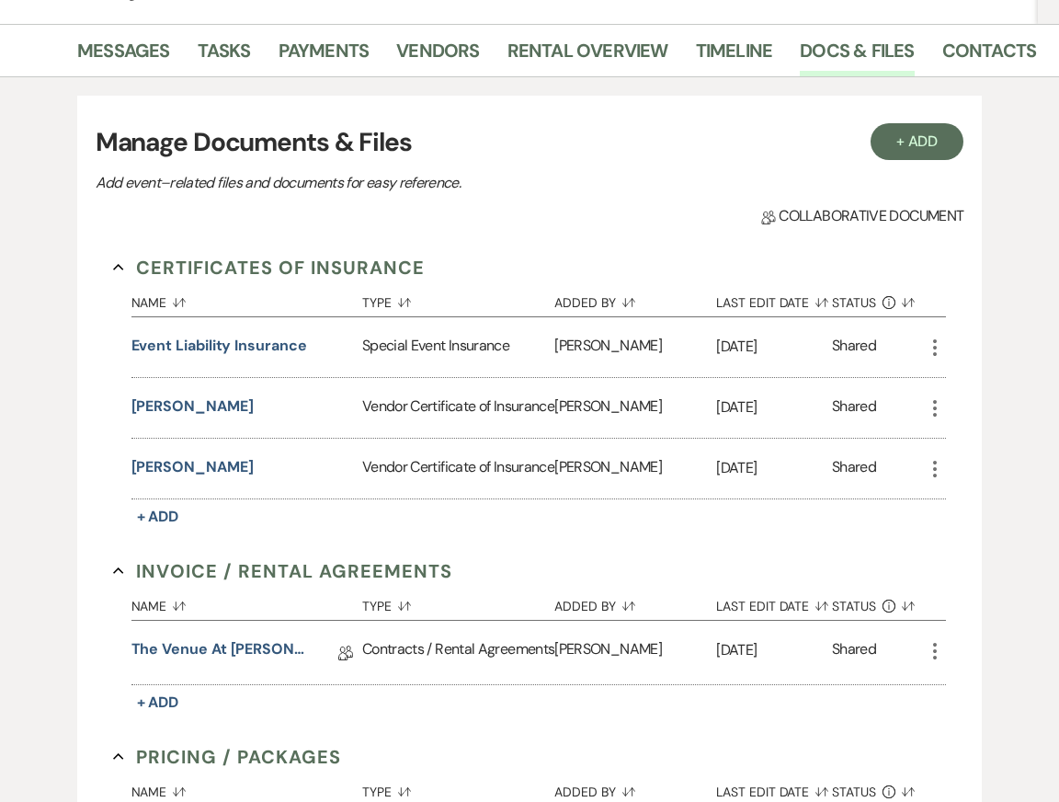
scroll to position [229, 0]
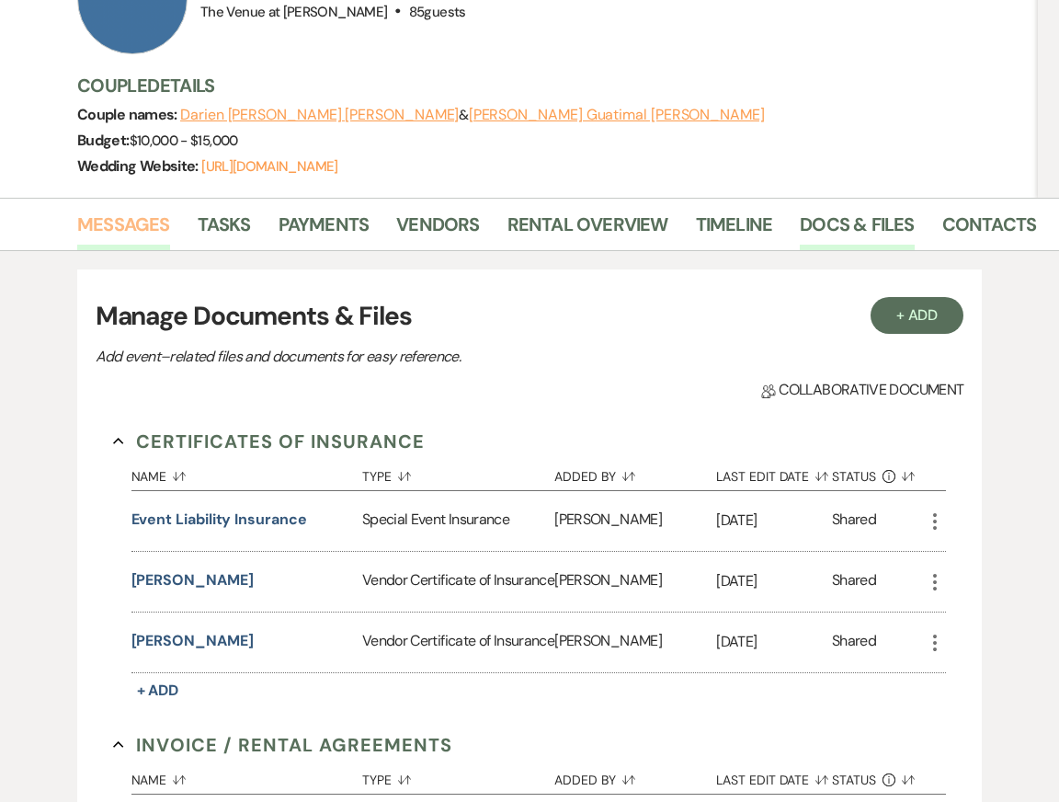
click at [103, 232] on link "Messages" at bounding box center [123, 230] width 93 height 40
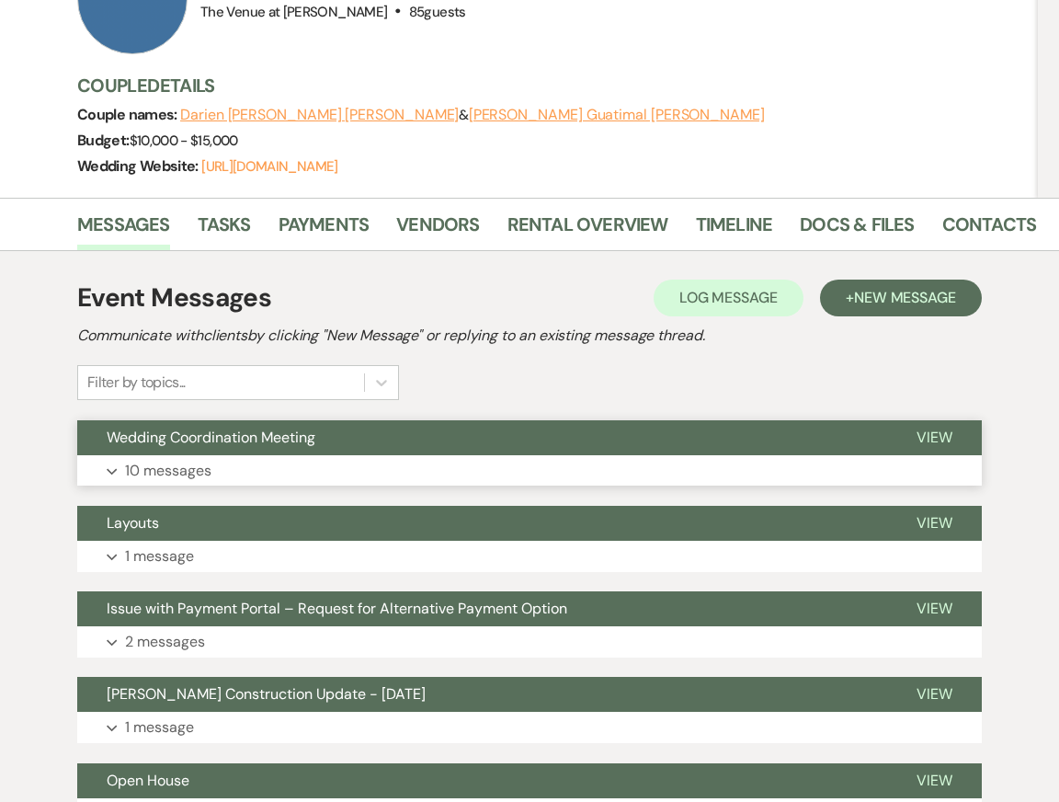
click at [293, 466] on button "Expand 10 messages" at bounding box center [529, 470] width 905 height 31
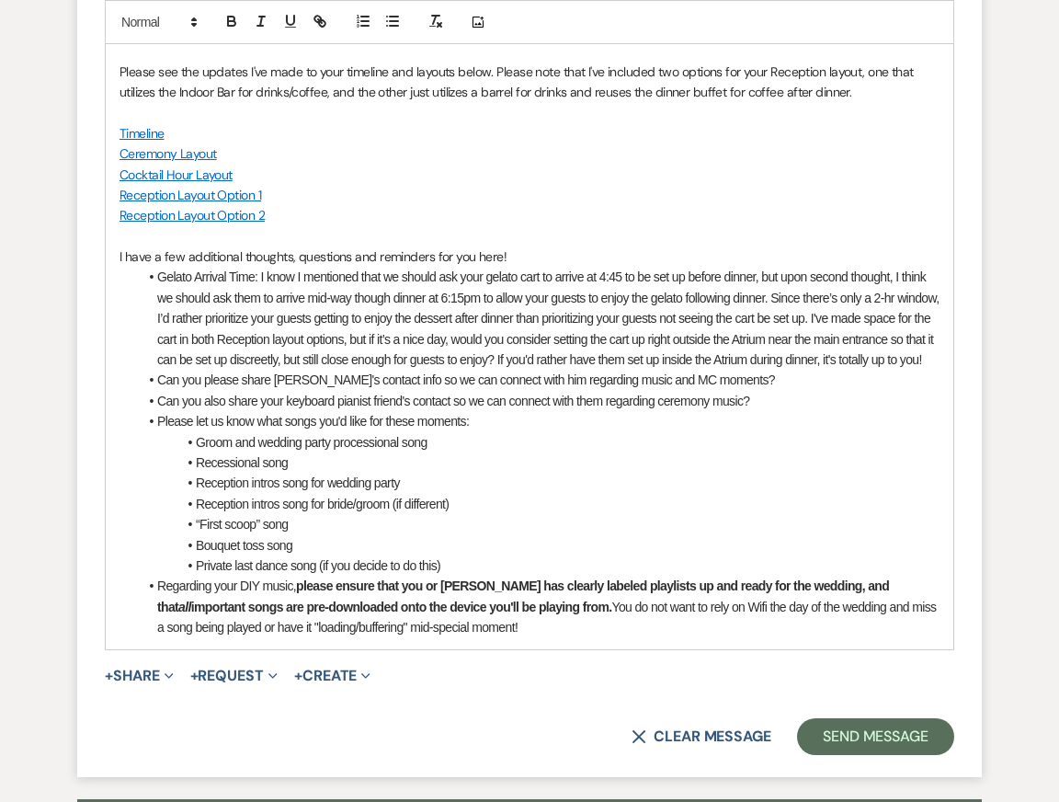
click at [519, 411] on li "Can you also share your keyboard pianist friend's contact so we can connect wit…" at bounding box center [539, 401] width 802 height 20
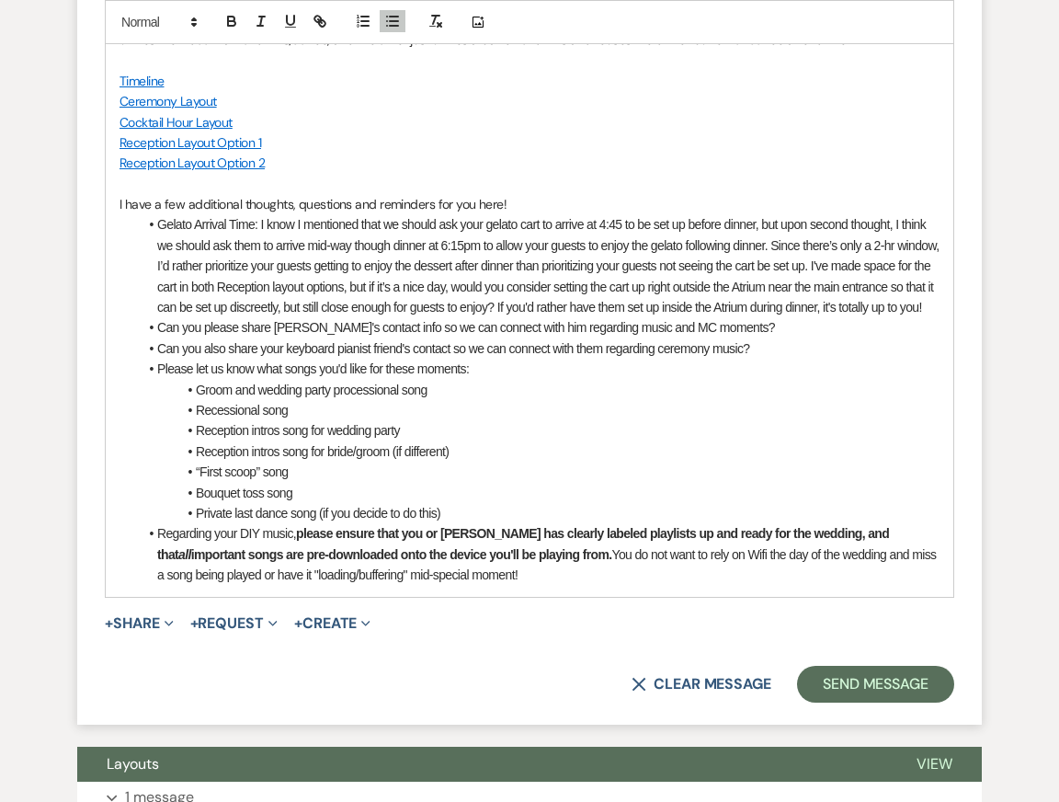
click at [501, 585] on li "Regarding your DIY music, please ensure that you or Miguel has clearly labeled …" at bounding box center [539, 554] width 802 height 62
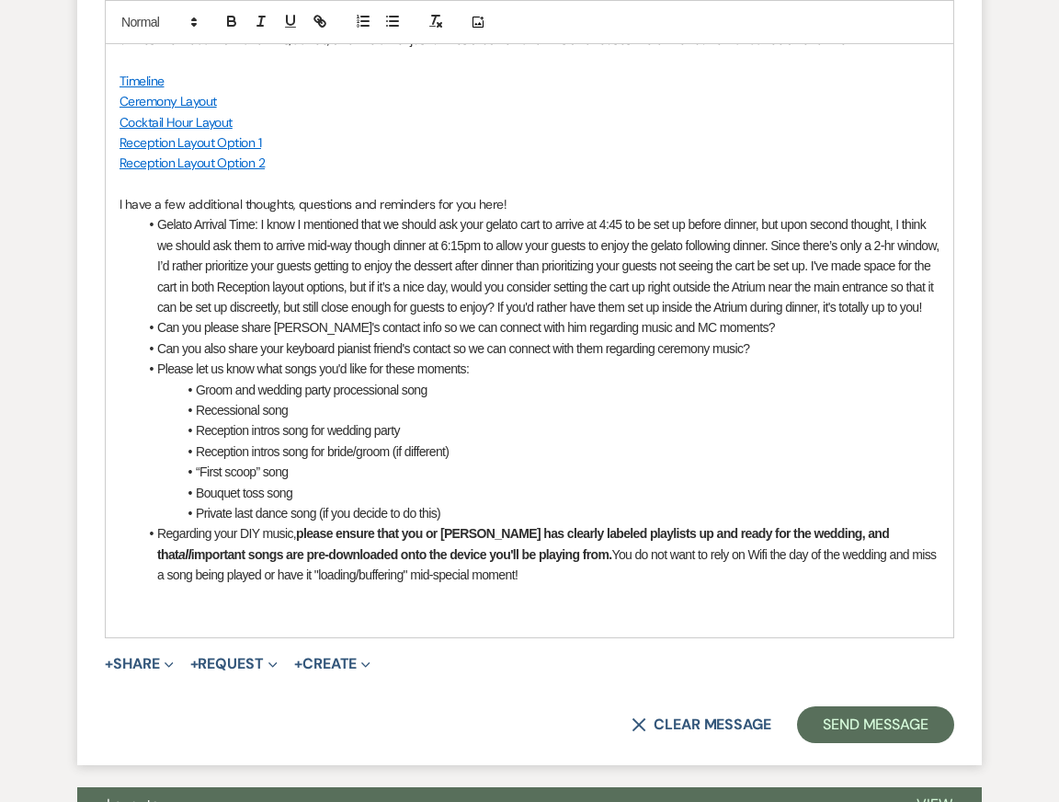
click at [669, 379] on li "Please let us know what songs you'd like for these moments:" at bounding box center [539, 369] width 802 height 20
click at [673, 440] on li "Reception intros song for wedding party" at bounding box center [539, 430] width 802 height 20
click at [650, 173] on p "Reception Layout Option 2" at bounding box center [530, 163] width 820 height 20
click at [650, 359] on li "Can you also share your keyboard pianist friend's contact so we can connect wit…" at bounding box center [539, 348] width 802 height 20
click at [668, 482] on li "“First scoop” song" at bounding box center [539, 472] width 802 height 20
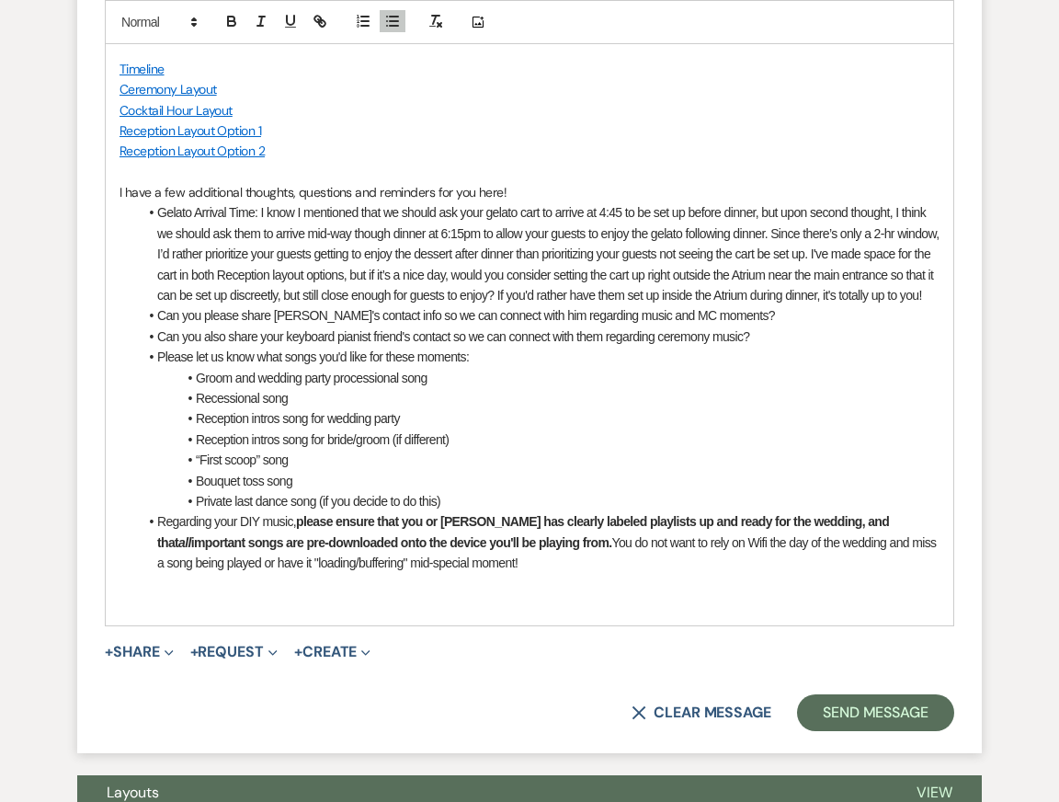
scroll to position [5451, 0]
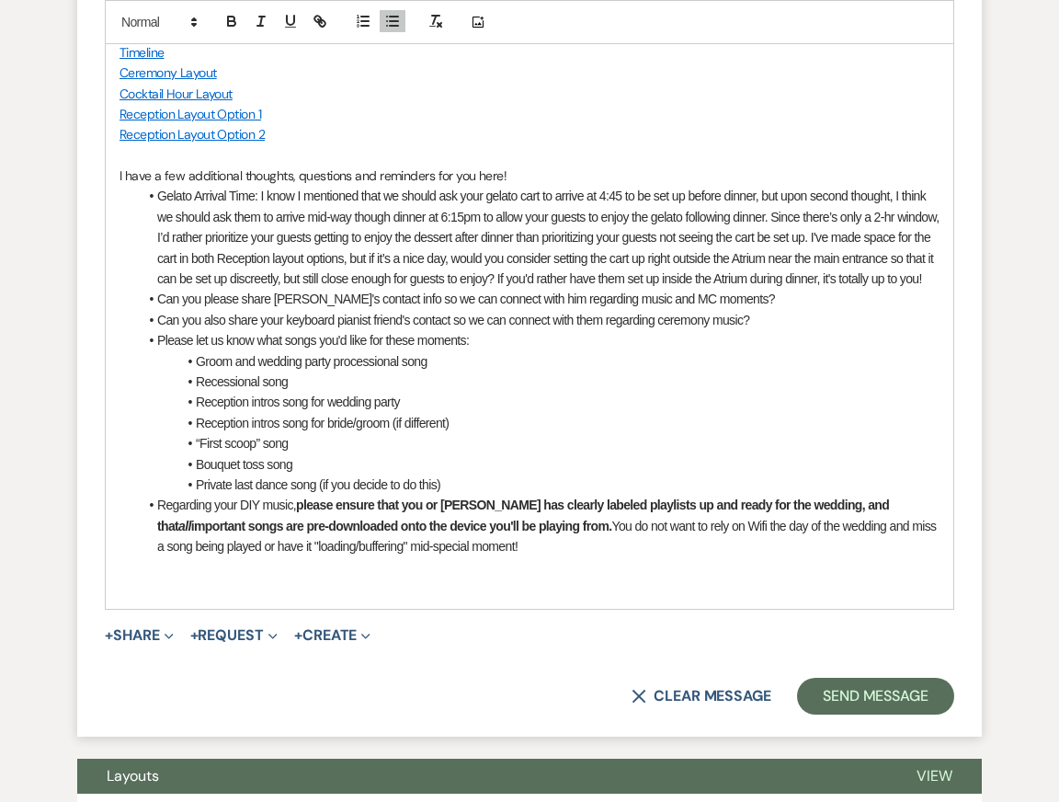
click at [680, 556] on li "Regarding your DIY music, please ensure that you or Miguel has clearly labeled …" at bounding box center [539, 526] width 802 height 62
click at [685, 577] on p at bounding box center [530, 567] width 820 height 20
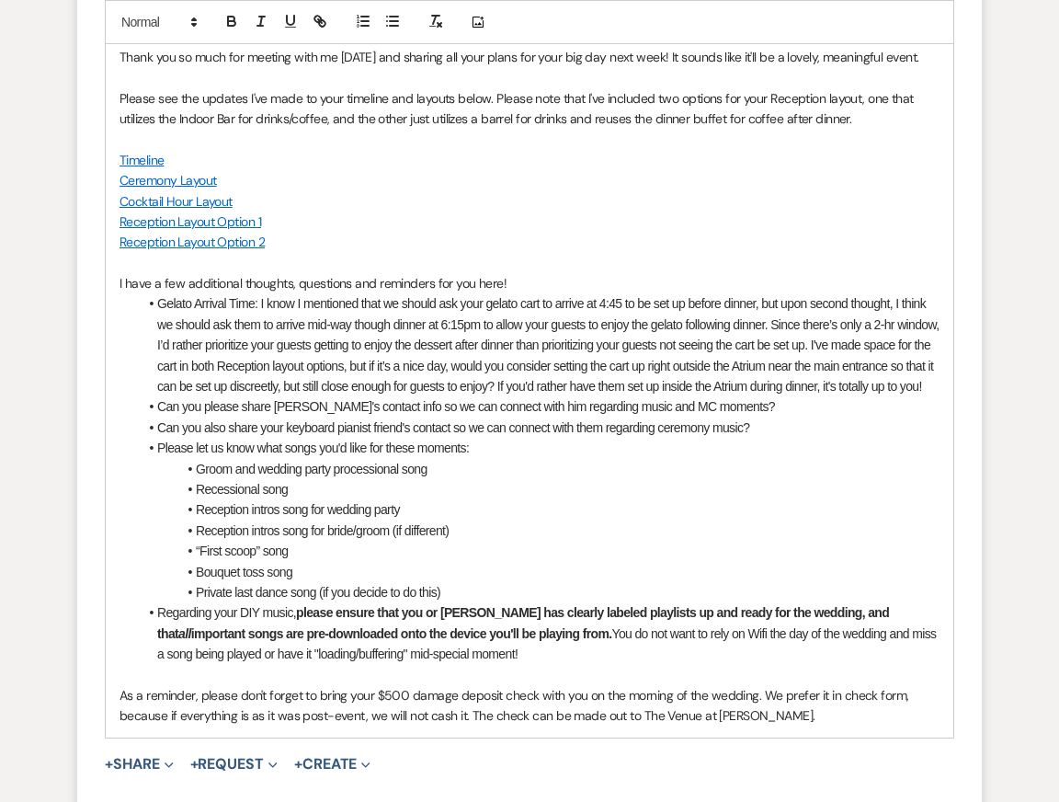
scroll to position [5073, 0]
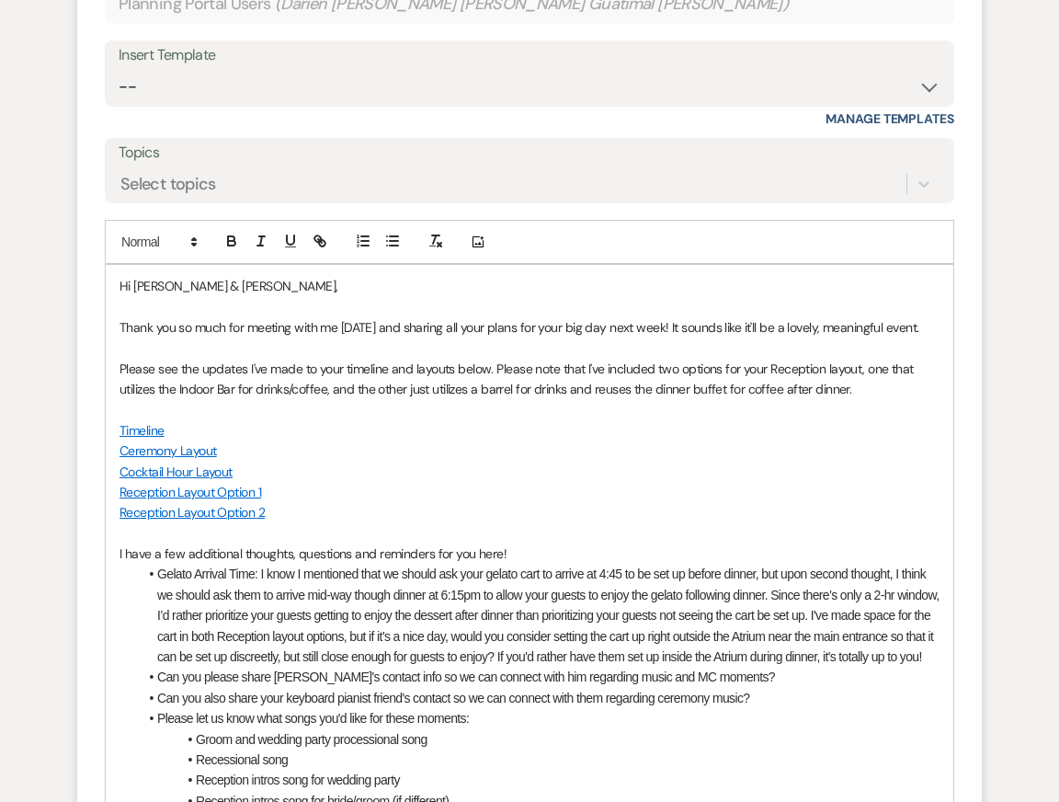
click at [423, 419] on p at bounding box center [530, 409] width 820 height 20
click at [462, 654] on li "Gelato Arrival Time: I know I mentioned that we should ask your gelato cart to …" at bounding box center [539, 615] width 802 height 103
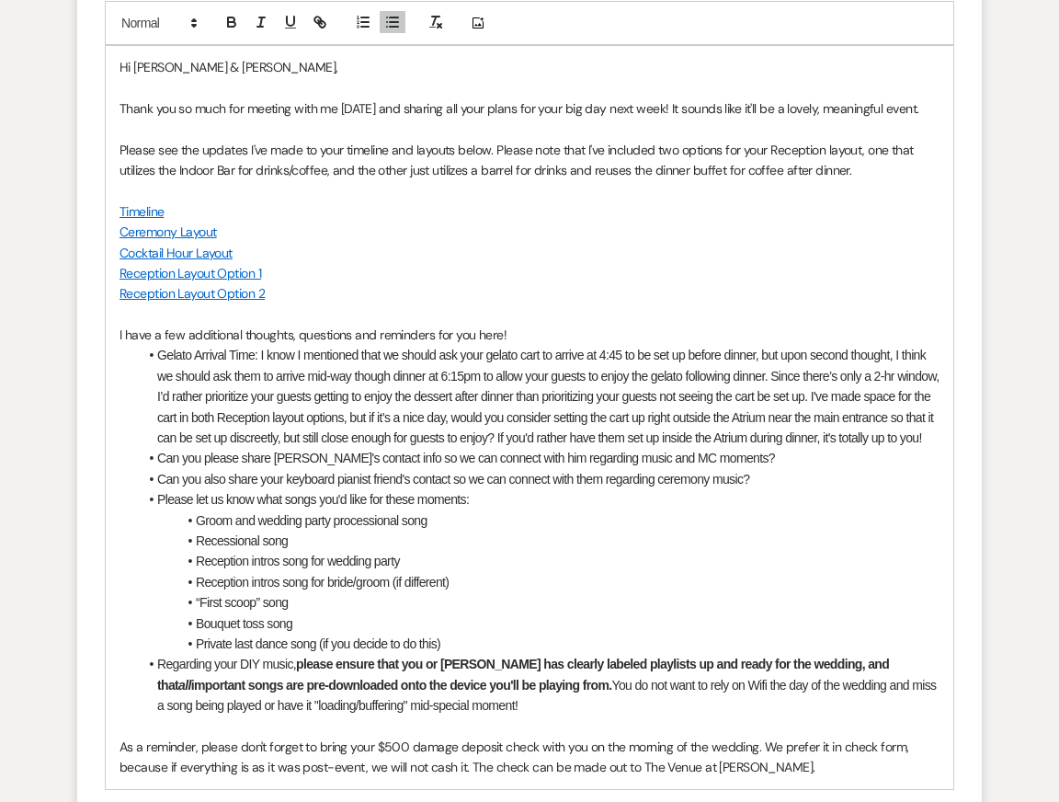
click at [526, 571] on li "Reception intros song for wedding party" at bounding box center [539, 561] width 802 height 20
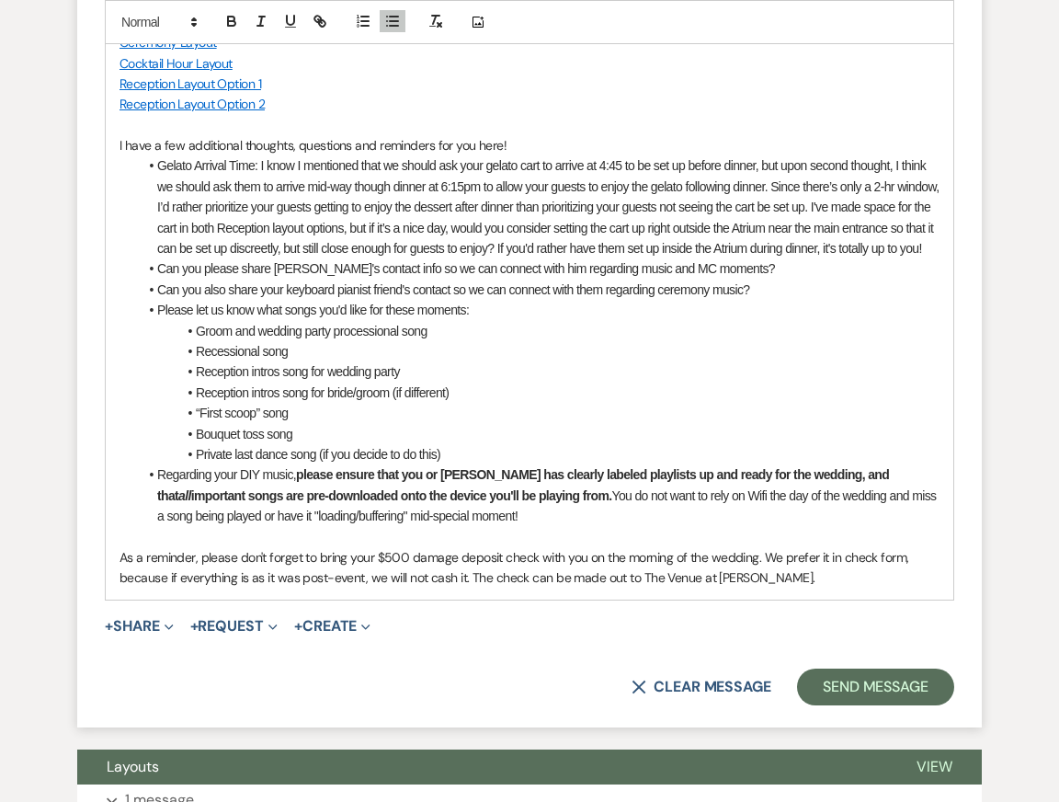
scroll to position [5505, 0]
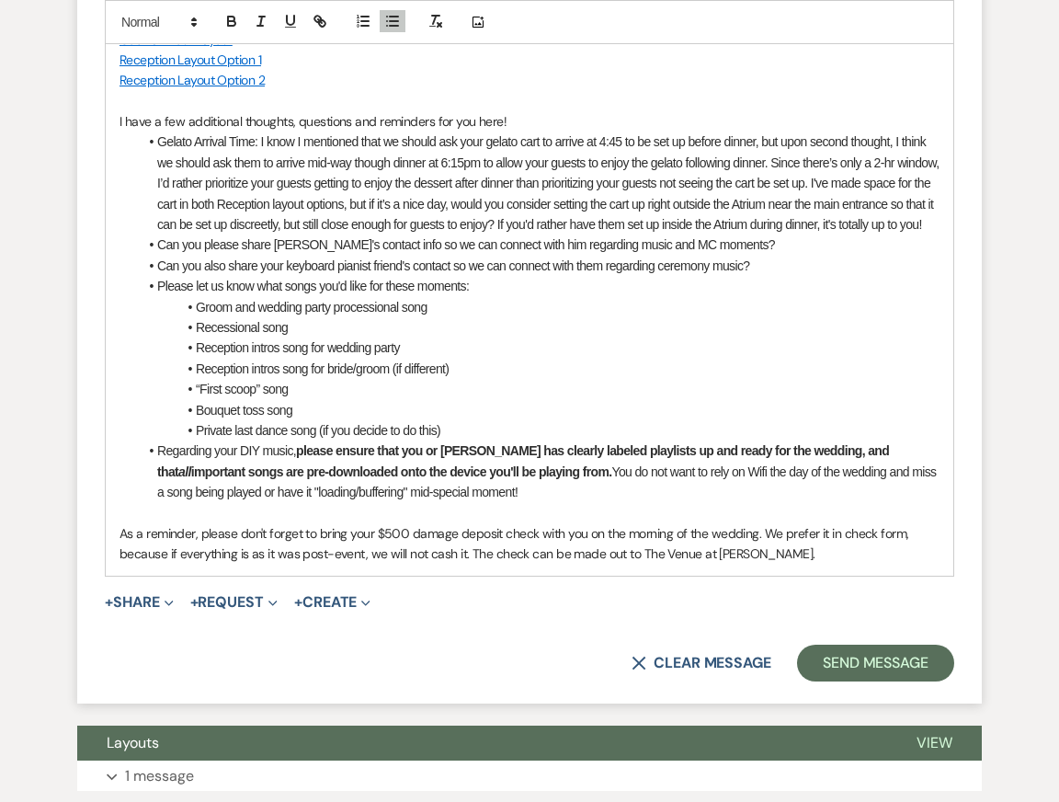
click at [598, 379] on li "Reception intros song for bride/groom (if different)" at bounding box center [539, 369] width 802 height 20
click at [620, 440] on li "Private last dance song (if you decide to do this)" at bounding box center [539, 430] width 802 height 20
click at [629, 502] on li "Regarding your DIY music, please ensure that you or Miguel has clearly labeled …" at bounding box center [539, 471] width 802 height 62
click at [596, 337] on li "Recessional song" at bounding box center [539, 327] width 802 height 20
click at [600, 399] on li "“First scoop” song" at bounding box center [539, 389] width 802 height 20
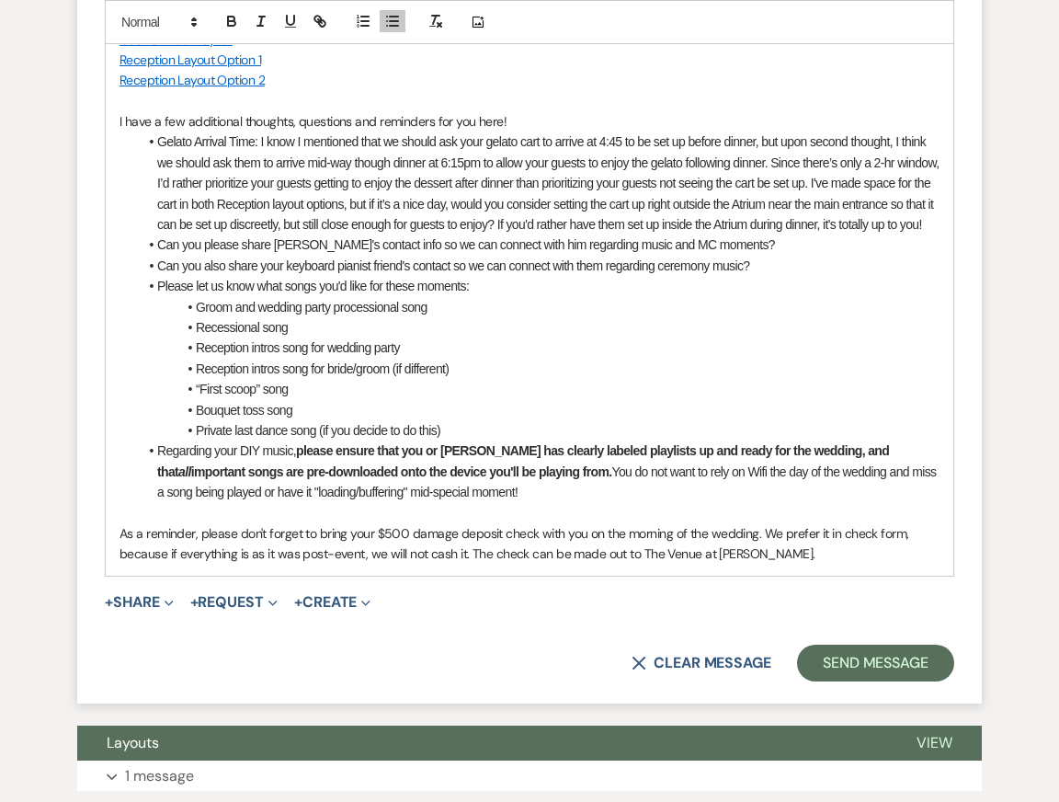
click at [567, 276] on li "Can you also share your keyboard pianist friend's contact so we can connect wit…" at bounding box center [539, 266] width 802 height 20
click at [566, 255] on li "Can you please share Miguel's contact info so we can connect with him regarding…" at bounding box center [539, 244] width 802 height 20
click at [567, 399] on li "“First scoop” song" at bounding box center [539, 389] width 802 height 20
click at [814, 565] on p "As a reminder, please don't forget to bring your $500 damage deposit check with…" at bounding box center [530, 543] width 820 height 41
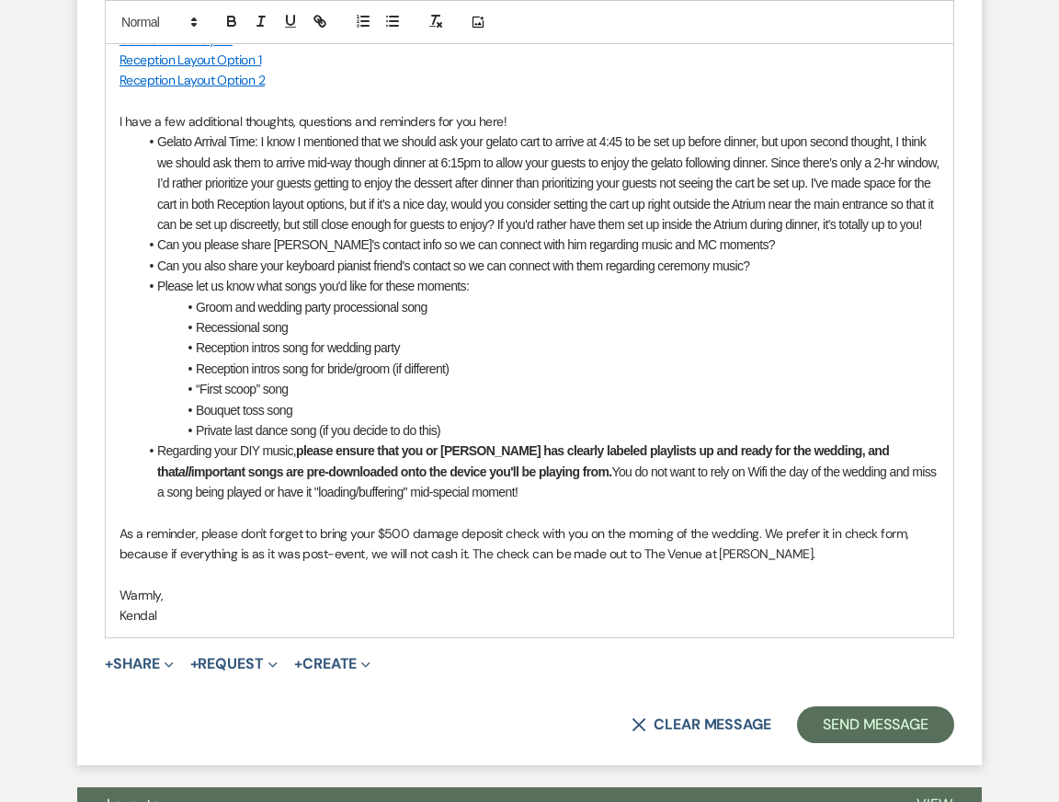
click at [918, 255] on li "Can you please share Miguel's contact info so we can connect with him regarding…" at bounding box center [539, 244] width 802 height 20
click at [668, 440] on li "Private last dance song (if you decide to do this)" at bounding box center [539, 430] width 802 height 20
click at [681, 585] on p at bounding box center [530, 575] width 820 height 20
click at [579, 605] on p "Warmly," at bounding box center [530, 595] width 820 height 20
click at [583, 625] on p "Kendal" at bounding box center [530, 615] width 820 height 20
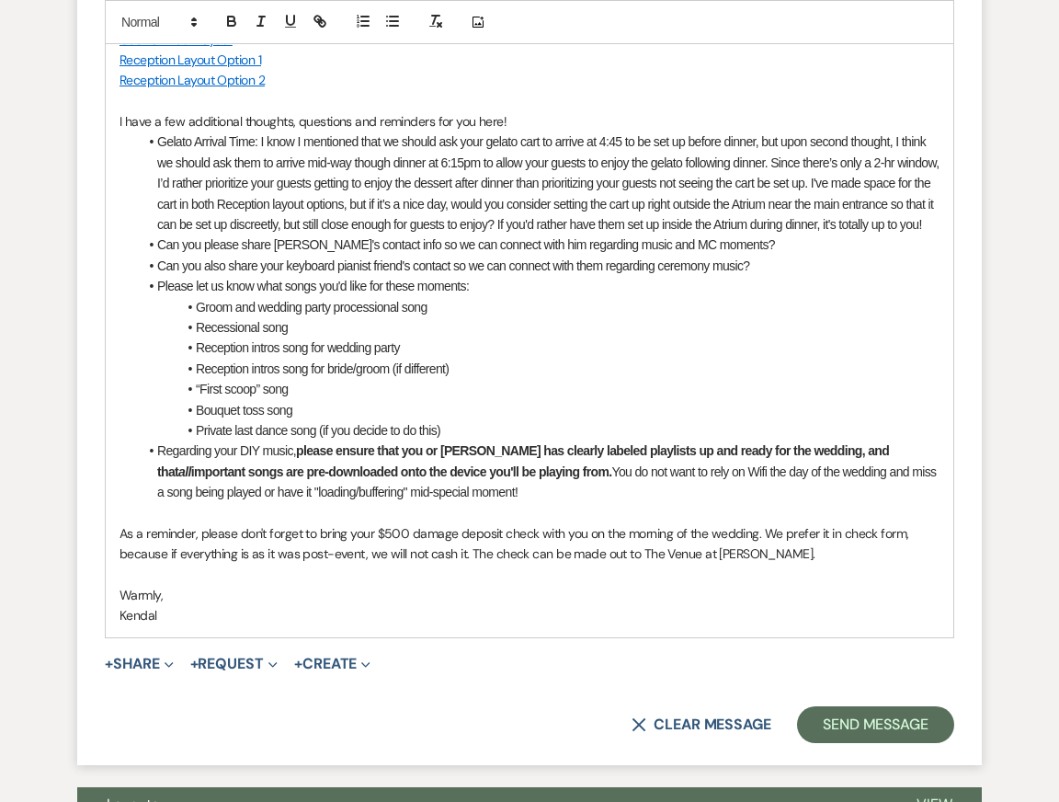
click at [674, 399] on li "“First scoop” song" at bounding box center [539, 389] width 802 height 20
click at [824, 565] on p "As a reminder, please don't forget to bring your $500 damage deposit check with…" at bounding box center [530, 543] width 820 height 41
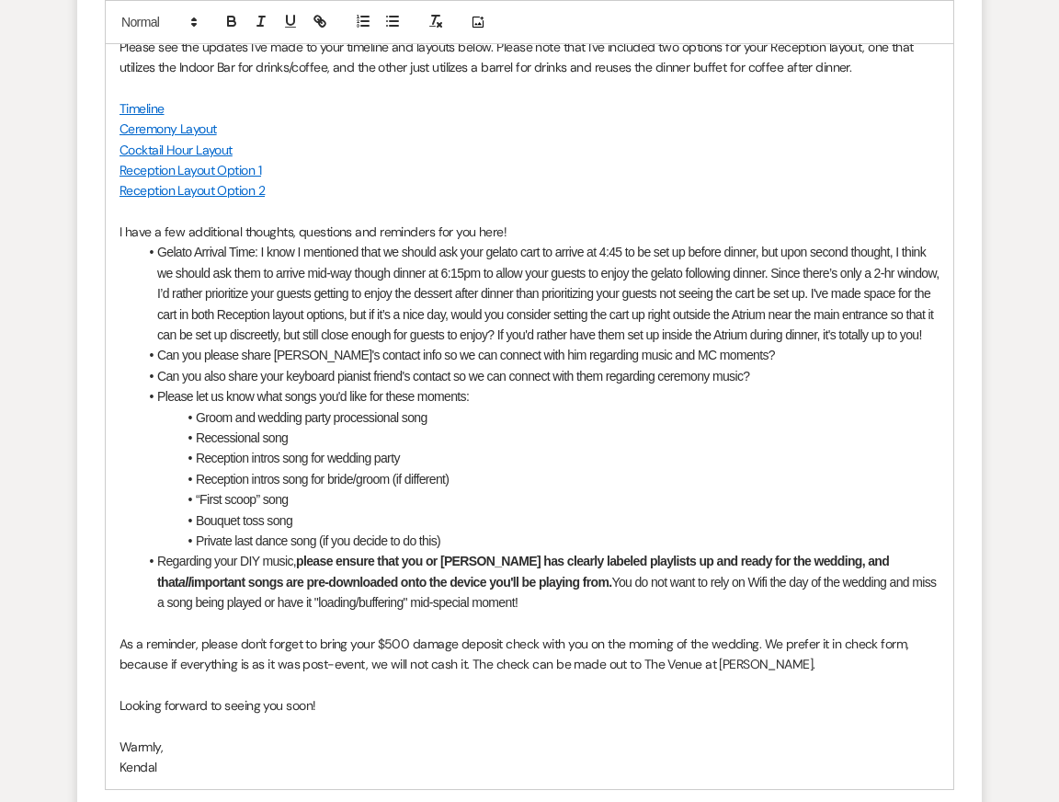
scroll to position [5351, 0]
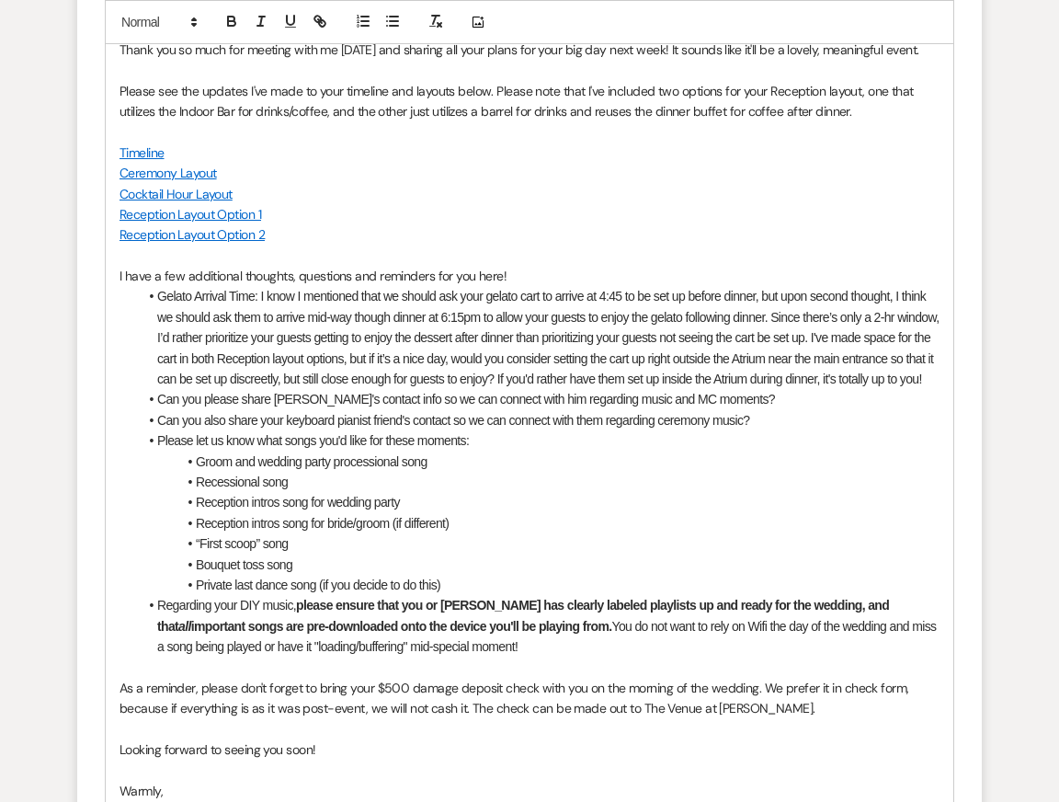
click at [148, 161] on link "Timeline" at bounding box center [142, 152] width 45 height 17
click at [148, 200] on link "https://docs.google.com/spreadsheets/d/1KSwnMCKiUAXDFKZxh2CTOnoJZLrlsOlGj3PGWYj…" at bounding box center [124, 189] width 116 height 24
click at [475, 430] on li "Can you also share your keyboard pianist friend's contact so we can connect wit…" at bounding box center [539, 420] width 802 height 20
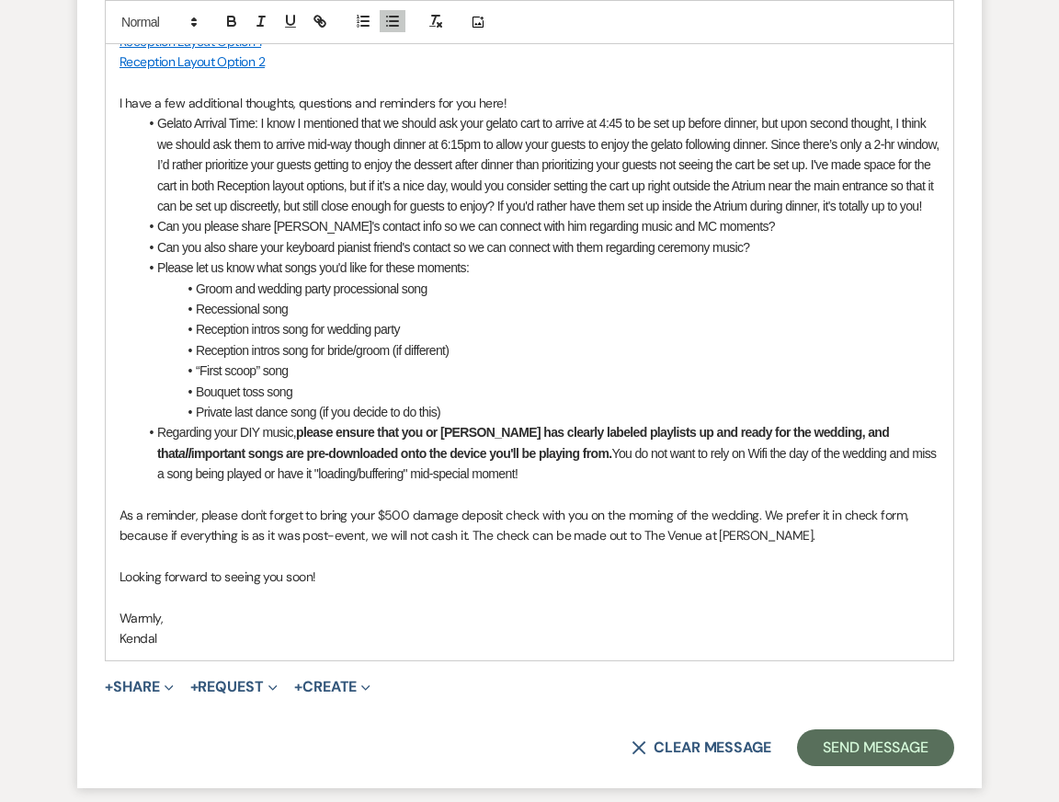
scroll to position [5571, 0]
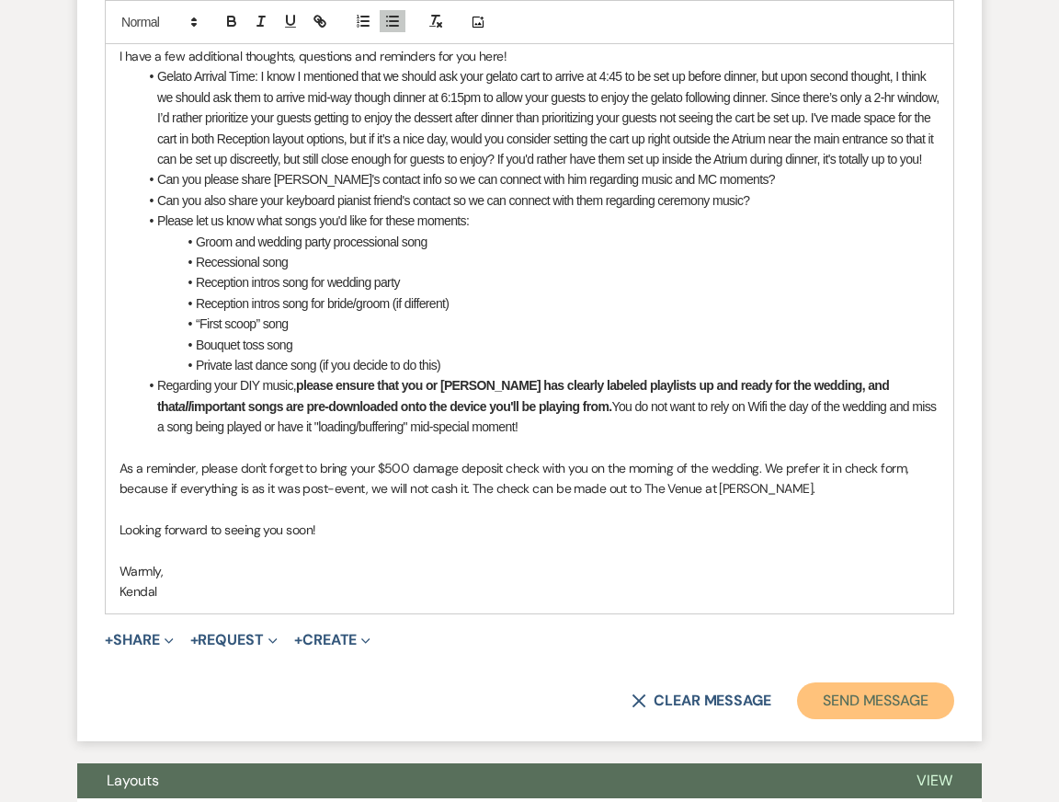
click at [856, 719] on button "Send Message" at bounding box center [875, 700] width 157 height 37
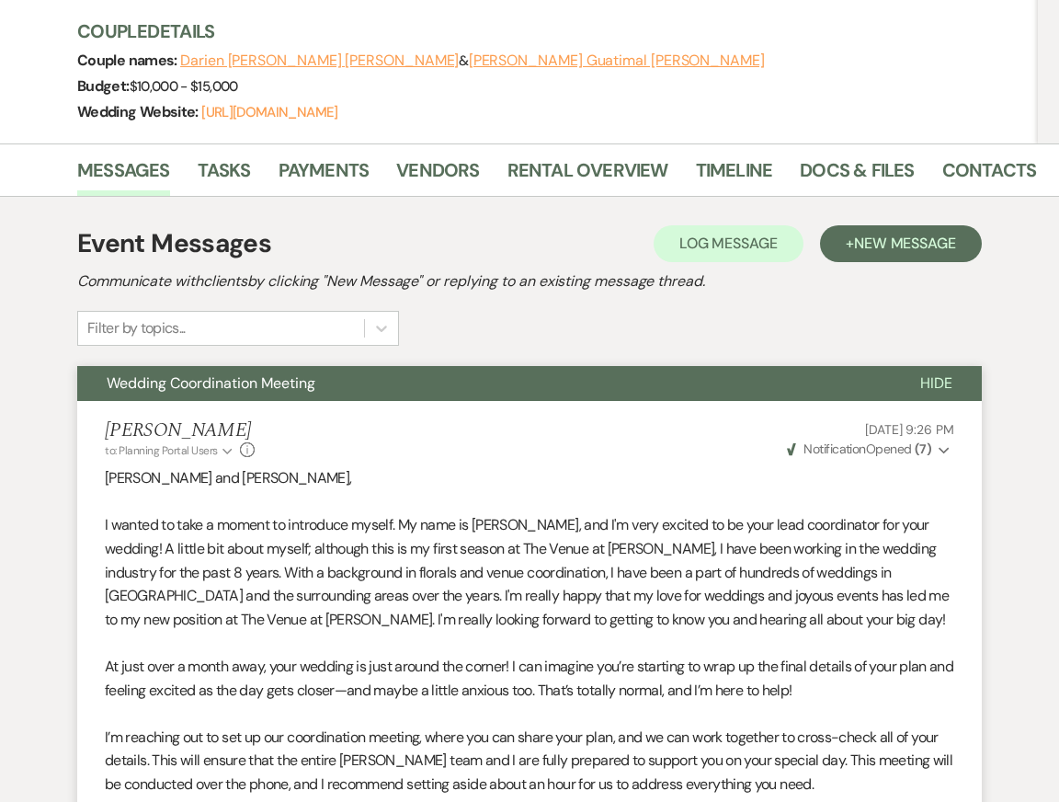
scroll to position [0, 0]
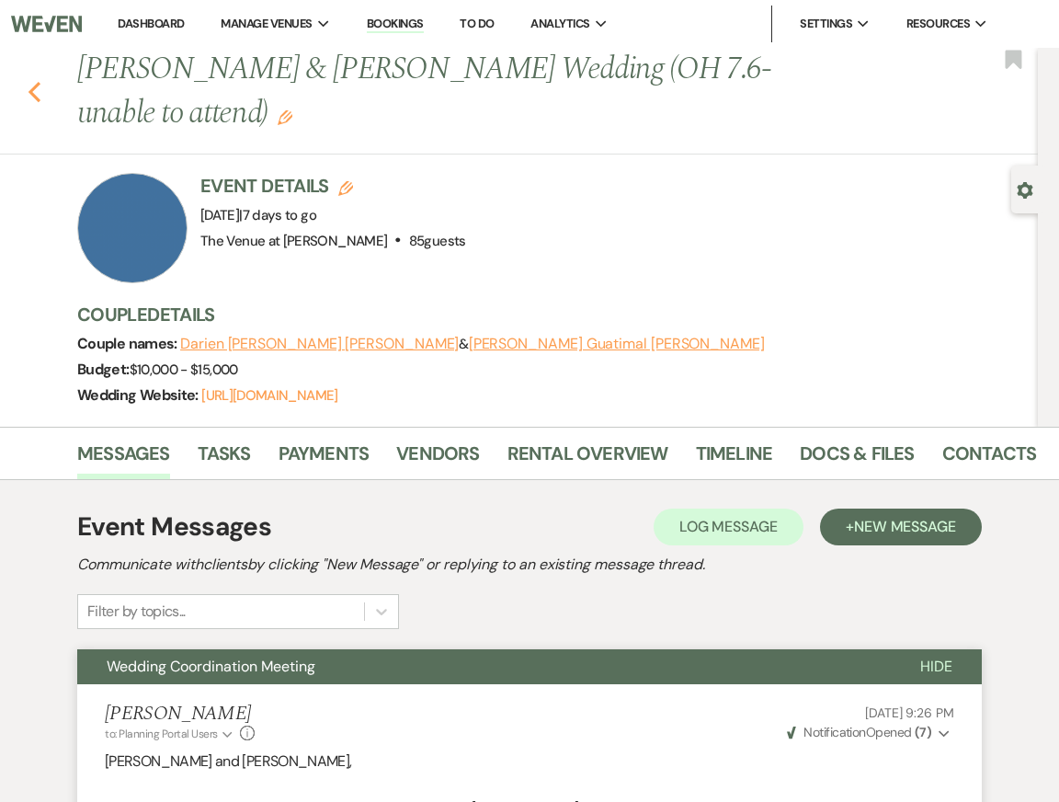
click at [36, 87] on use "button" at bounding box center [35, 92] width 12 height 20
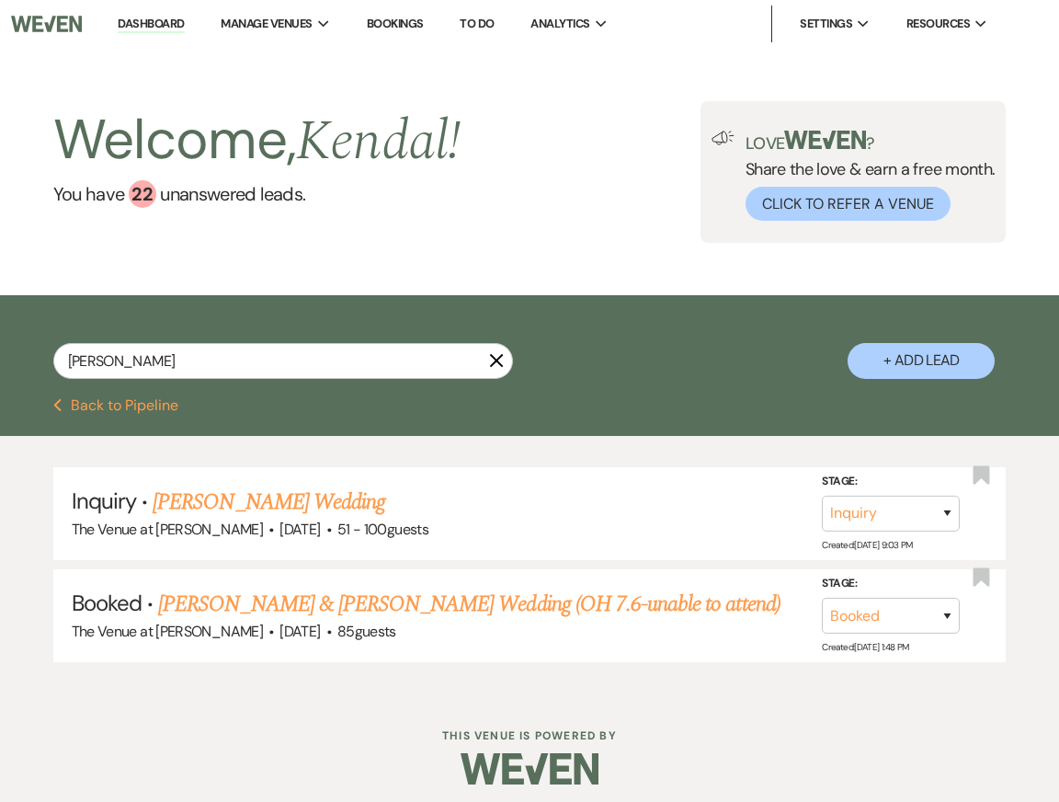
click at [499, 361] on icon "X" at bounding box center [496, 360] width 15 height 15
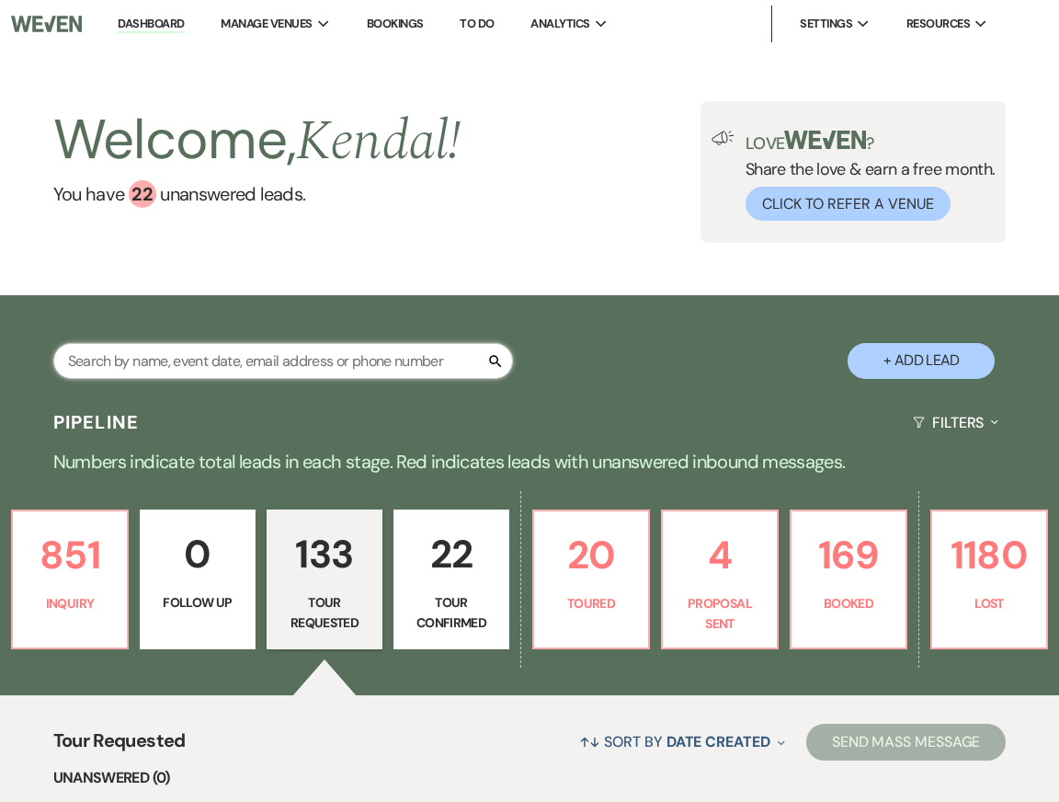
click at [275, 353] on input "text" at bounding box center [283, 361] width 460 height 36
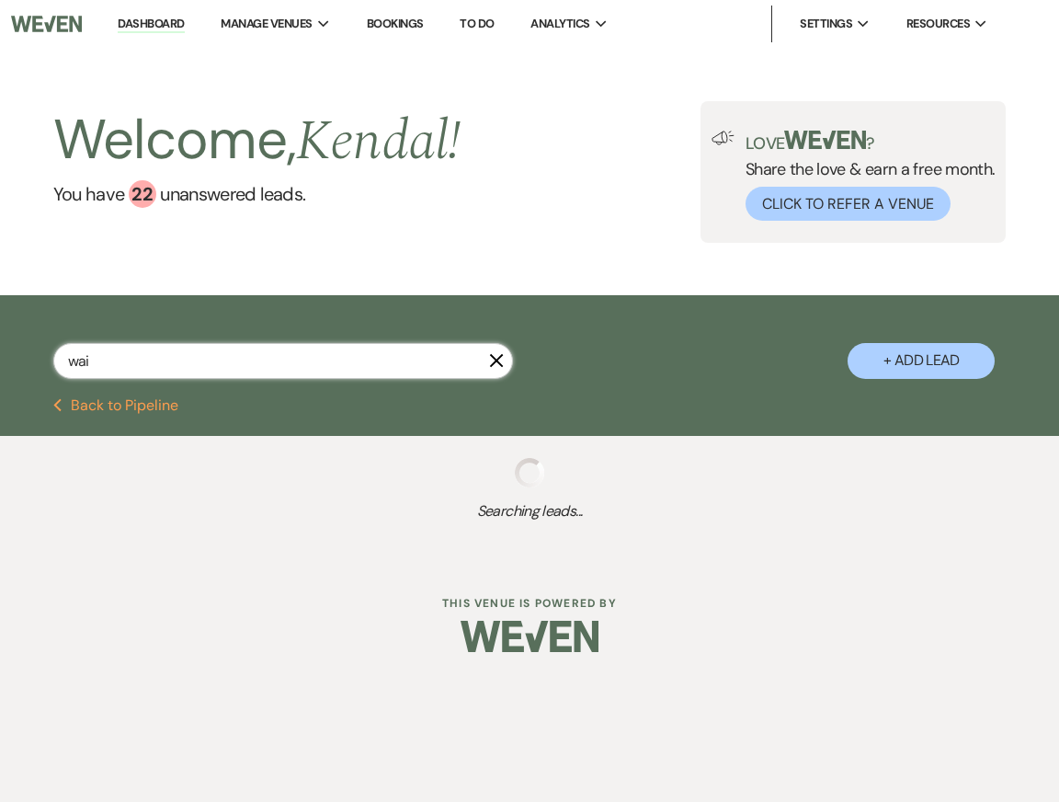
type input "wain"
select select "6"
select select "2"
select select "8"
select select "11"
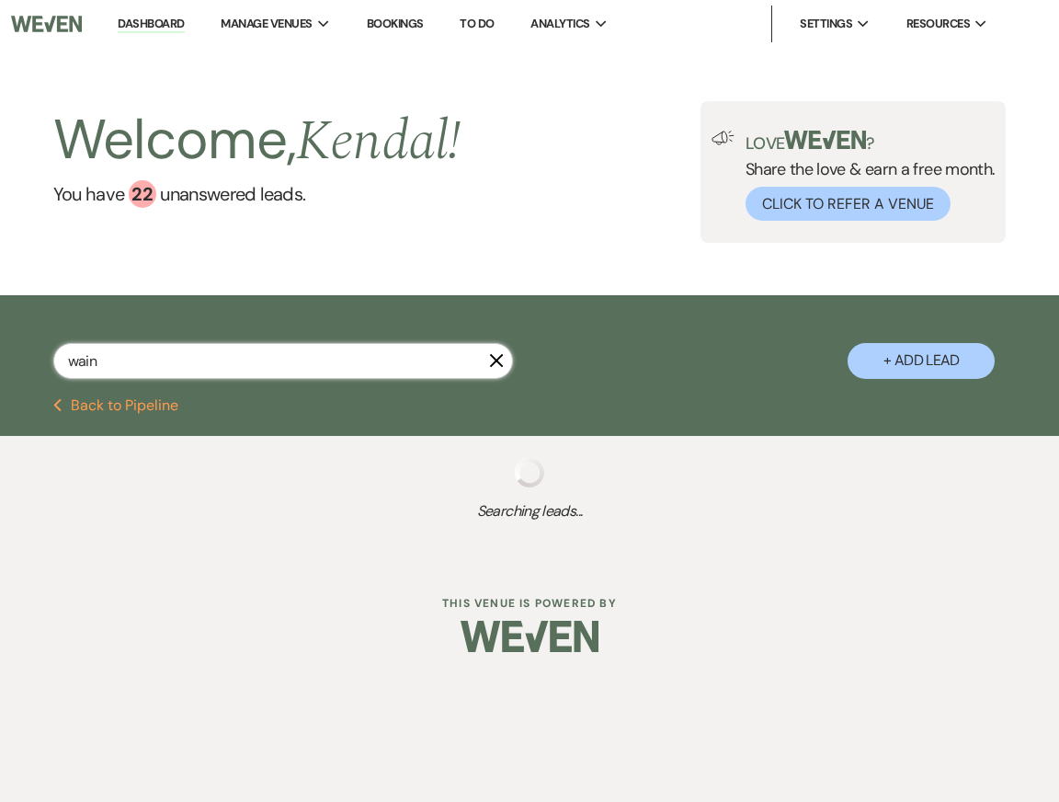
select select "8"
select select "5"
select select "8"
select select "5"
select select "8"
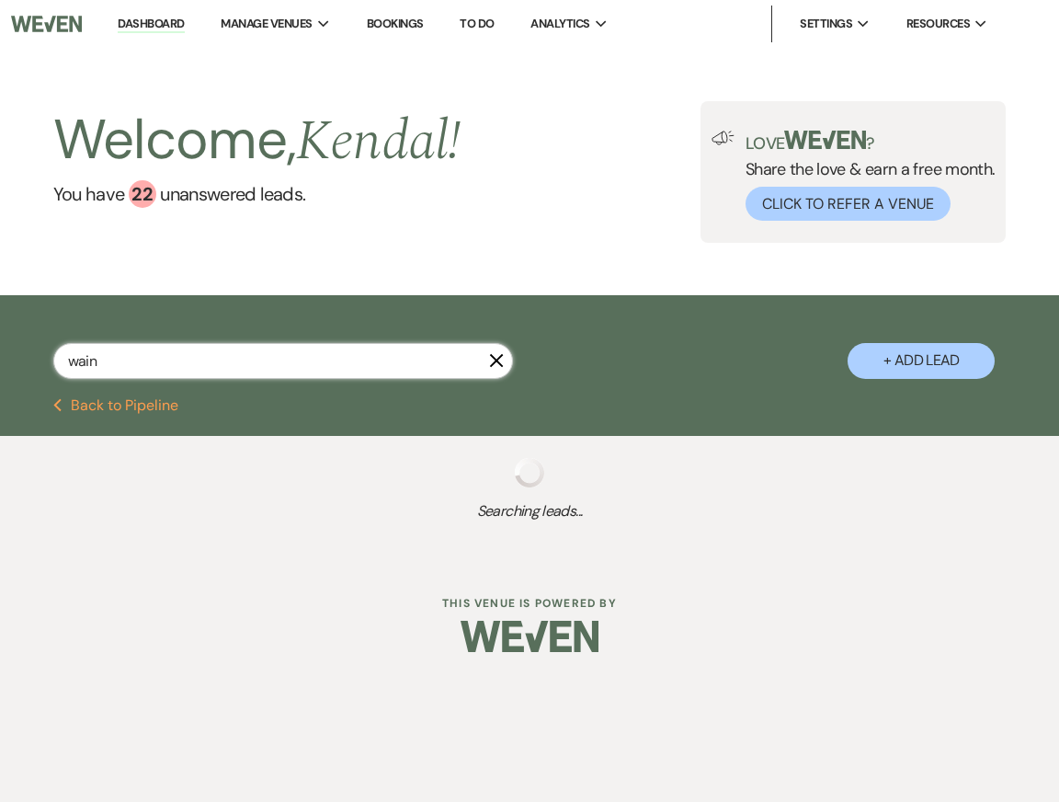
select select "5"
select select "8"
select select "5"
select select "8"
select select "5"
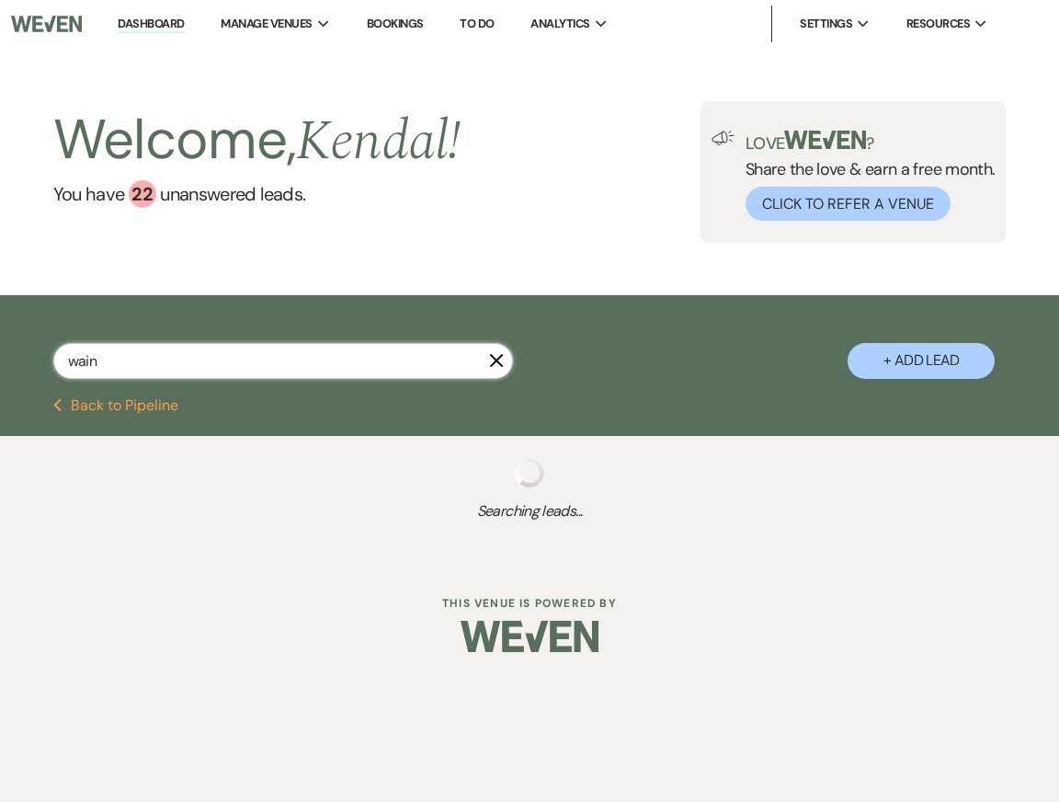
select select "8"
select select "5"
select select "8"
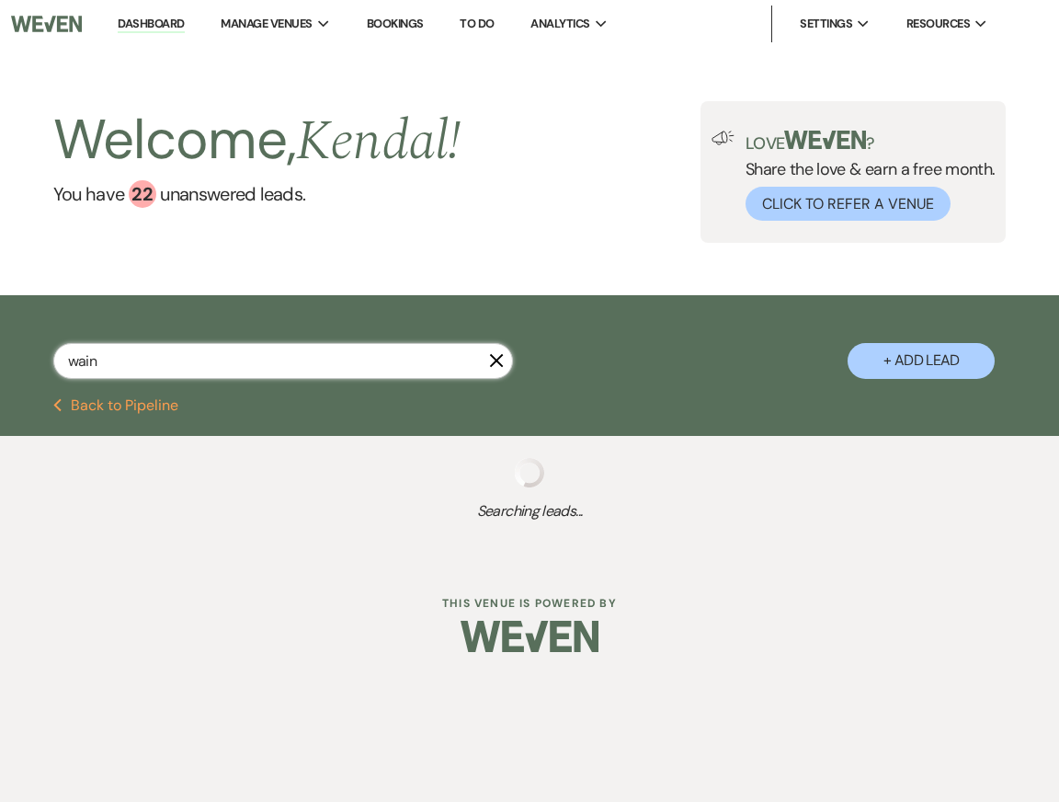
select select "5"
select select "8"
select select "6"
select select "8"
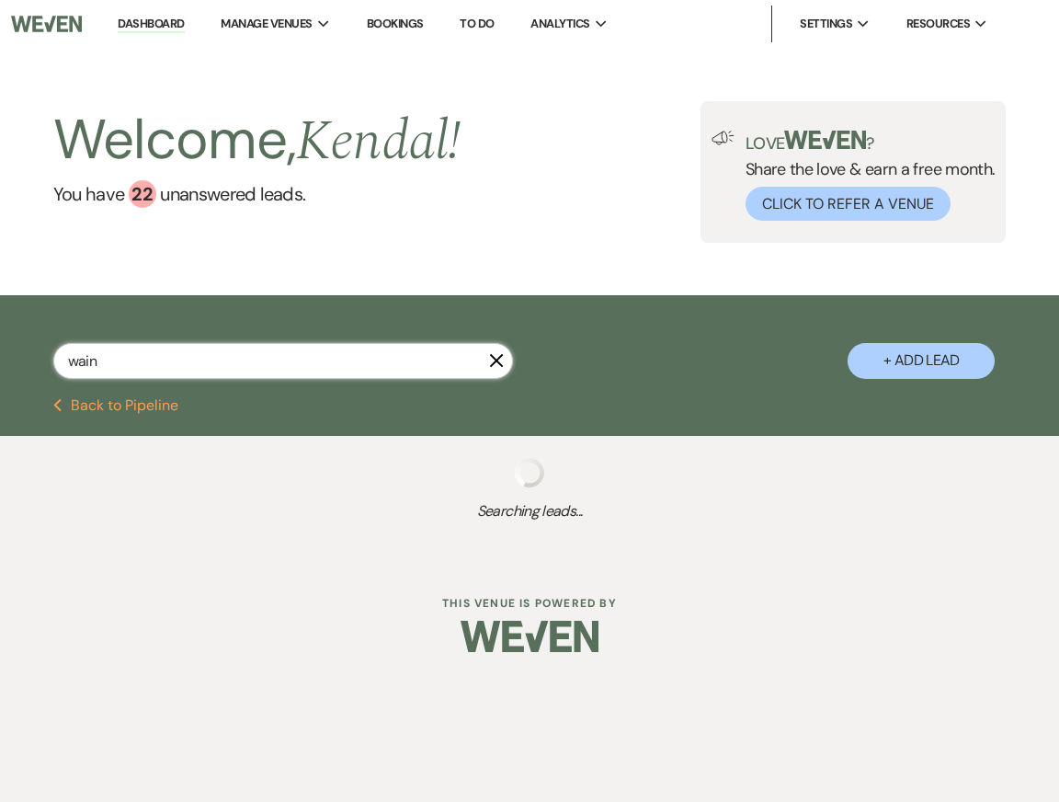
select select "8"
select select "5"
select select "8"
select select "5"
select select "8"
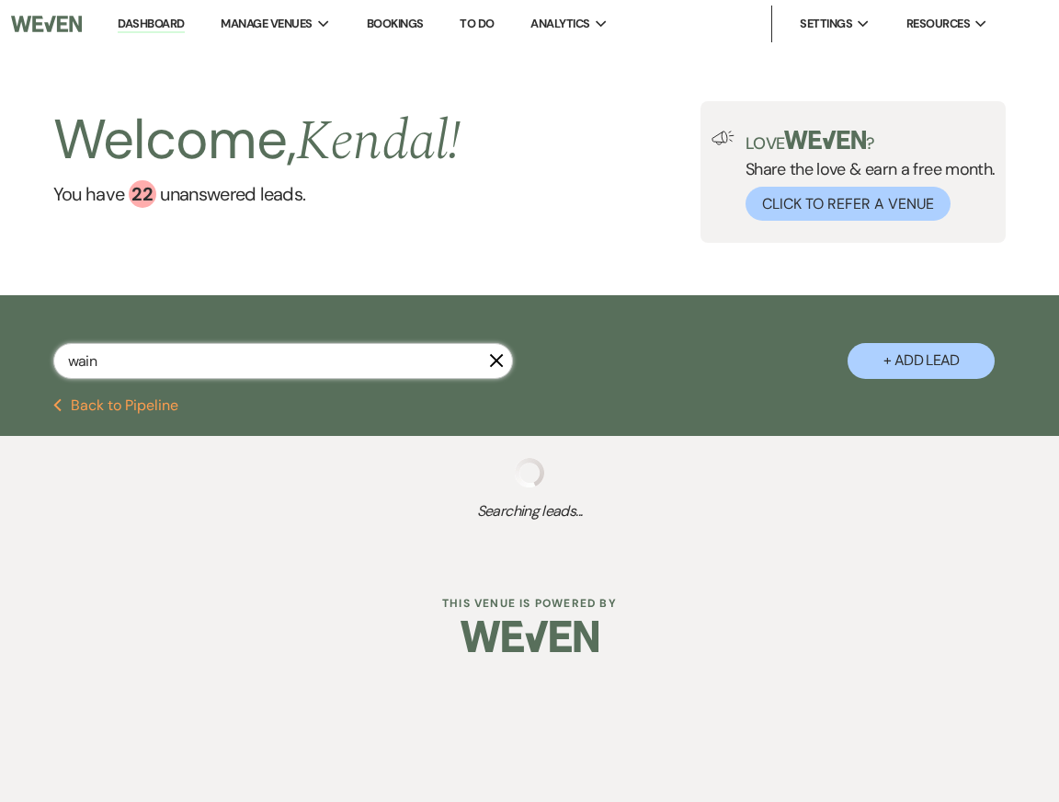
select select "5"
select select "8"
select select "5"
select select "8"
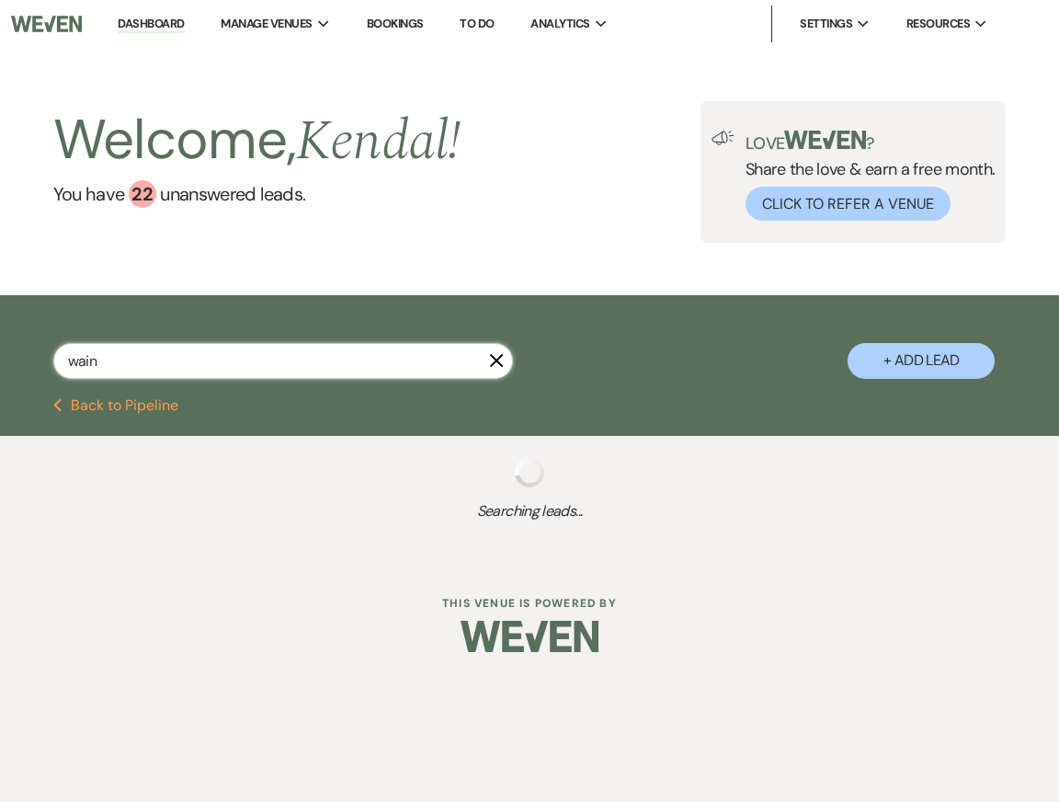
select select "8"
select select "5"
select select "8"
select select "5"
select select "8"
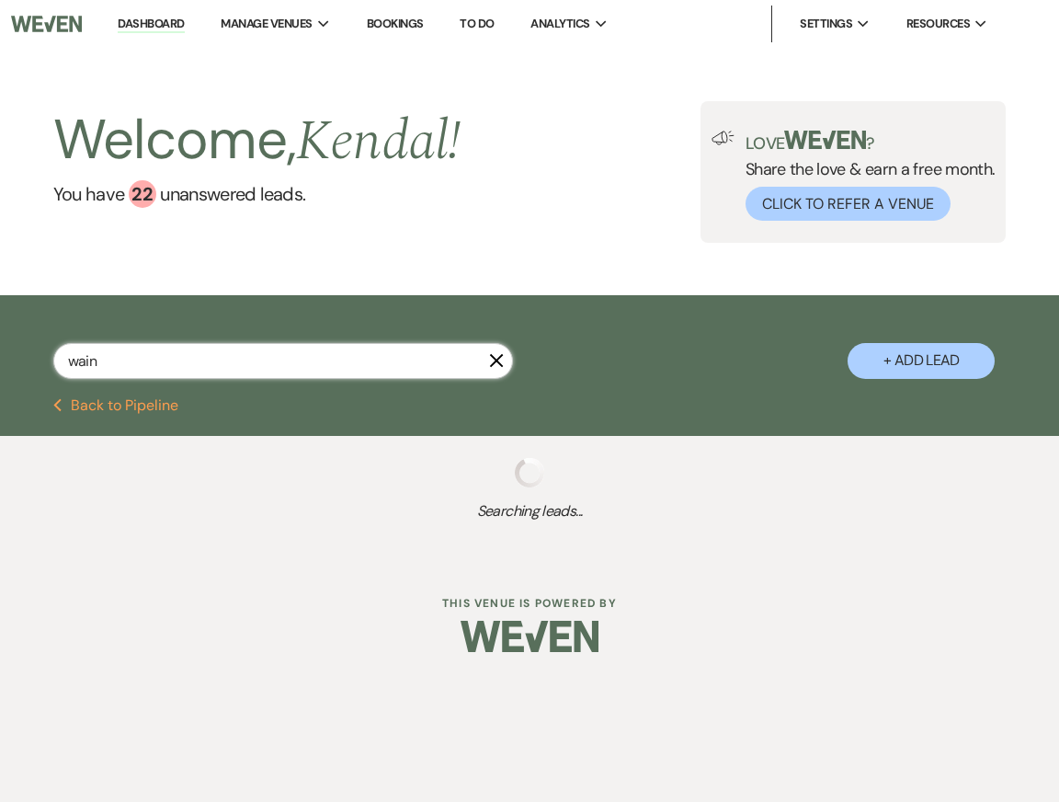
select select "5"
select select "8"
select select "5"
select select "8"
select select "5"
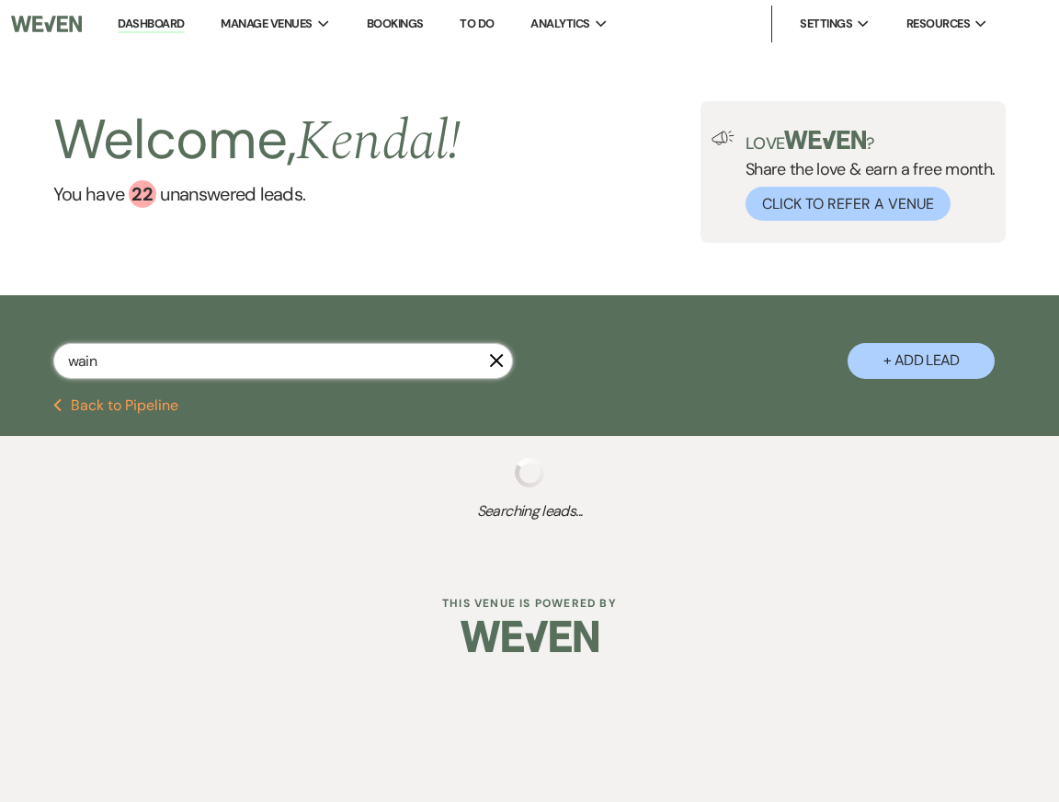
select select "8"
select select "5"
select select "8"
select select "5"
select select "8"
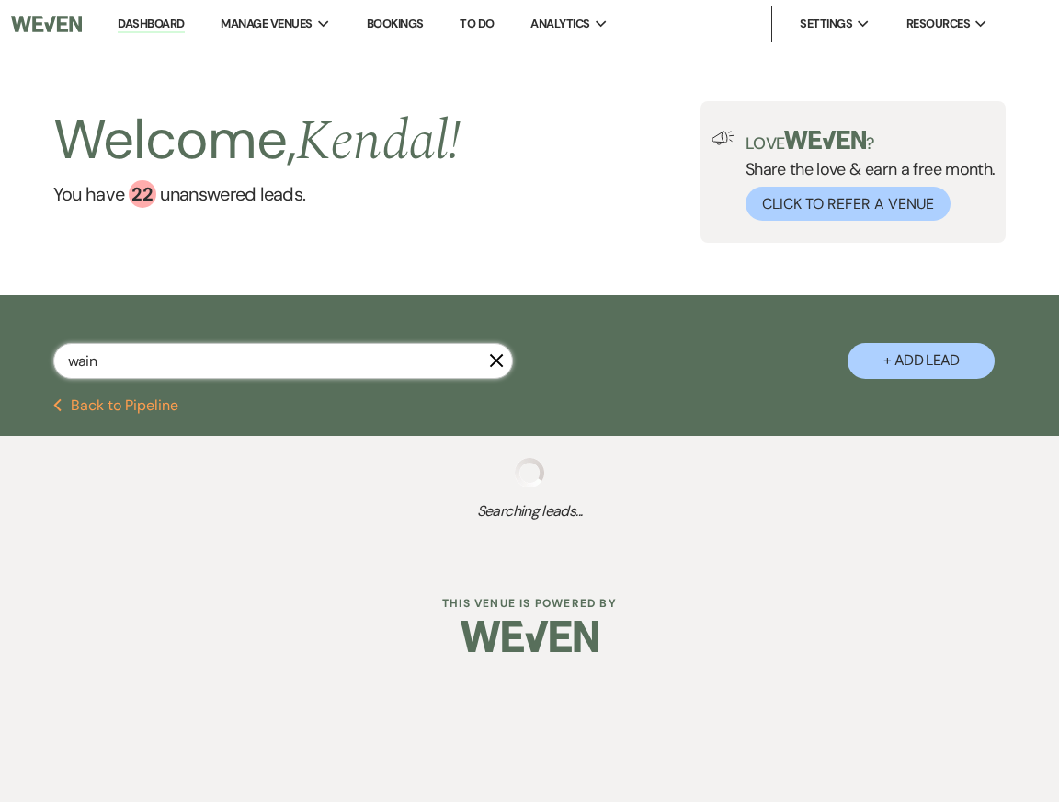
select select "4"
select select "8"
select select "5"
select select "8"
select select "5"
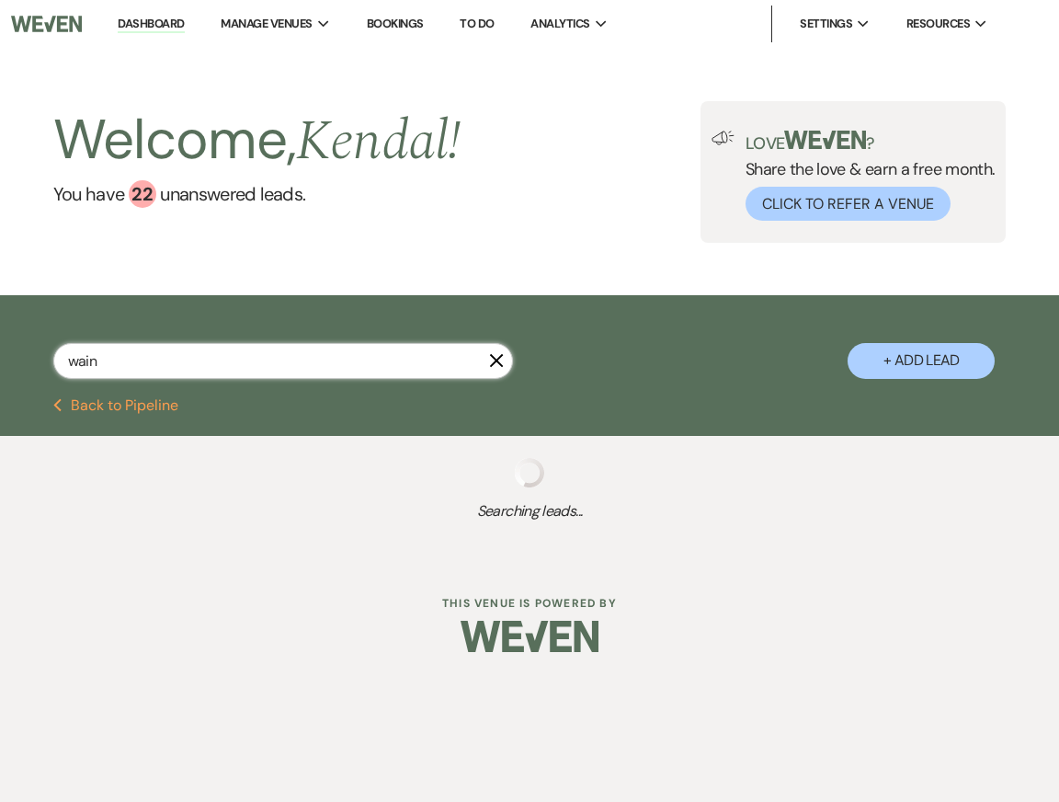
select select "8"
select select "5"
select select "8"
select select "5"
select select "8"
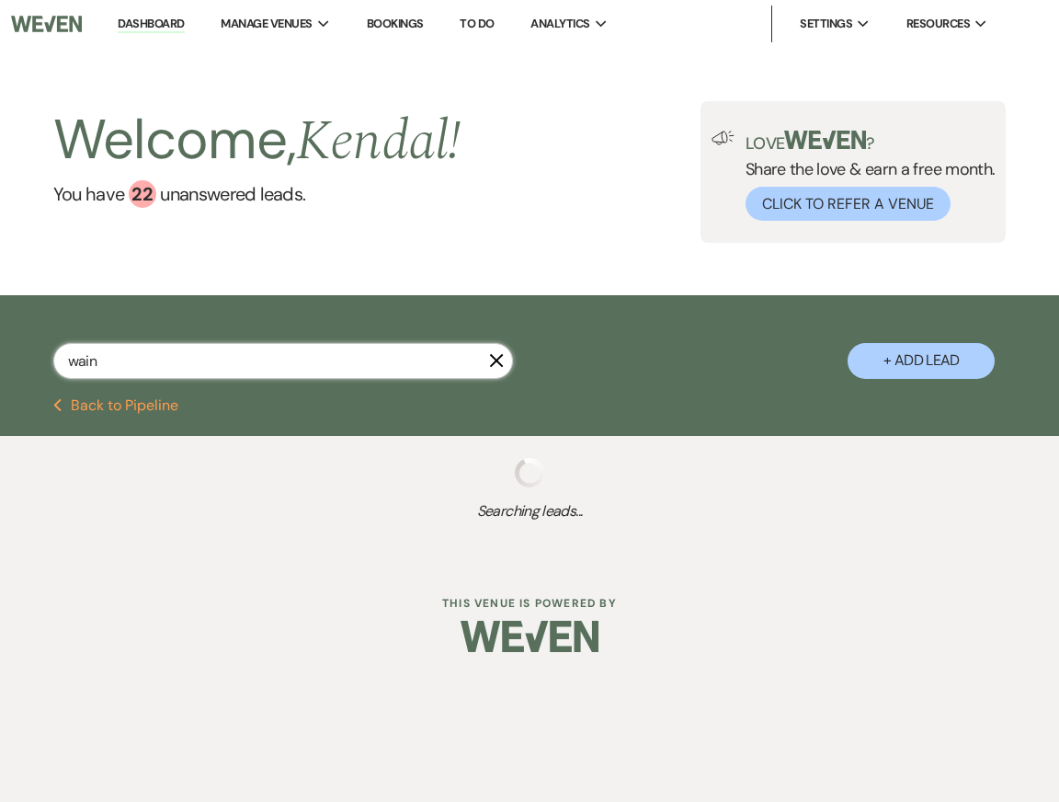
select select "5"
select select "8"
select select "5"
select select "8"
select select "10"
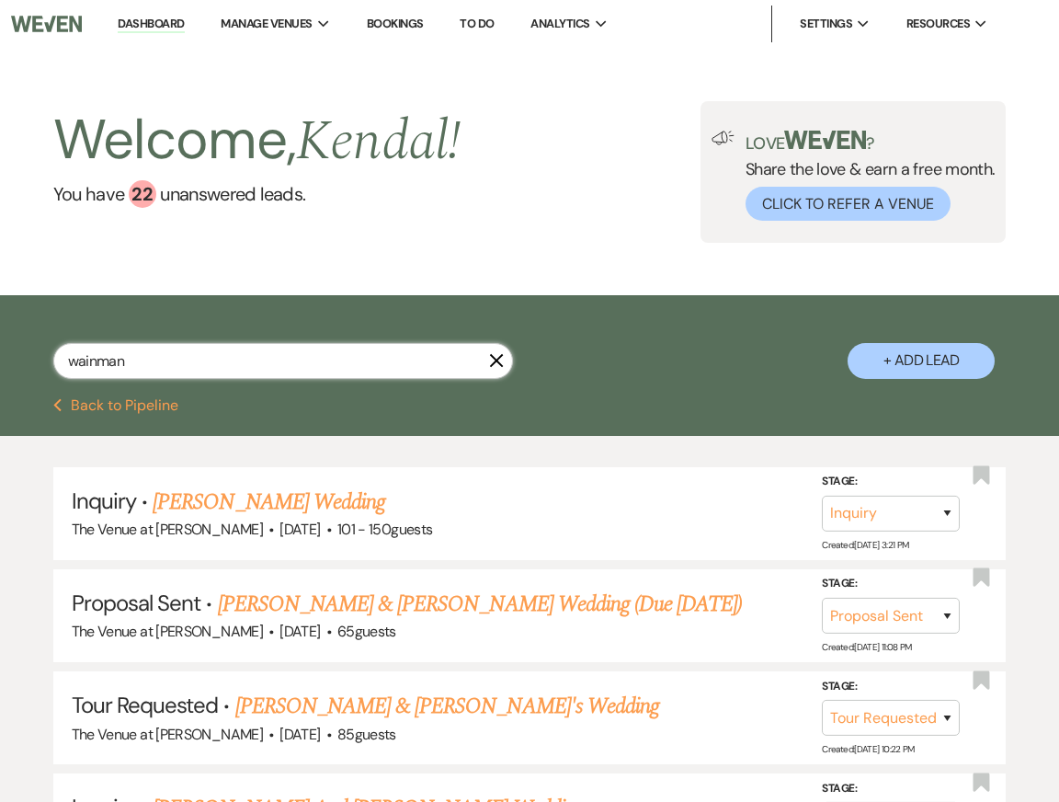
type input "wainman"
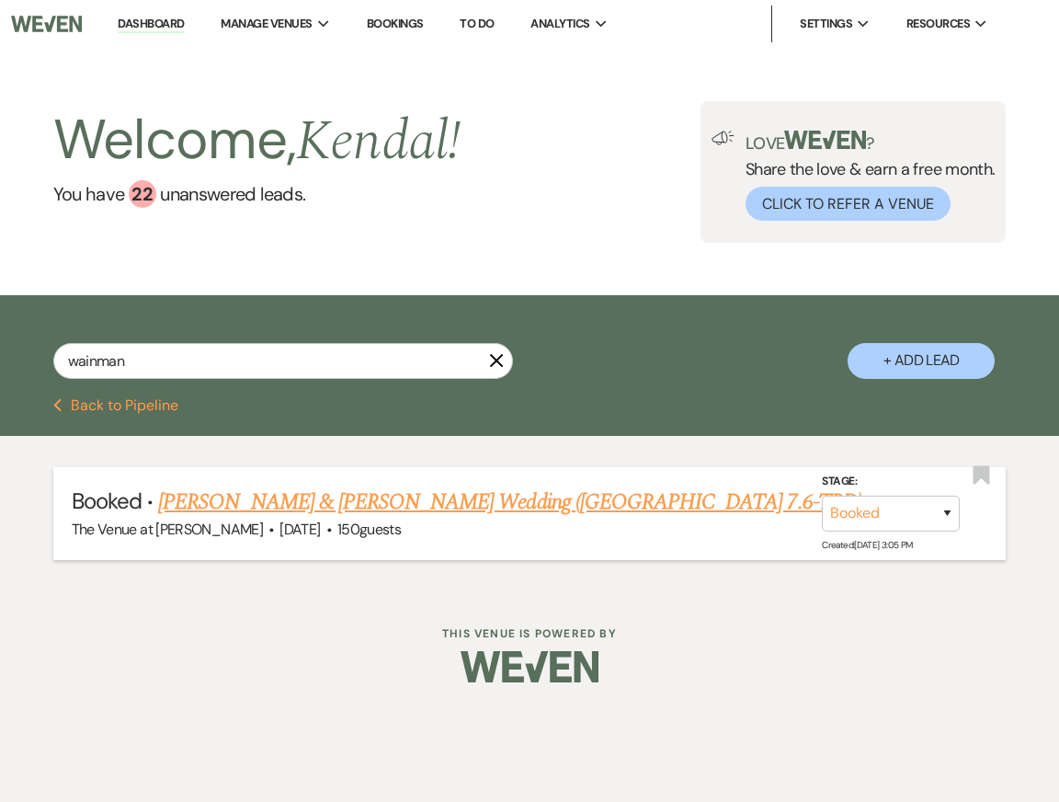
click at [349, 502] on link "[PERSON_NAME] & [PERSON_NAME] Wedding ([GEOGRAPHIC_DATA] 7.6-TBD)" at bounding box center [510, 502] width 704 height 33
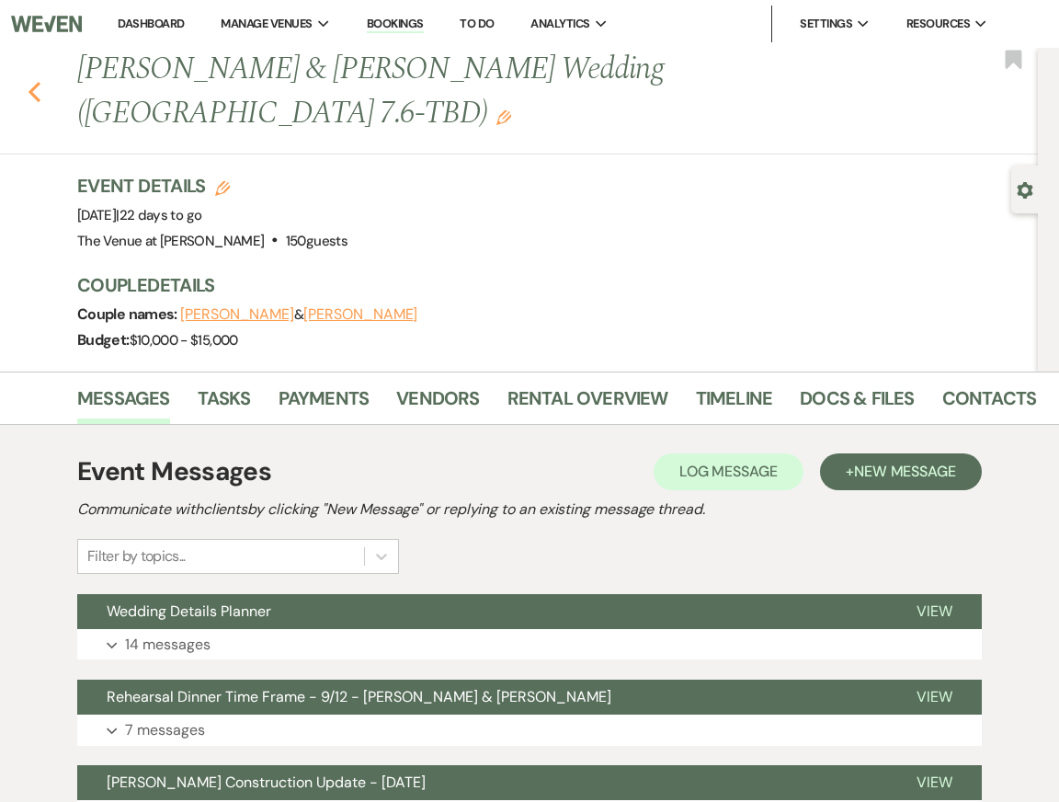
click at [28, 81] on icon "Previous" at bounding box center [35, 92] width 14 height 22
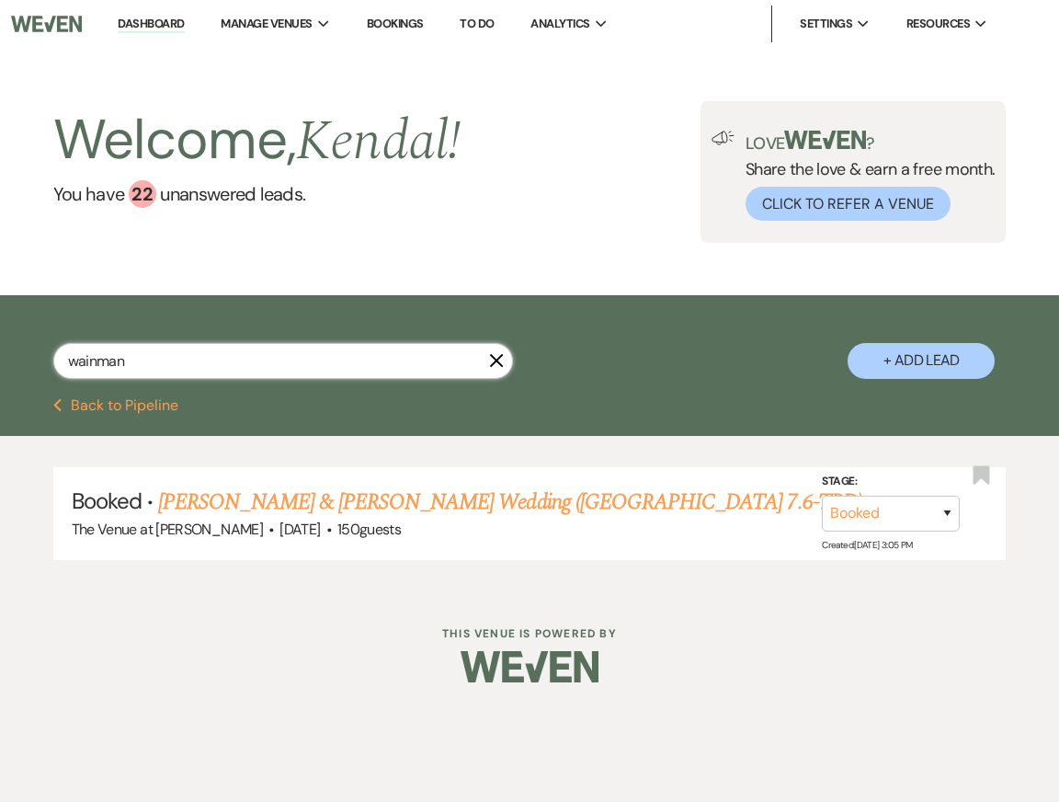
click at [191, 372] on input "wainman" at bounding box center [283, 361] width 460 height 36
type input "[PERSON_NAME]"
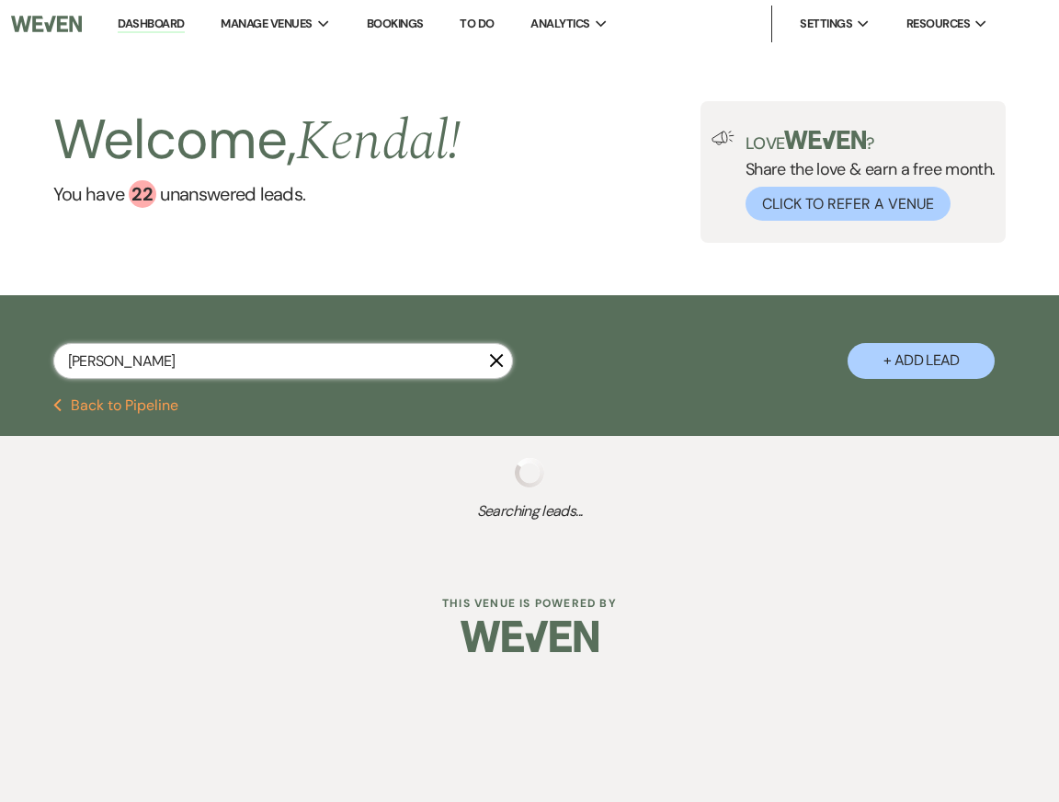
select select "2"
select select "5"
select select "8"
select select "6"
select select "8"
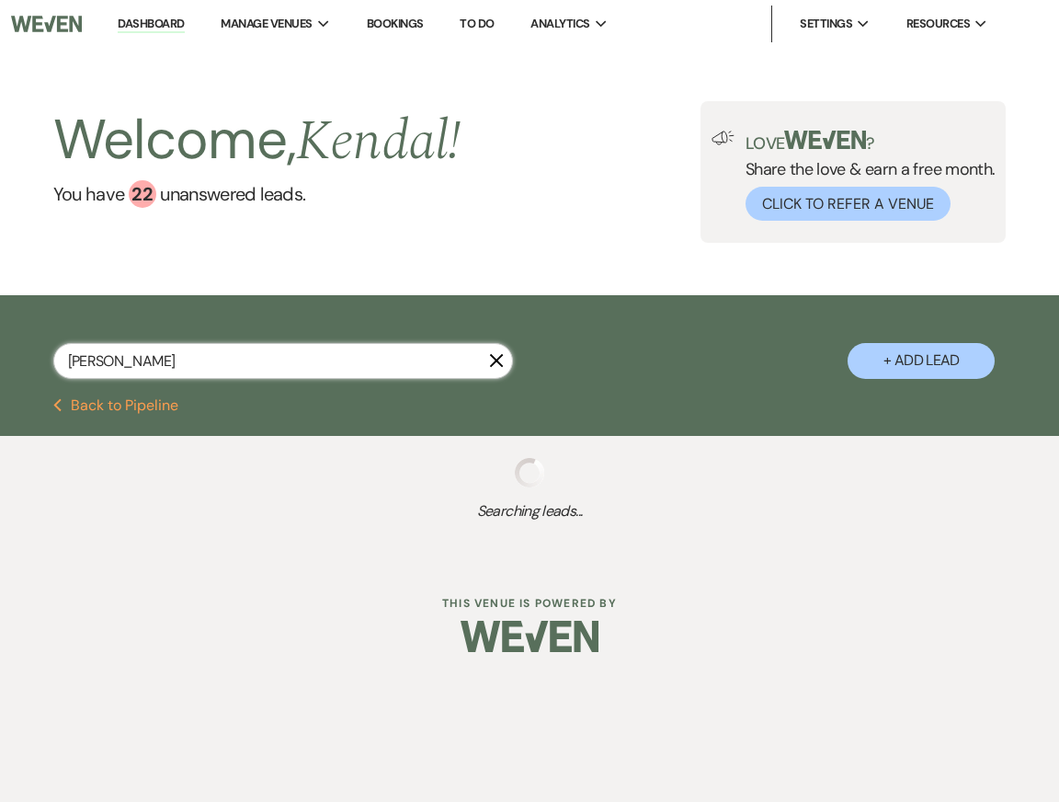
select select "5"
select select "8"
select select "5"
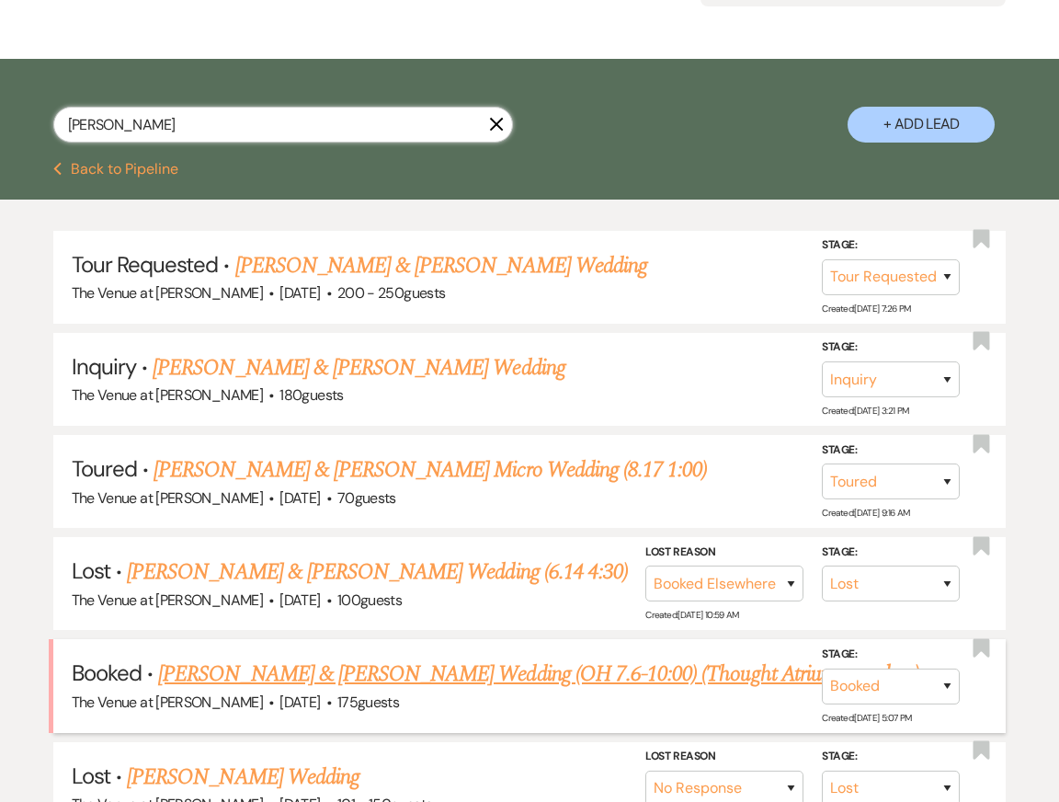
scroll to position [240, 0]
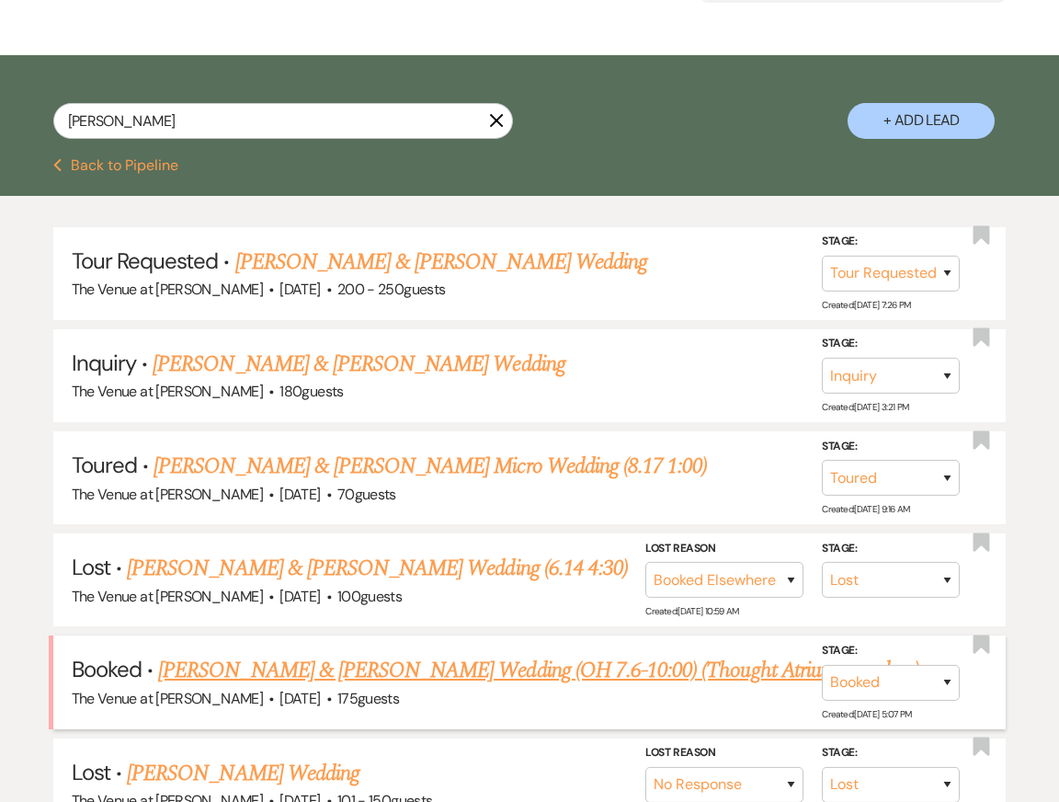
click at [349, 668] on link "[PERSON_NAME] & [PERSON_NAME] Wedding (OH 7.6-10:00) (Thought Atrium was glass)" at bounding box center [538, 670] width 761 height 33
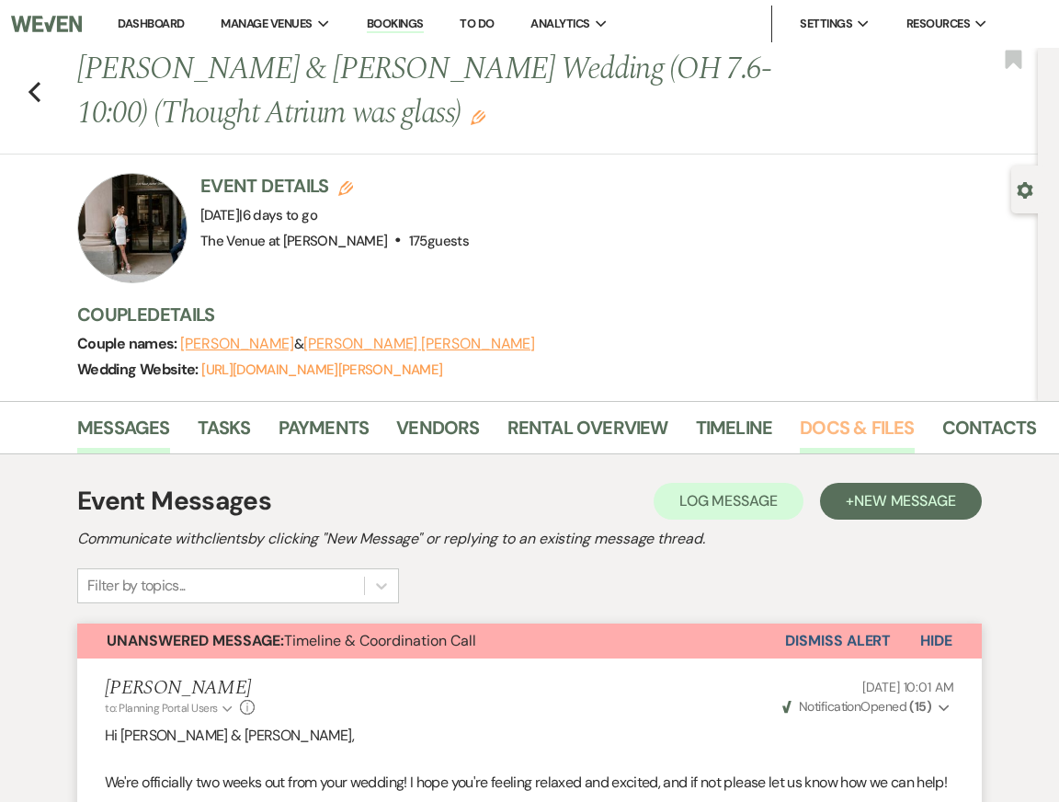
click at [865, 427] on link "Docs & Files" at bounding box center [857, 433] width 114 height 40
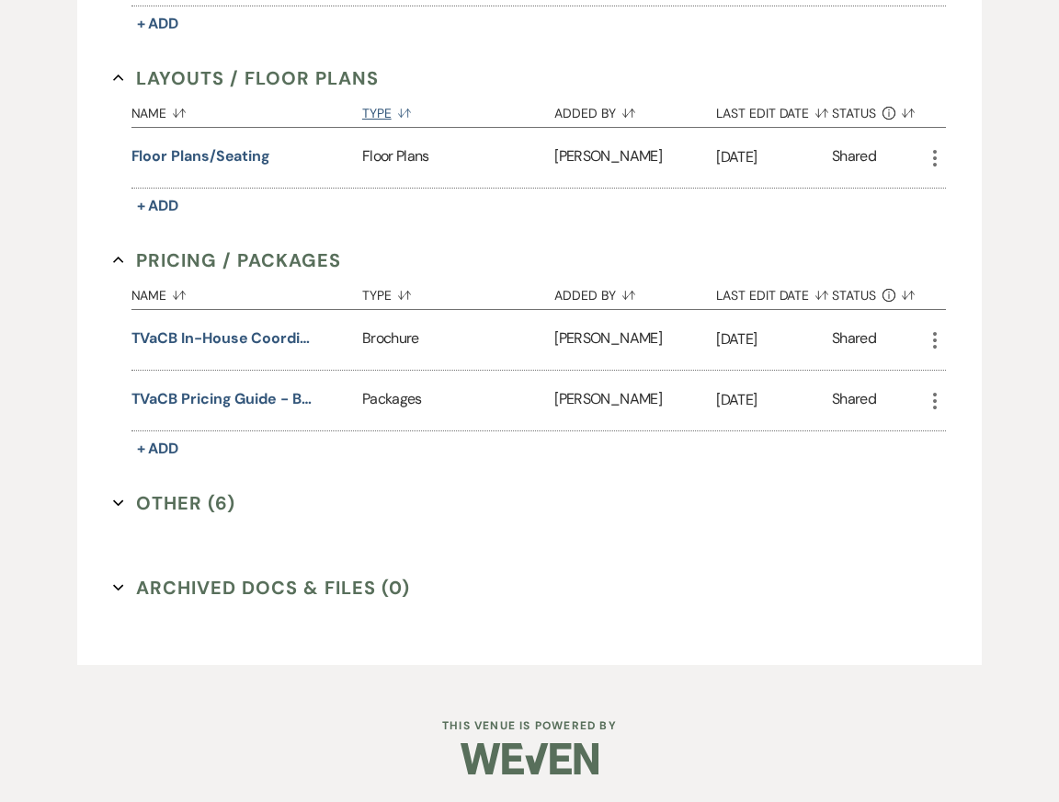
scroll to position [1006, 0]
click at [199, 509] on button "Other (6) Expand" at bounding box center [174, 503] width 122 height 28
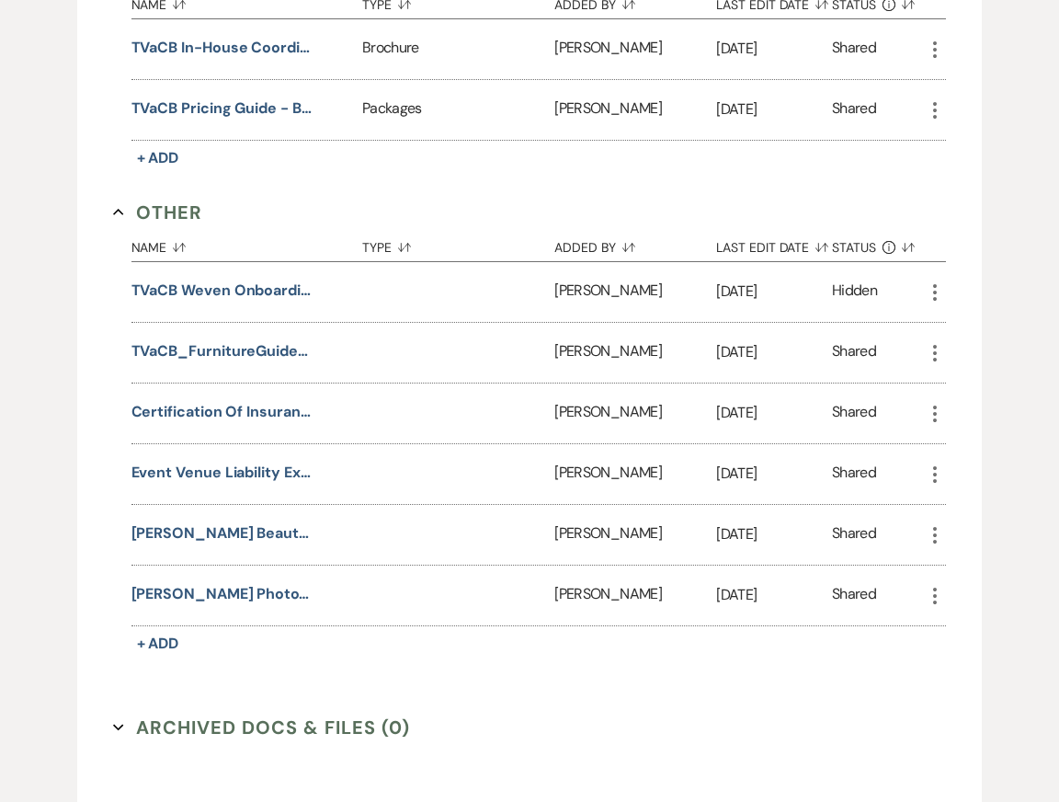
scroll to position [1231, 0]
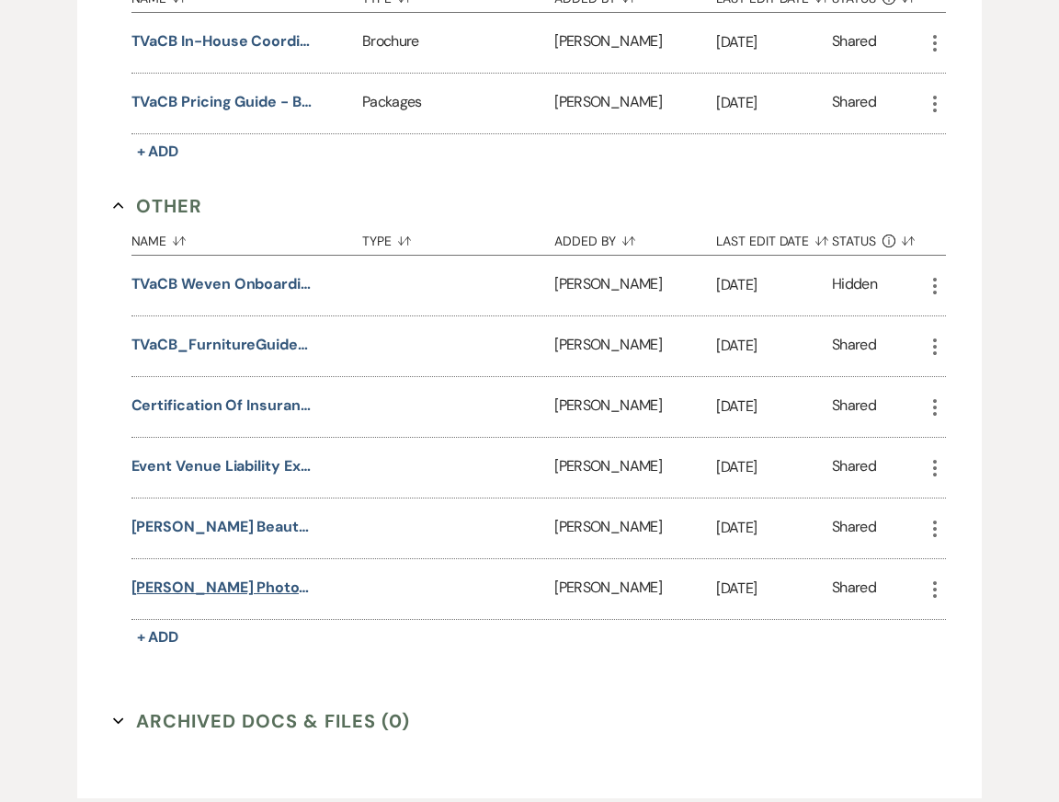
click at [235, 599] on button "[PERSON_NAME] Photography COI" at bounding box center [223, 588] width 184 height 22
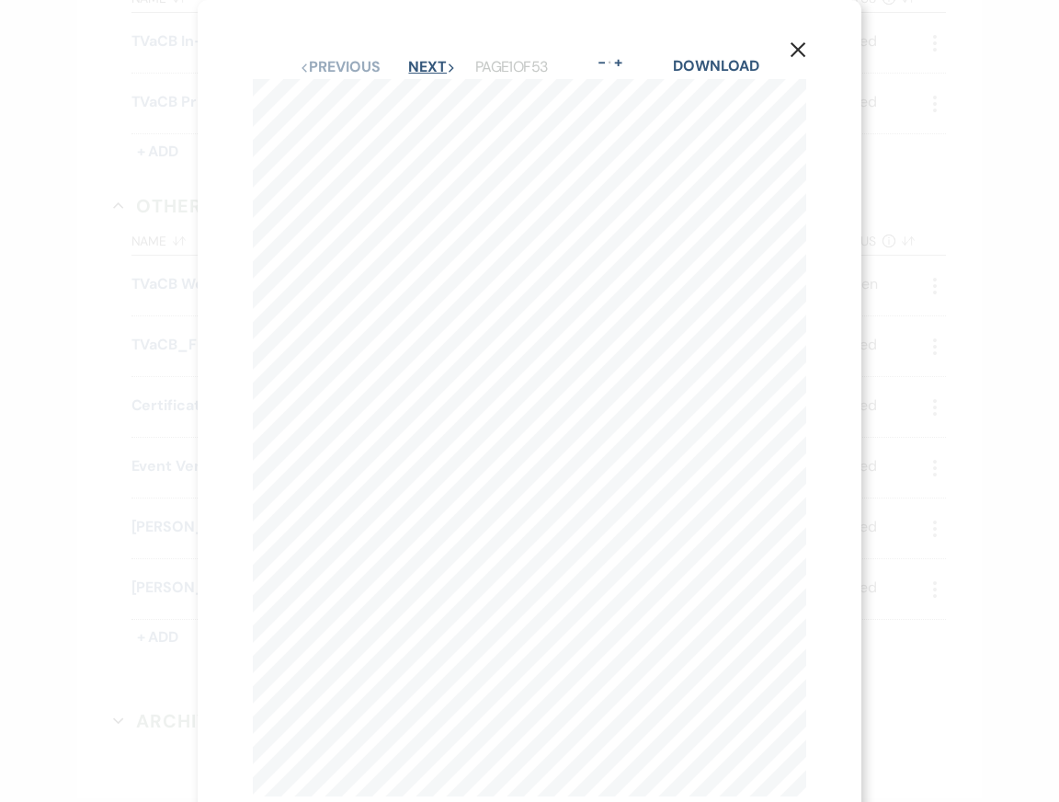
click at [430, 63] on button "Next Next" at bounding box center [432, 67] width 48 height 15
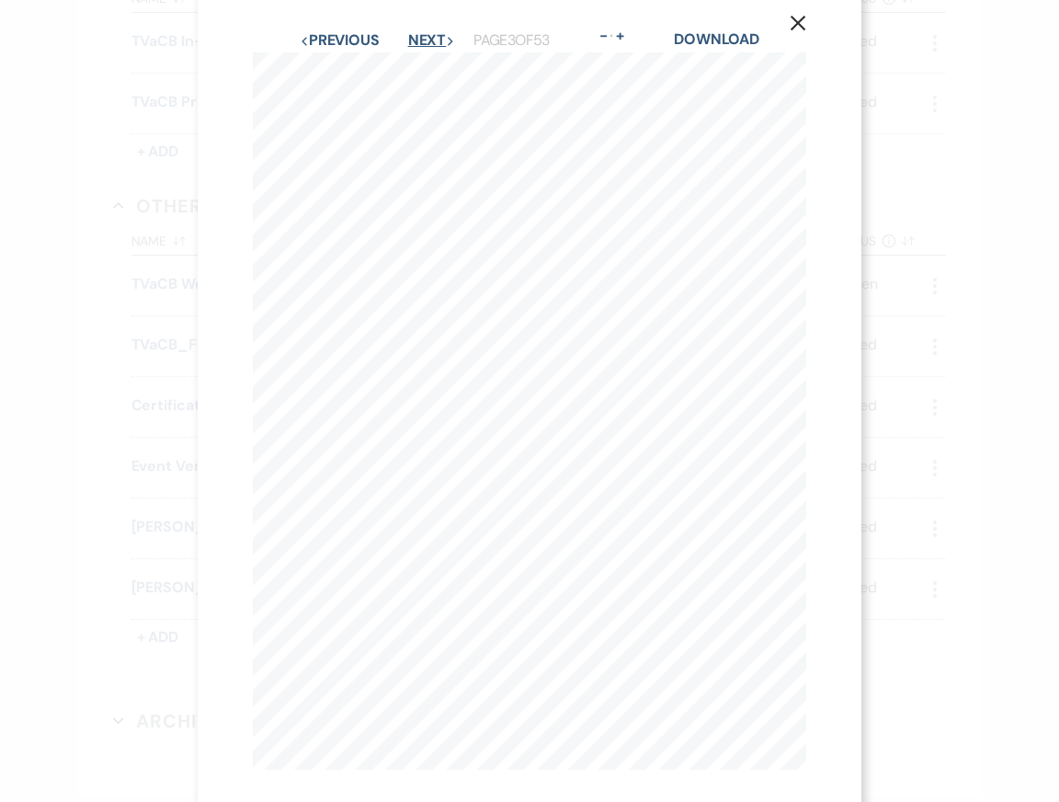
scroll to position [18, 0]
click at [429, 42] on button "Next Next" at bounding box center [432, 48] width 48 height 15
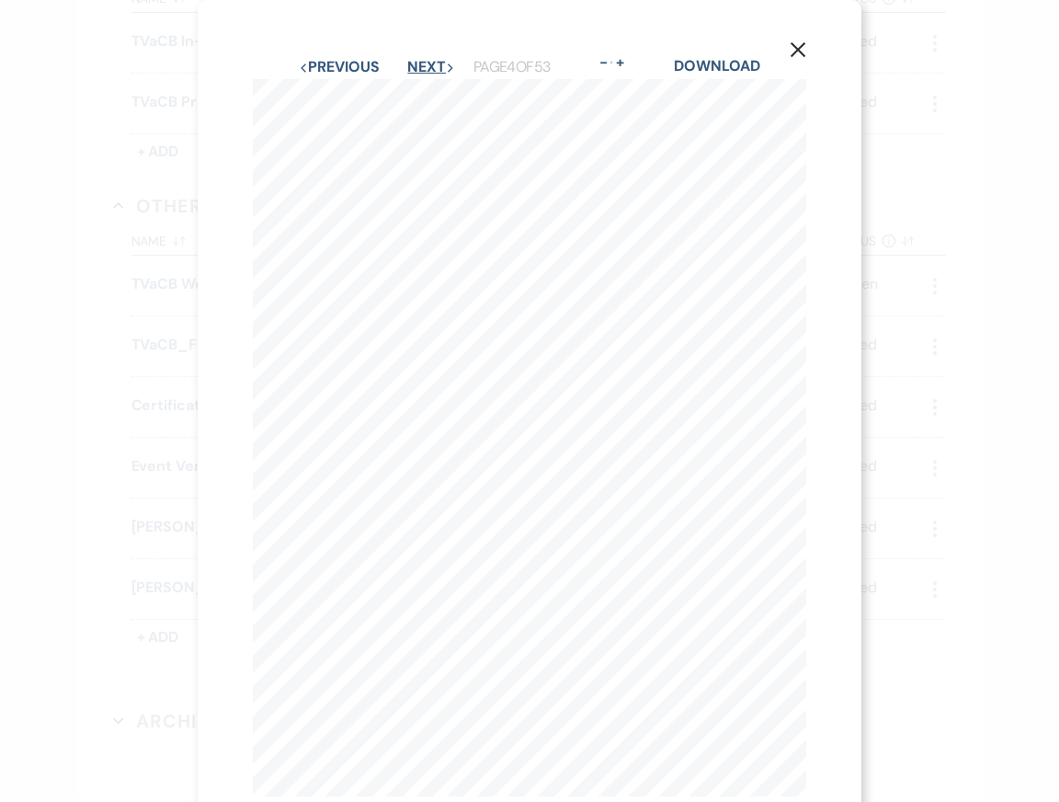
click at [432, 70] on button "Next Next" at bounding box center [431, 67] width 48 height 15
click at [322, 73] on button "Previous Previous" at bounding box center [339, 67] width 80 height 15
click at [322, 73] on button "Previous Previous" at bounding box center [340, 67] width 80 height 15
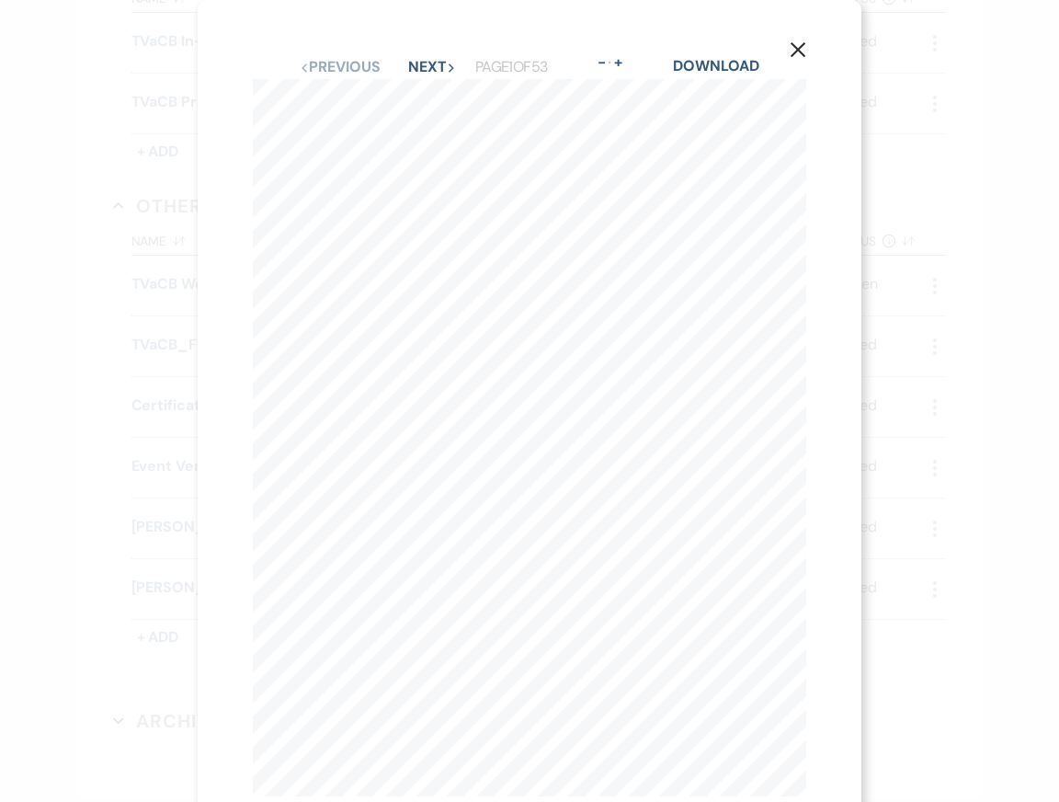
click at [794, 51] on icon "X" at bounding box center [798, 49] width 17 height 17
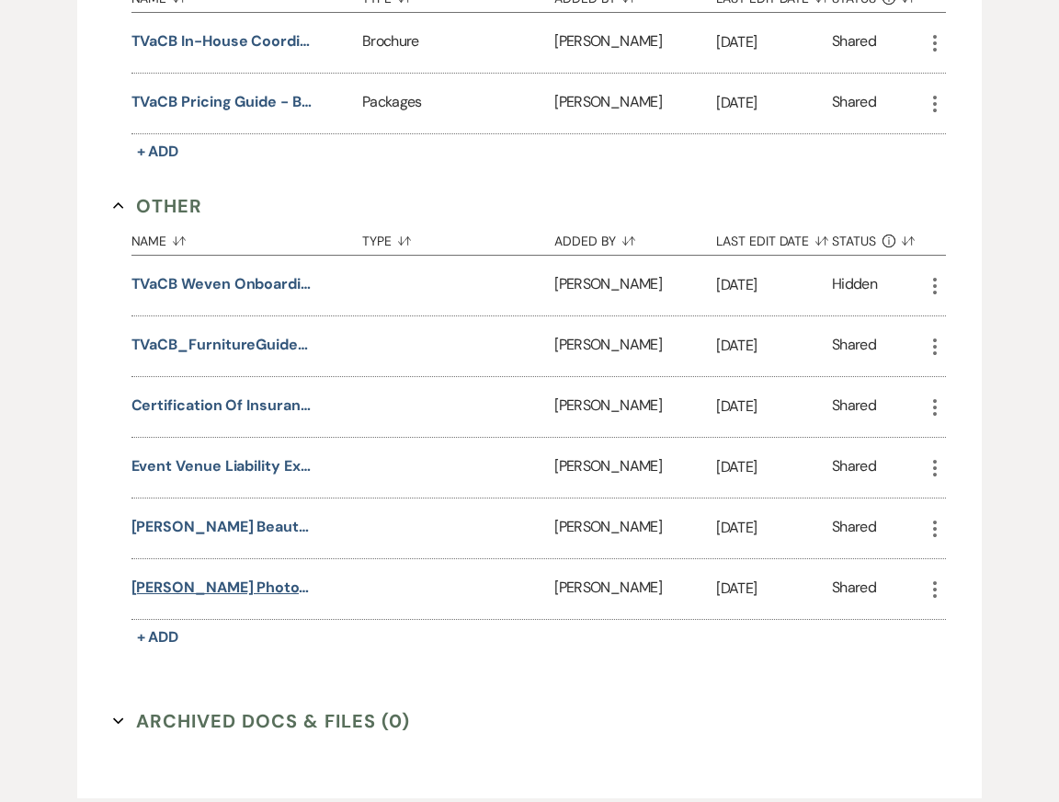
click at [179, 599] on button "[PERSON_NAME] Photography COI" at bounding box center [223, 588] width 184 height 22
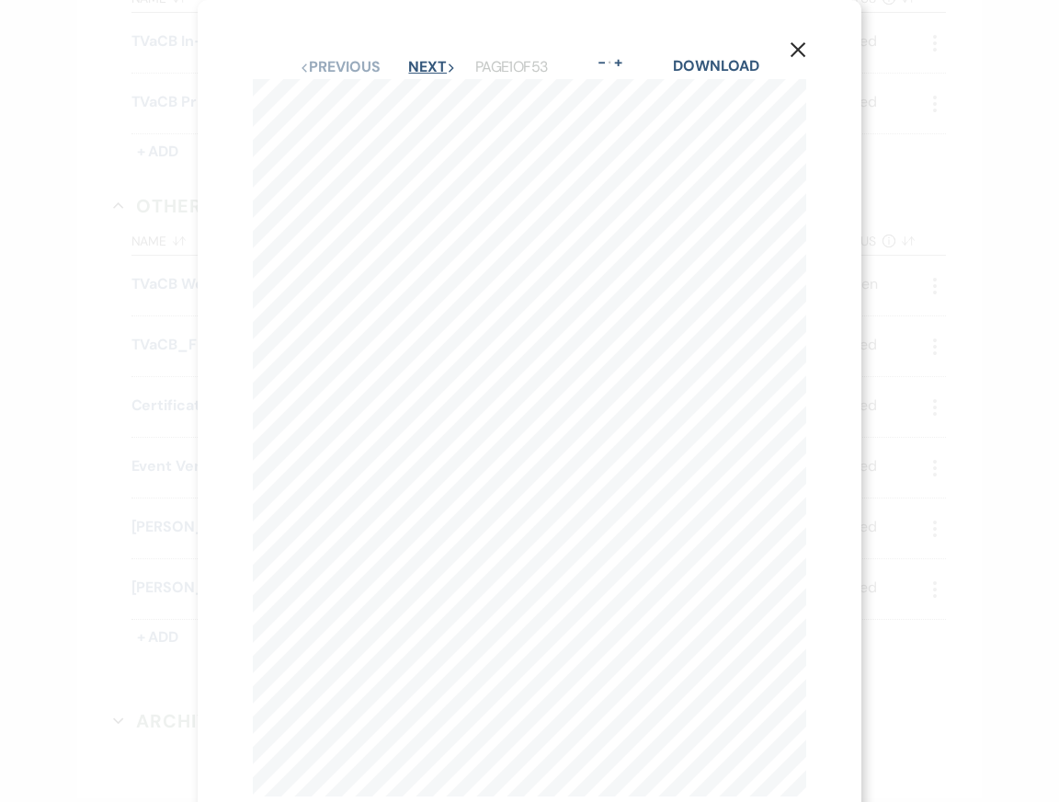
click at [439, 63] on button "Next Next" at bounding box center [432, 67] width 48 height 15
click at [427, 67] on button "Next Next" at bounding box center [432, 67] width 48 height 15
click at [432, 64] on button "Next Next" at bounding box center [432, 67] width 48 height 15
click at [432, 64] on button "Next Next" at bounding box center [431, 67] width 48 height 15
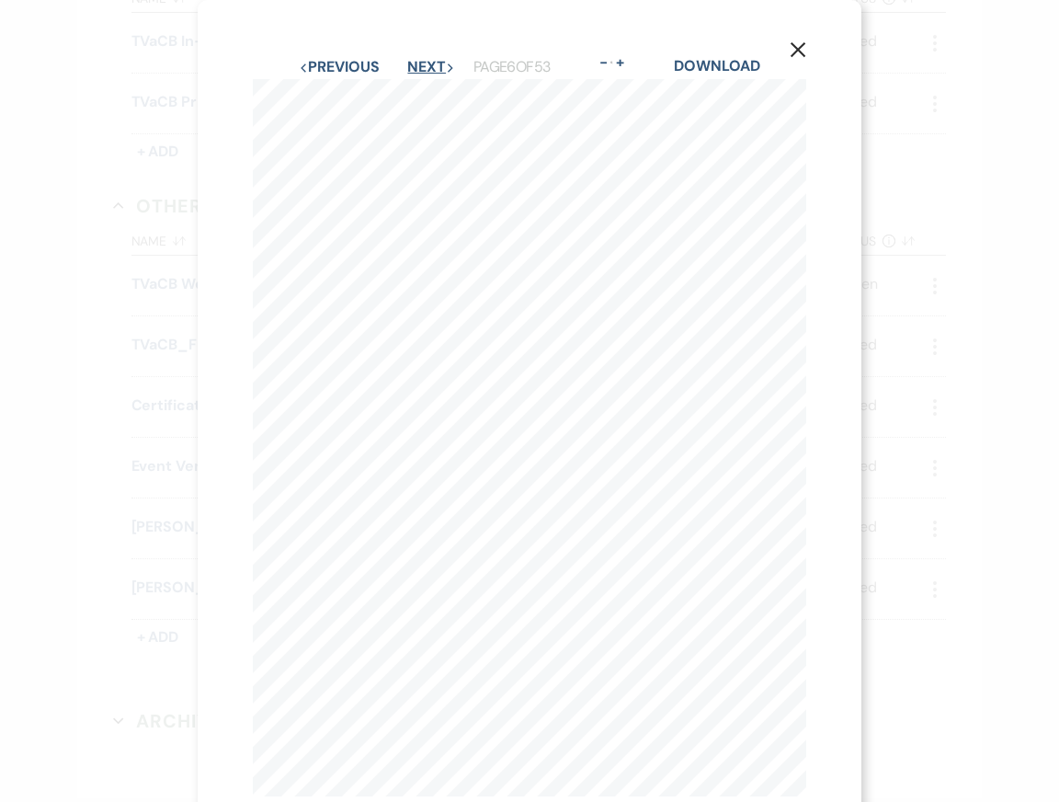
click at [432, 64] on button "Next Next" at bounding box center [431, 67] width 48 height 15
click at [432, 64] on button "Next Next" at bounding box center [432, 67] width 48 height 15
click at [432, 64] on button "Next Next" at bounding box center [431, 67] width 48 height 15
click at [432, 64] on button "Next Next" at bounding box center [430, 67] width 48 height 15
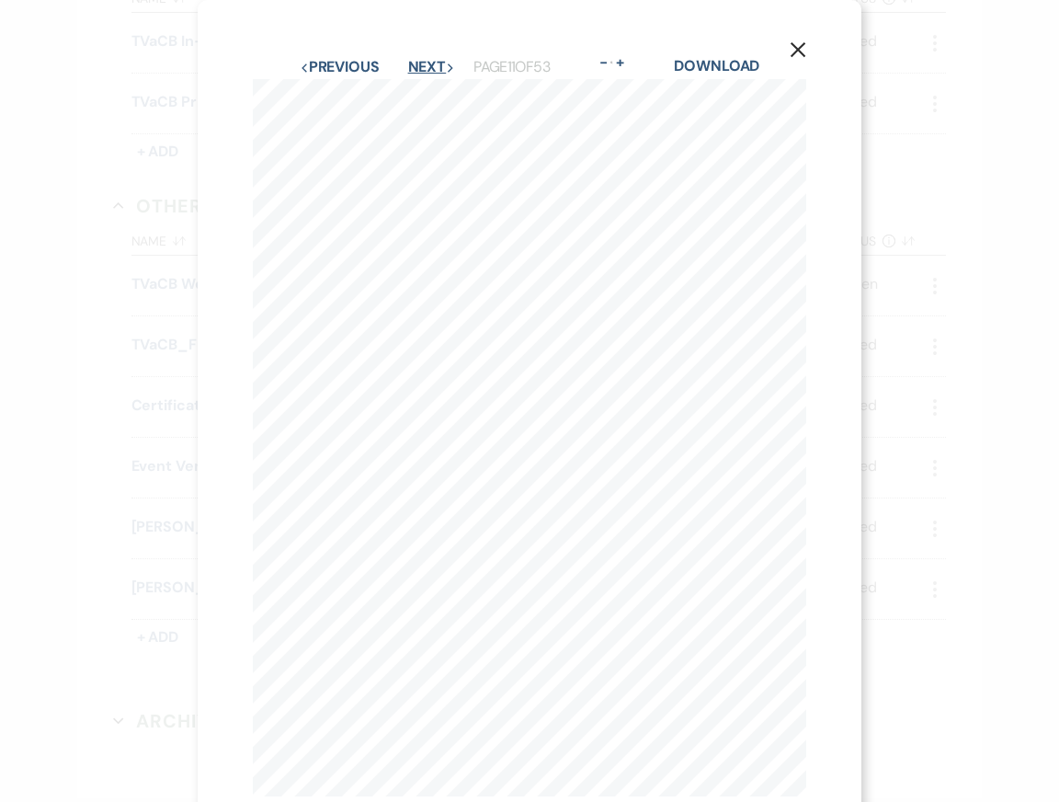
click at [432, 64] on button "Next Next" at bounding box center [432, 67] width 48 height 15
click at [432, 64] on button "Next Next" at bounding box center [431, 67] width 48 height 15
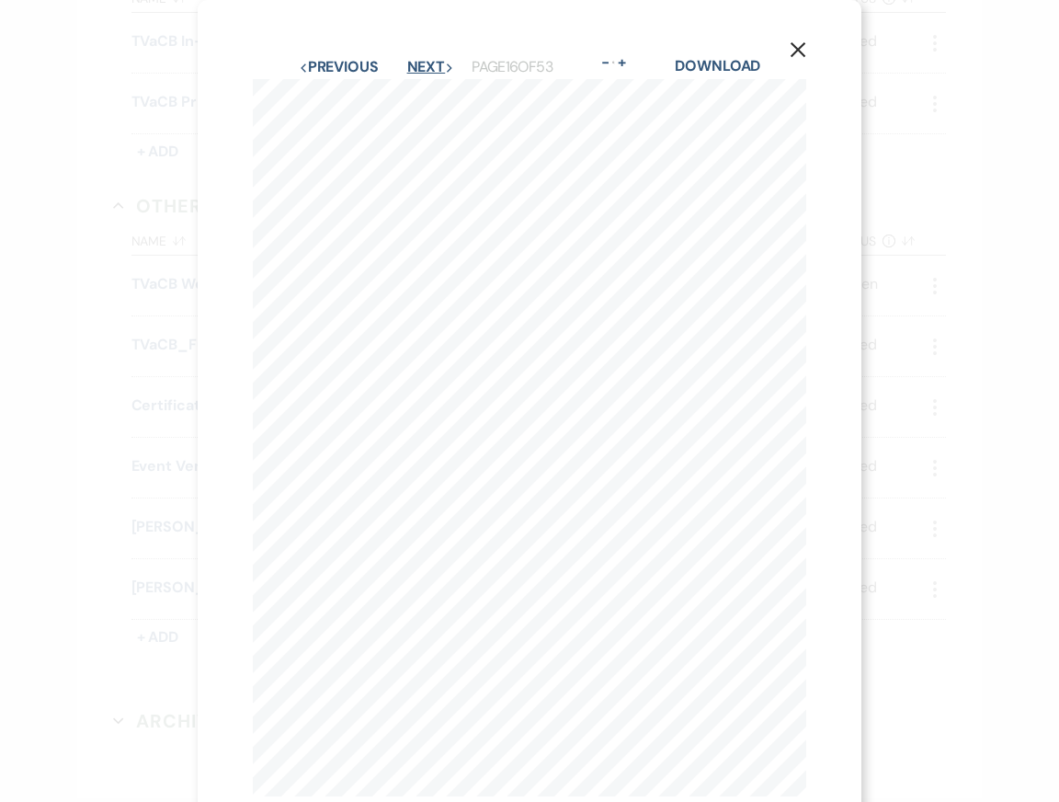
click at [432, 64] on button "Next Next" at bounding box center [431, 67] width 48 height 15
click at [432, 64] on button "Next Next" at bounding box center [430, 67] width 48 height 15
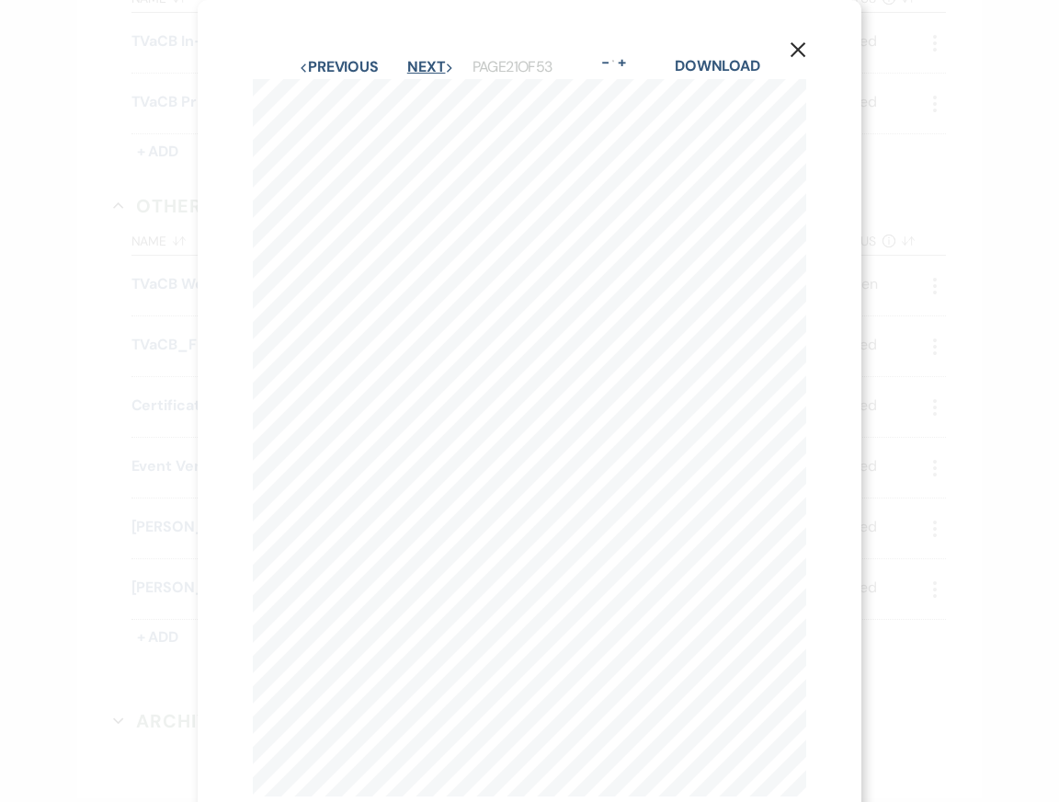
click at [432, 64] on button "Next Next" at bounding box center [431, 67] width 48 height 15
click at [432, 64] on button "Next Next" at bounding box center [430, 67] width 48 height 15
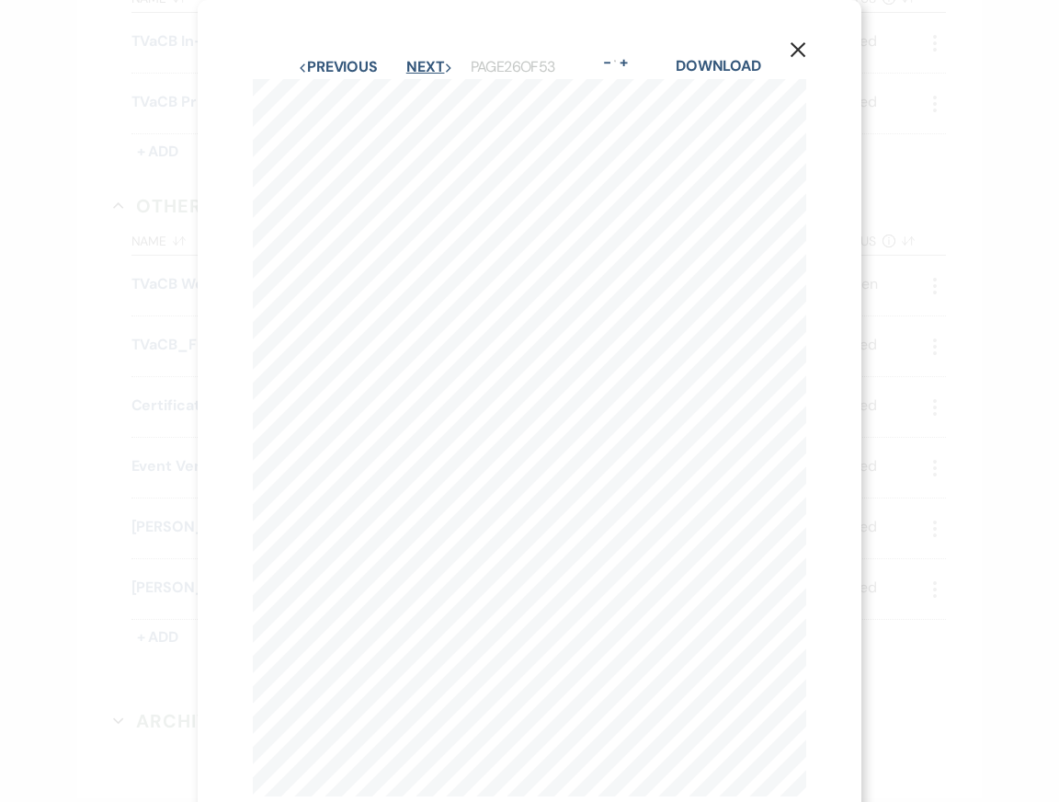
click at [432, 64] on button "Next Next" at bounding box center [430, 67] width 48 height 15
click at [803, 51] on icon "X" at bounding box center [798, 49] width 17 height 17
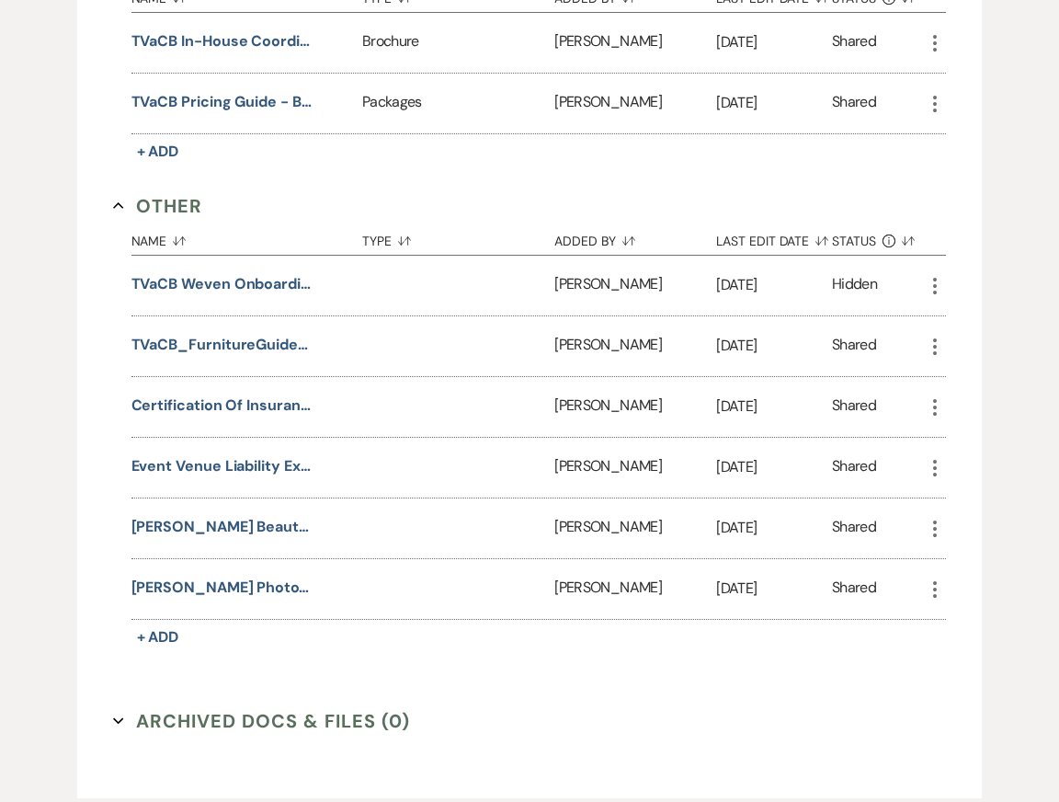
click at [80, 211] on div "+ Add Manage Documents & Files Add event–related files and documents for easy r…" at bounding box center [529, 19] width 905 height 1557
